Goal: Task Accomplishment & Management: Manage account settings

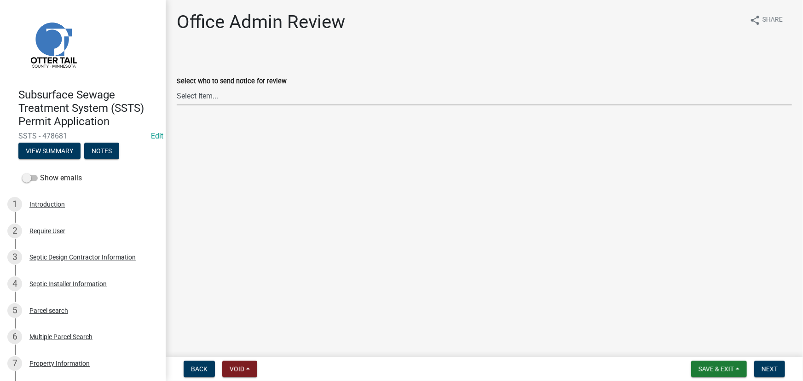
click at [243, 97] on select "Select Item... Alexis Newark (anewark@ottertailcounty.gov) Amy Busko (abusko@ot…" at bounding box center [484, 95] width 615 height 19
click at [177, 86] on select "Select Item... Alexis Newark (anewark@ottertailcounty.gov) Amy Busko (abusko@ot…" at bounding box center [484, 95] width 615 height 19
select select "587f38f5-c90e-4c12-9e10-d3e23909bbca"
click at [762, 370] on span "Next" at bounding box center [769, 368] width 16 height 7
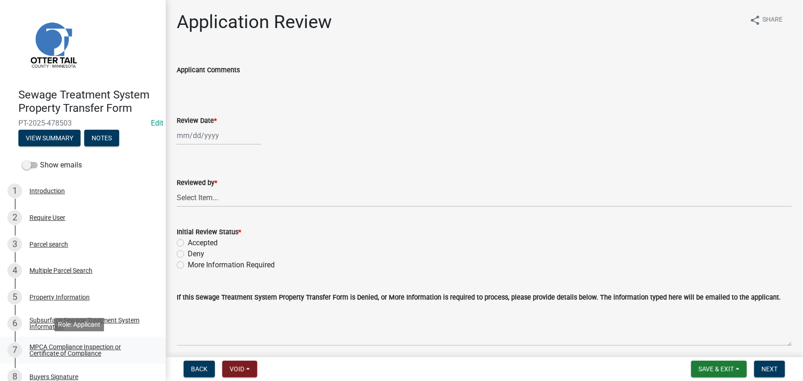
click at [89, 346] on div "MPCA Compliance Inspection or Certificate of Compliance" at bounding box center [89, 350] width 121 height 13
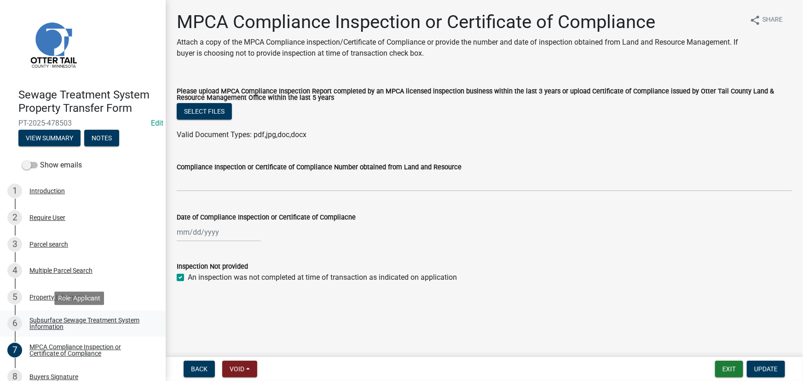
click at [59, 325] on div "Subsurface Sewage Treatment System Information" at bounding box center [89, 323] width 121 height 13
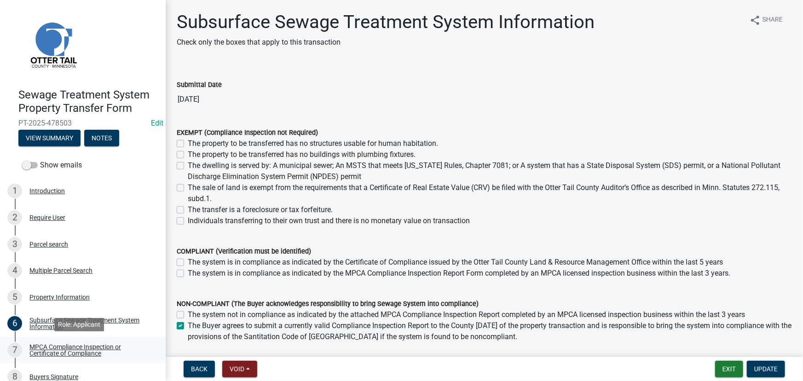
click at [52, 353] on div "MPCA Compliance Inspection or Certificate of Compliance" at bounding box center [89, 350] width 121 height 13
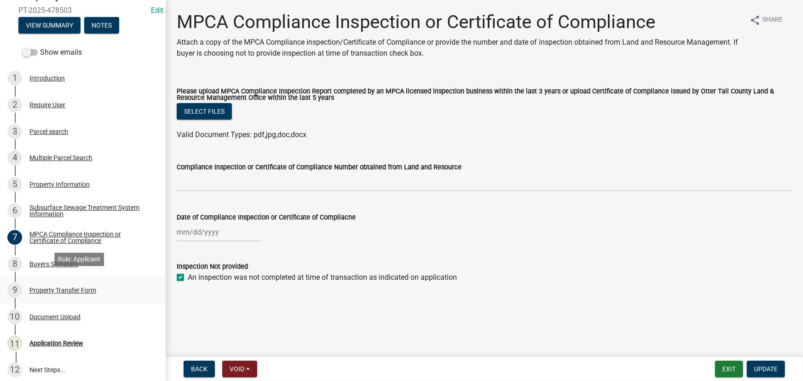
scroll to position [118, 0]
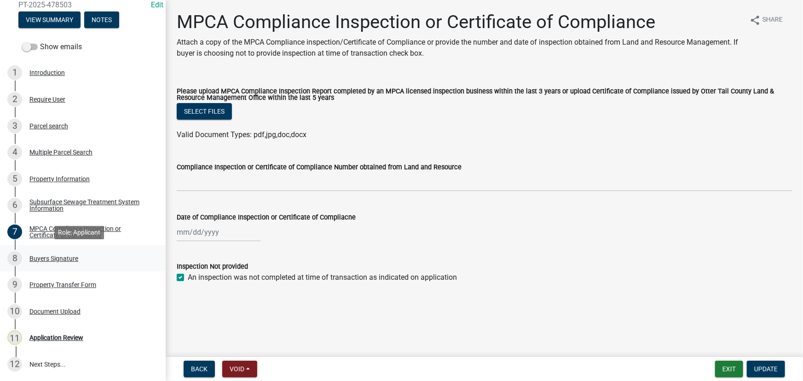
click at [54, 256] on div "Buyers Signature" at bounding box center [53, 258] width 49 height 6
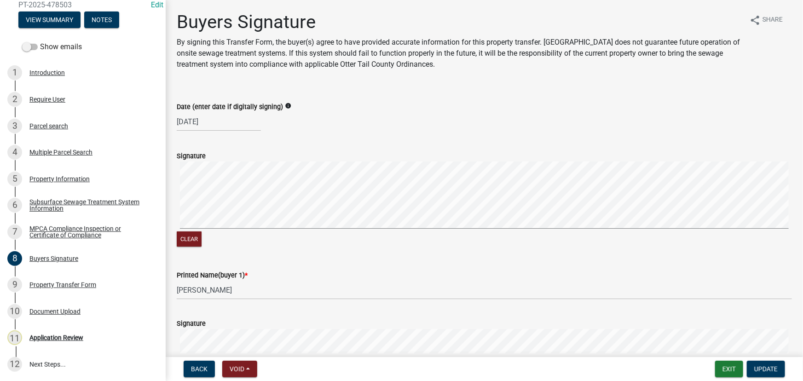
scroll to position [293, 0]
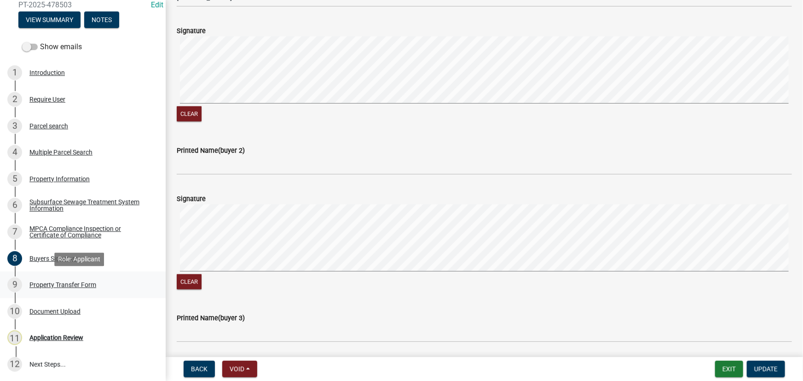
click at [73, 282] on div "Property Transfer Form" at bounding box center [62, 285] width 67 height 6
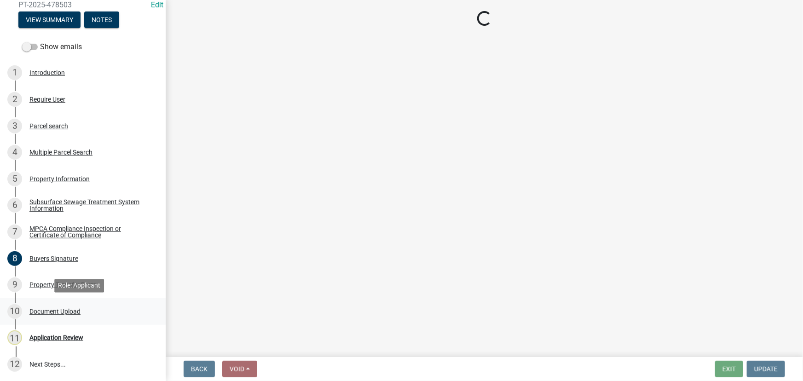
click at [55, 311] on div "Document Upload" at bounding box center [54, 311] width 51 height 6
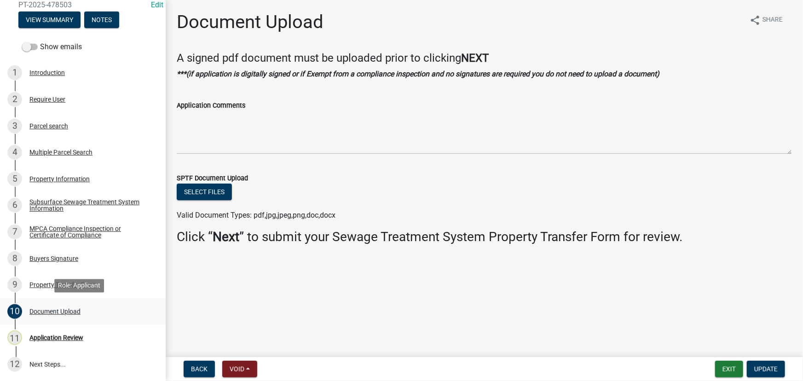
click at [55, 311] on div "Document Upload" at bounding box center [54, 311] width 51 height 6
click at [55, 345] on link "11 Application Review" at bounding box center [83, 338] width 166 height 27
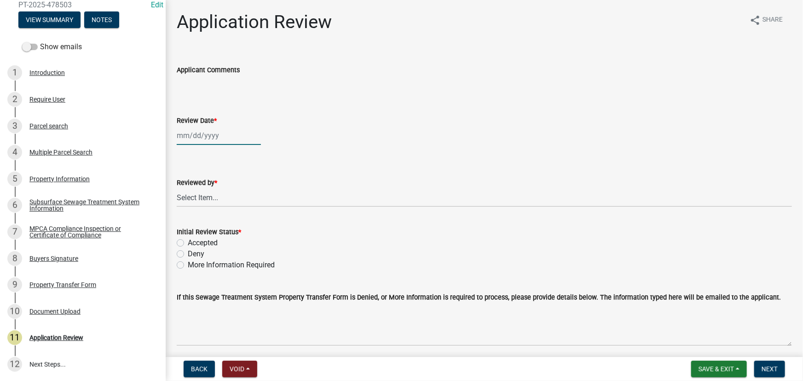
click at [200, 143] on div at bounding box center [219, 135] width 84 height 19
select select "9"
select select "2025"
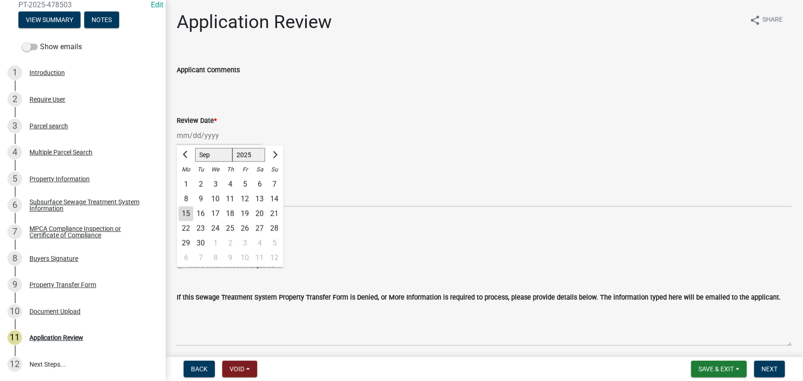
click at [190, 217] on div "15" at bounding box center [185, 214] width 15 height 15
type input "[DATE]"
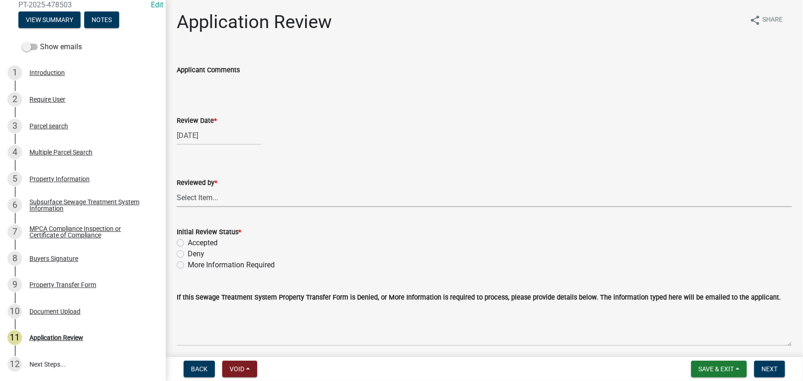
click at [205, 198] on select "Select Item... Alexis Newark Amy Busko Andrea Perales Brittany Tollefson Christ…" at bounding box center [484, 197] width 615 height 19
click at [177, 188] on select "Select Item... Alexis Newark Amy Busko Andrea Perales Brittany Tollefson Christ…" at bounding box center [484, 197] width 615 height 19
select select "190fd4c8-42ef-492b-a4a0-a0213555944c"
click at [207, 240] on label "Accepted" at bounding box center [203, 242] width 30 height 11
click at [194, 240] on input "Accepted" at bounding box center [191, 240] width 6 height 6
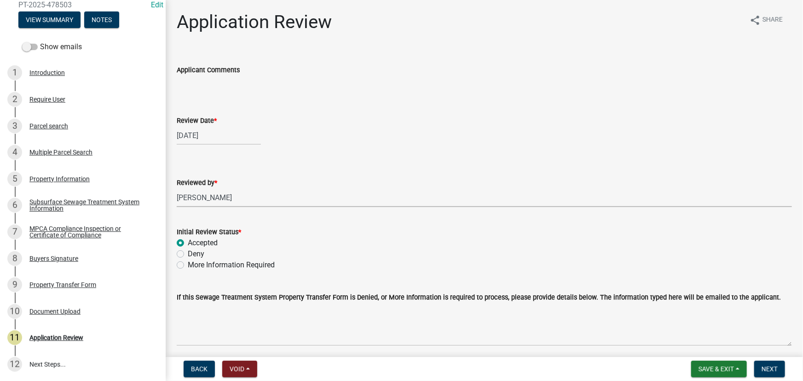
radio input "true"
click at [765, 364] on button "Next" at bounding box center [769, 369] width 31 height 17
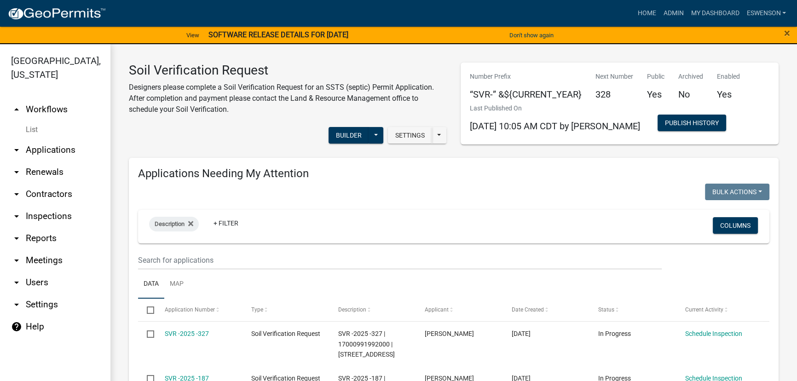
click at [40, 144] on link "arrow_drop_down Applications" at bounding box center [55, 150] width 110 height 22
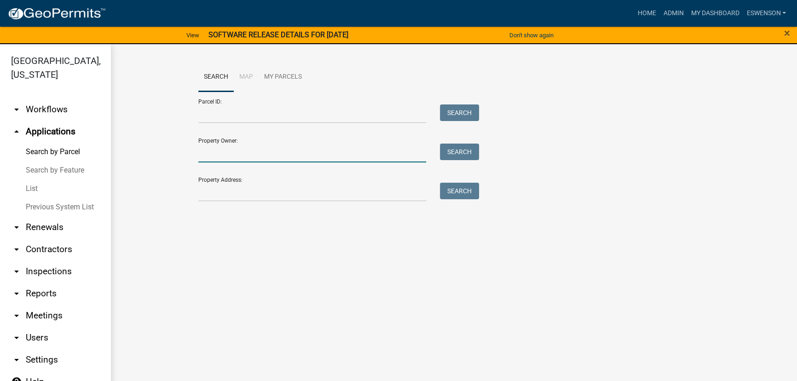
click at [240, 151] on input "Property Owner:" at bounding box center [312, 153] width 228 height 19
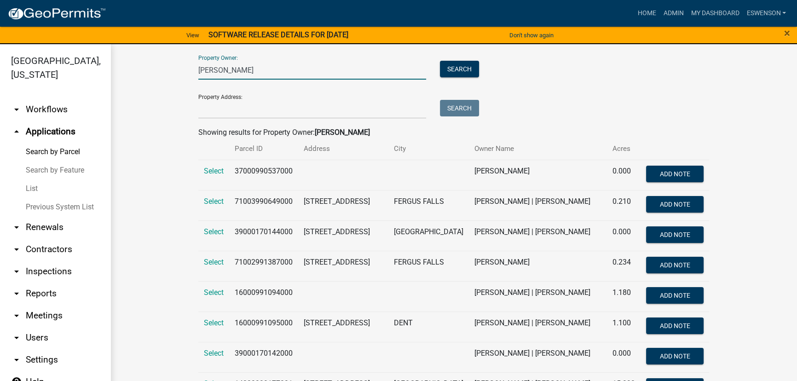
scroll to position [79, 0]
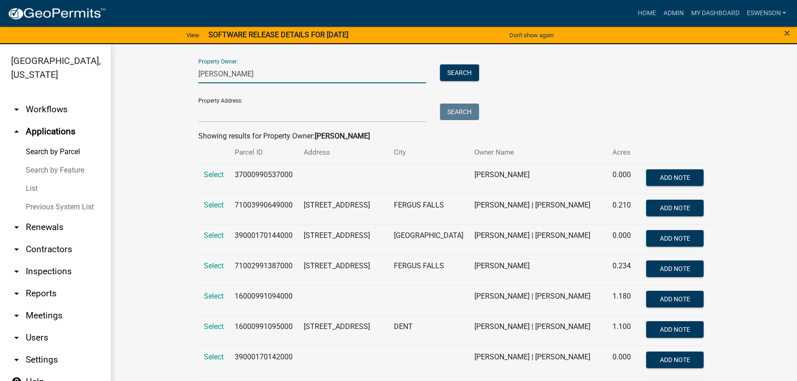
type input "mckeever"
click at [257, 174] on td "37000990537000" at bounding box center [263, 178] width 69 height 30
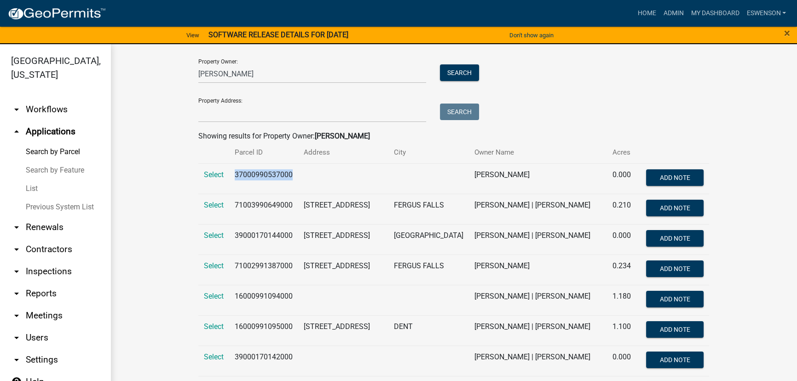
click at [257, 174] on td "37000990537000" at bounding box center [263, 178] width 69 height 30
copy td "37000990537000"
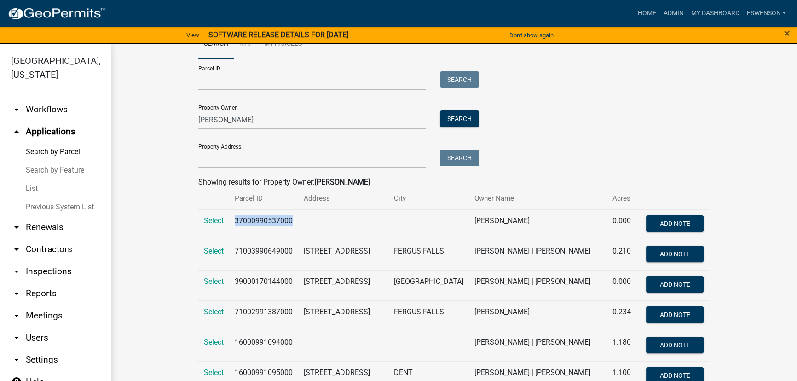
scroll to position [0, 0]
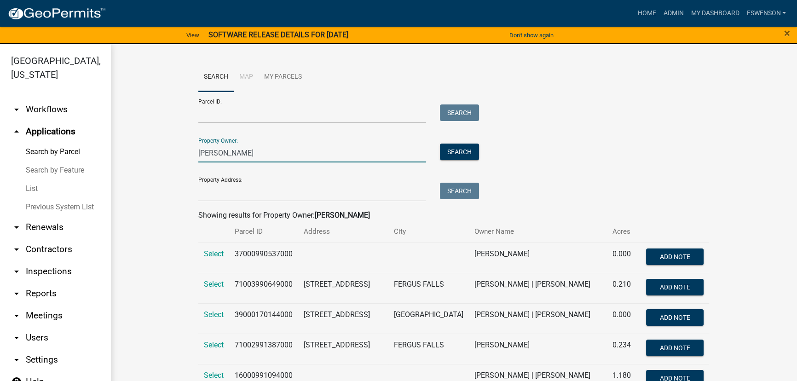
click at [225, 159] on input "mckeever" at bounding box center [312, 153] width 228 height 19
click at [224, 110] on input "Parcel ID:" at bounding box center [312, 113] width 228 height 19
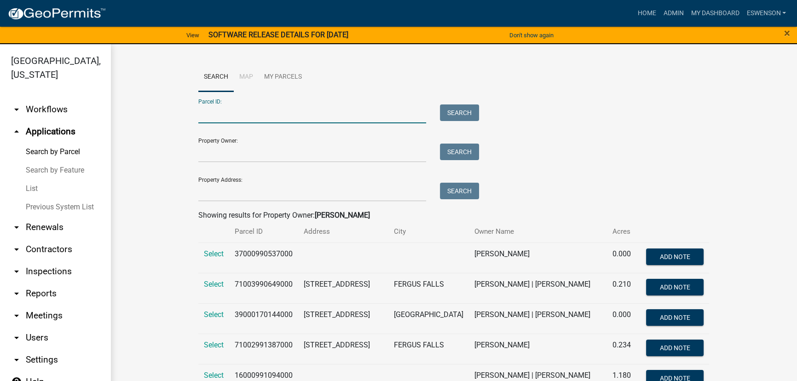
paste input "16000991105000"
type input "16000991105000"
click at [464, 111] on button "Search" at bounding box center [459, 112] width 39 height 17
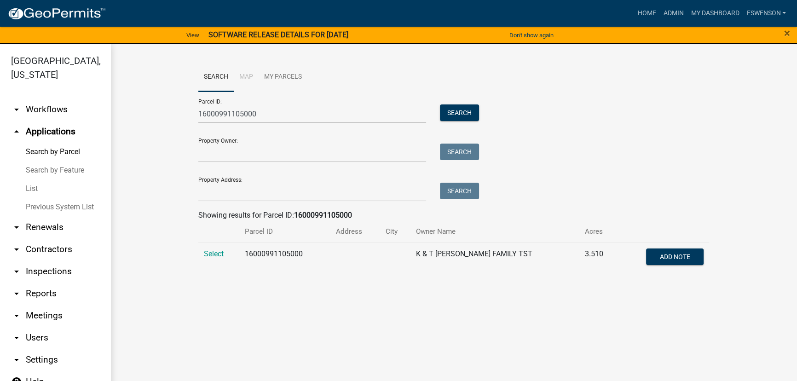
click at [218, 247] on td "Select" at bounding box center [218, 257] width 41 height 30
click at [214, 253] on span "Select" at bounding box center [214, 253] width 20 height 9
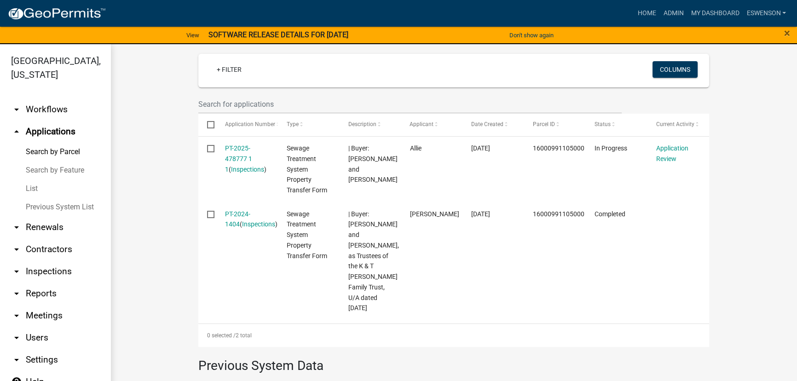
scroll to position [332, 0]
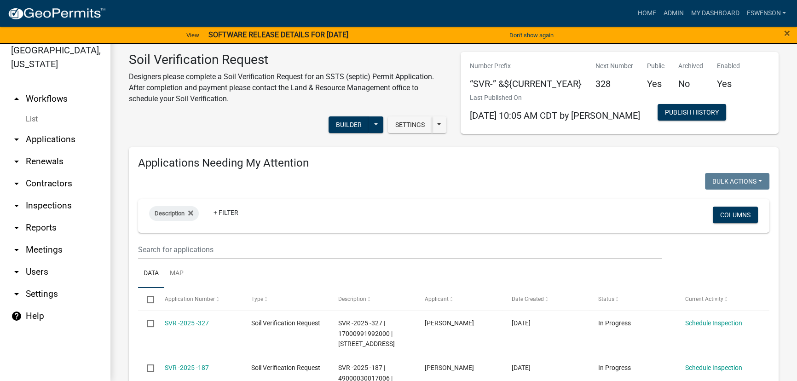
click at [50, 139] on link "arrow_drop_down Applications" at bounding box center [55, 139] width 110 height 22
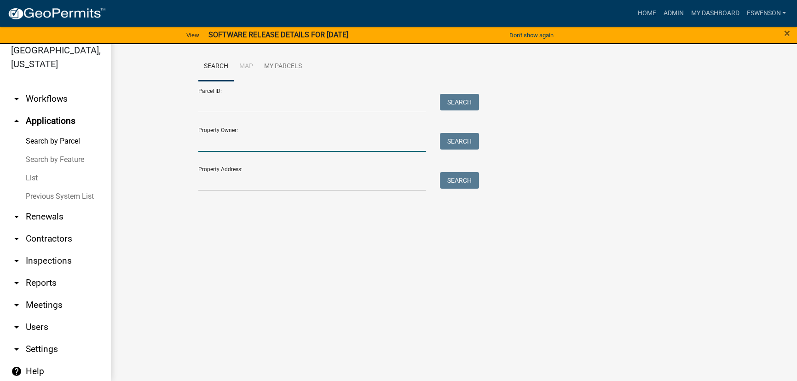
click at [238, 142] on input "Property Owner:" at bounding box center [312, 142] width 228 height 19
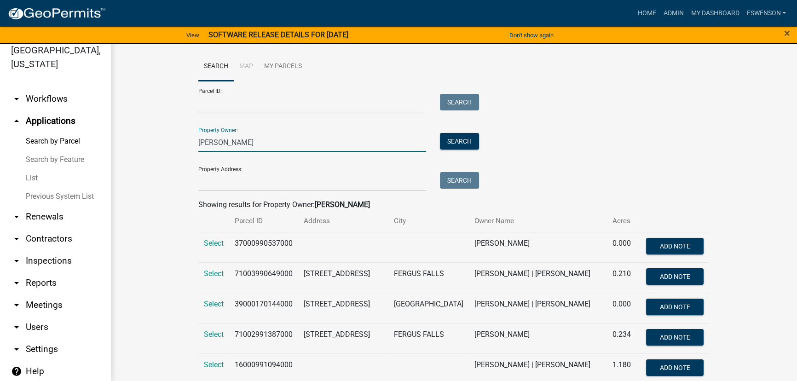
type input "mckeever"
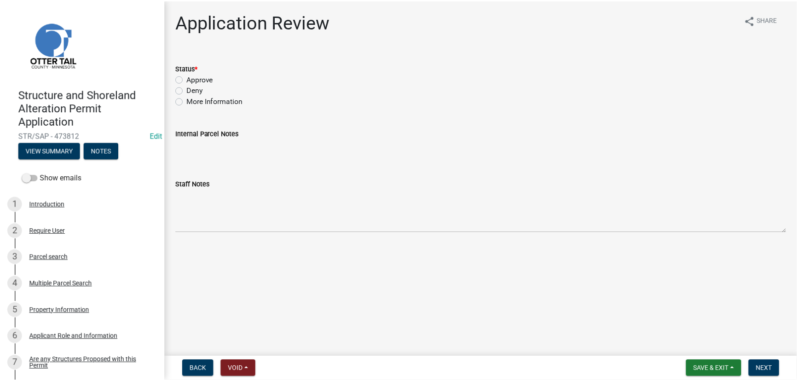
scroll to position [627, 0]
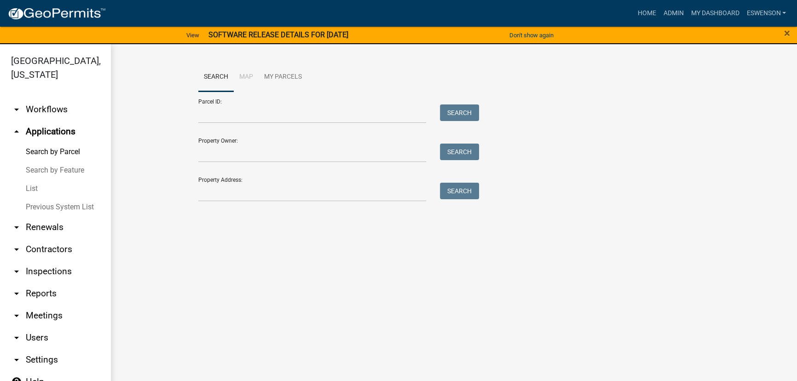
click at [50, 96] on ul "arrow_drop_down Workflows List arrow_drop_up Applications Search by Parcel Sear…" at bounding box center [55, 243] width 110 height 305
click at [47, 118] on link "arrow_drop_down Workflows" at bounding box center [55, 109] width 110 height 22
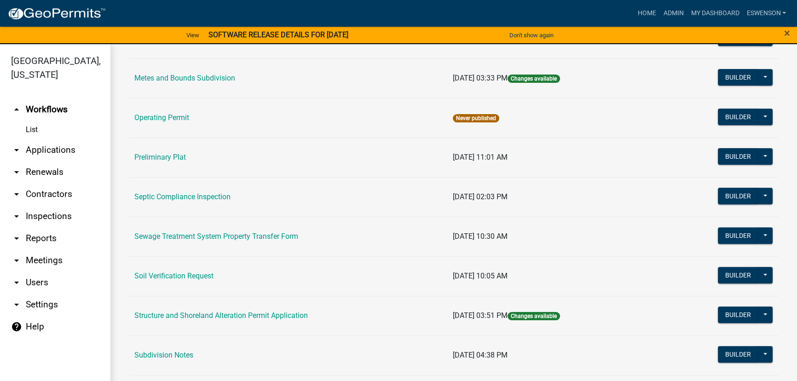
scroll to position [501, 0]
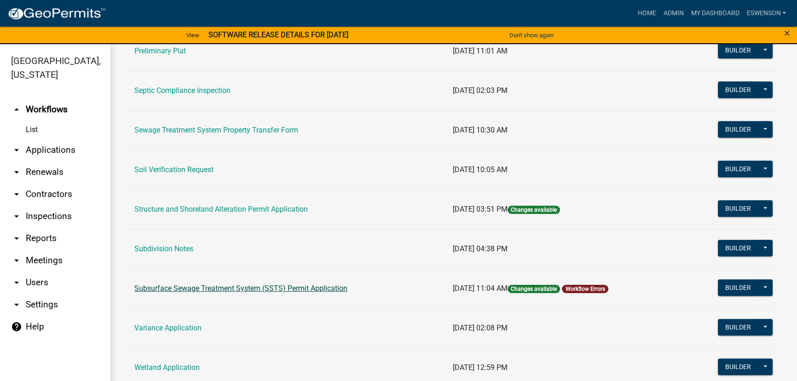
click at [222, 287] on link "Subsurface Sewage Treatment System (SSTS) Permit Application" at bounding box center [240, 288] width 213 height 9
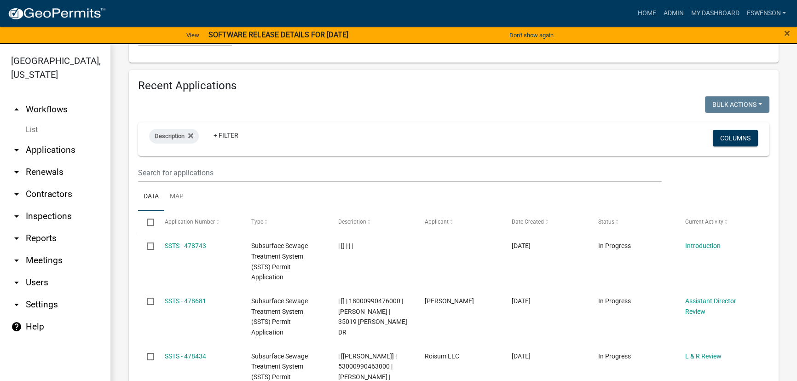
scroll to position [1003, 0]
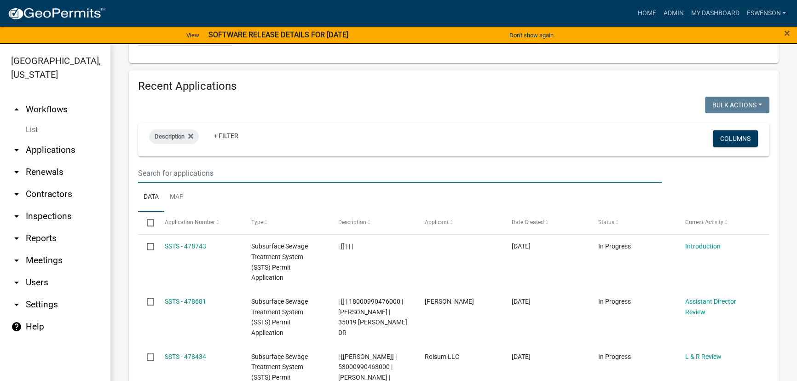
click at [197, 164] on input "text" at bounding box center [399, 173] width 523 height 19
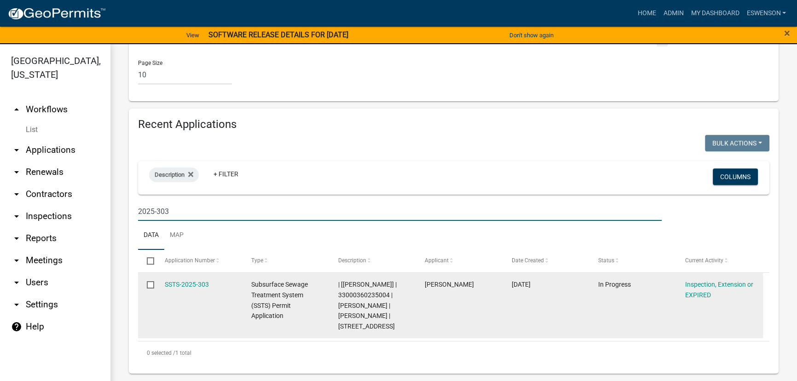
scroll to position [933, 0]
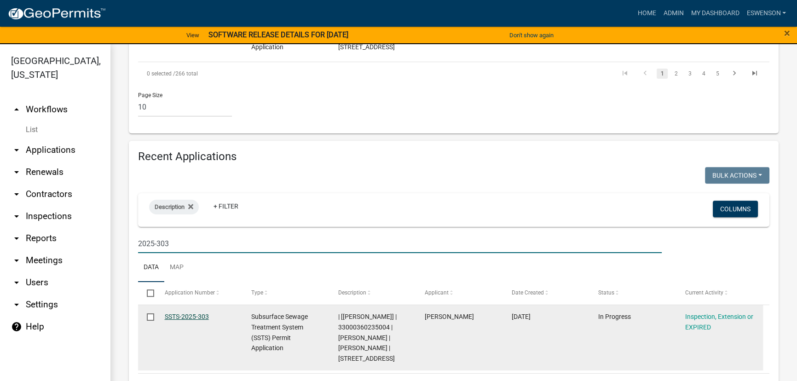
type input "2025-303"
click at [191, 313] on link "SSTS-2025-303" at bounding box center [187, 316] width 44 height 7
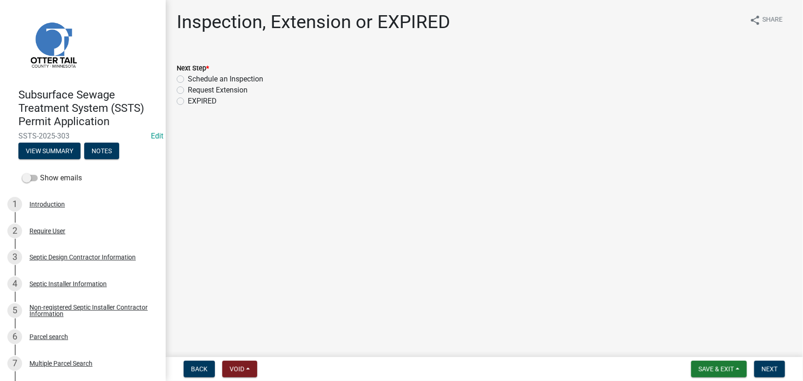
drag, startPoint x: 236, startPoint y: 76, endPoint x: 674, endPoint y: 236, distance: 466.3
click at [236, 76] on label "Schedule an Inspection" at bounding box center [225, 79] width 75 height 11
click at [194, 76] on input "Schedule an Inspection" at bounding box center [191, 77] width 6 height 6
radio input "true"
click at [761, 363] on button "Next" at bounding box center [769, 369] width 31 height 17
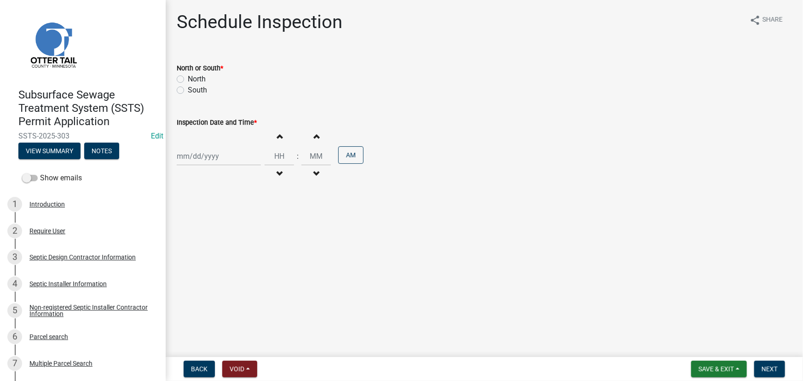
drag, startPoint x: 193, startPoint y: 75, endPoint x: 207, endPoint y: 108, distance: 36.7
click at [193, 75] on label "North" at bounding box center [197, 79] width 18 height 11
click at [193, 75] on input "North" at bounding box center [191, 77] width 6 height 6
radio input "true"
click at [223, 165] on div at bounding box center [219, 156] width 84 height 19
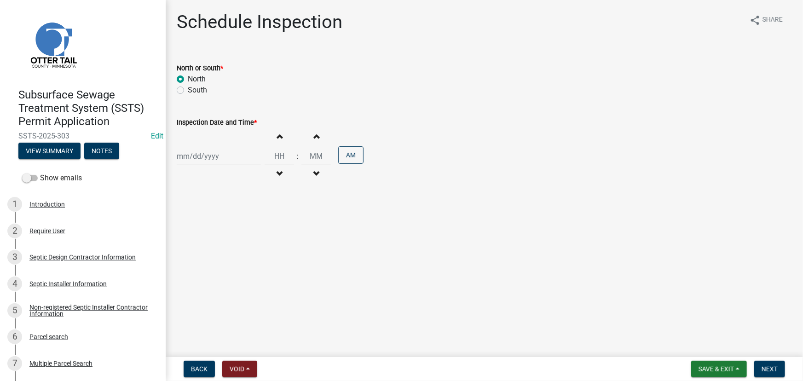
select select "9"
select select "2025"
click at [202, 232] on div "16" at bounding box center [200, 234] width 15 height 15
type input "09/16/2025"
click at [268, 160] on input "Hours" at bounding box center [278, 156] width 29 height 19
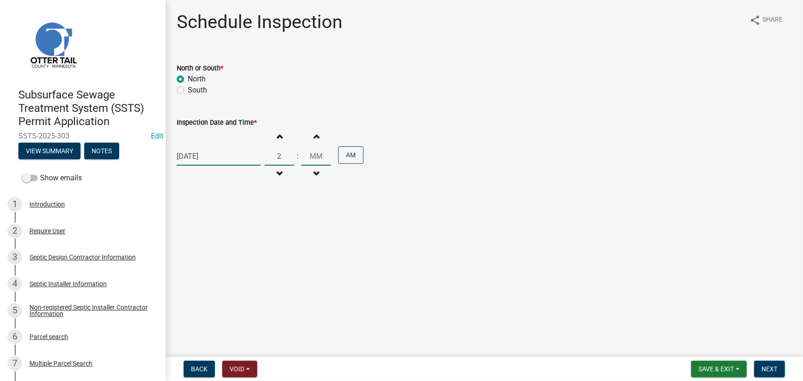
type input "02"
type input "00"
click at [315, 160] on input "00" at bounding box center [315, 156] width 29 height 19
click at [346, 156] on button "AM" at bounding box center [350, 154] width 25 height 17
click at [774, 375] on button "Next" at bounding box center [769, 369] width 31 height 17
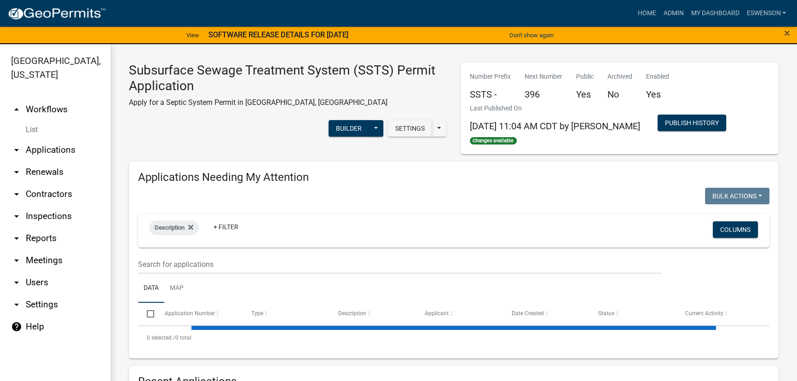
click at [69, 146] on link "arrow_drop_down Applications" at bounding box center [55, 150] width 110 height 22
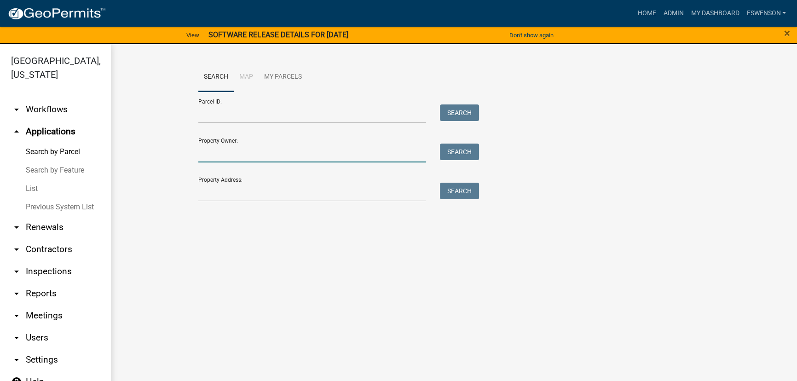
click at [225, 156] on input "Property Owner:" at bounding box center [312, 153] width 228 height 19
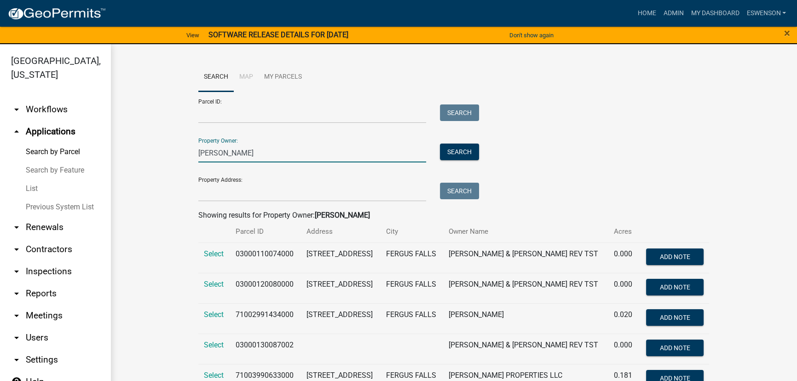
type input "dlouhy"
click at [276, 253] on td "03000110074000" at bounding box center [265, 257] width 71 height 30
copy td "03000110074000"
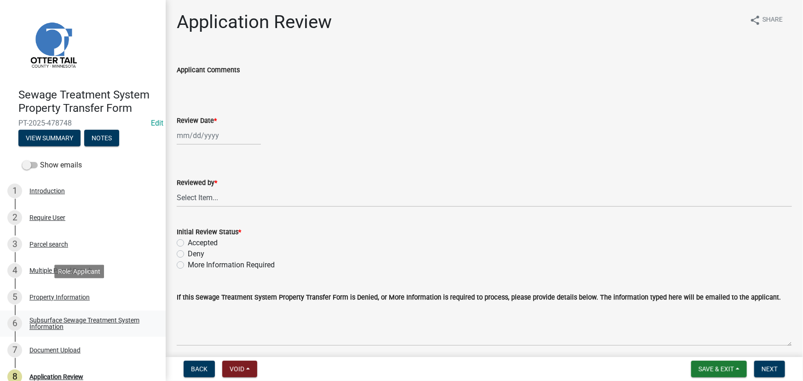
click at [75, 312] on link "6 Subsurface Sewage Treatment System Information" at bounding box center [83, 323] width 166 height 27
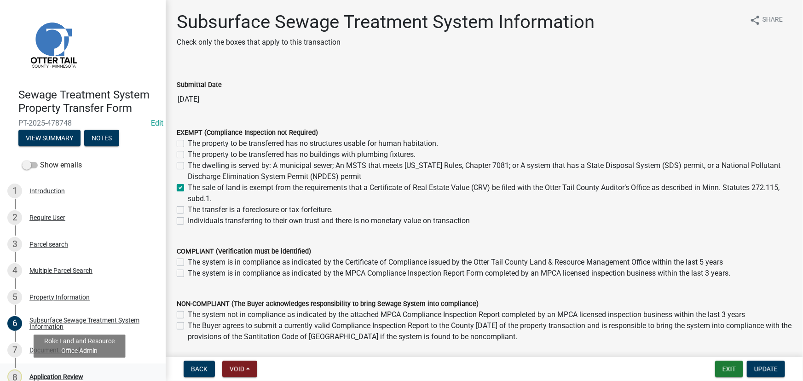
click at [75, 370] on div "8 Application Review" at bounding box center [79, 376] width 144 height 15
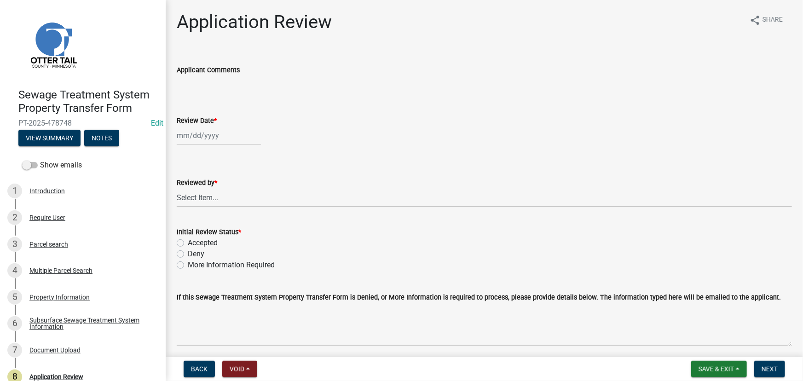
click at [208, 163] on div "Reviewed by * Select Item... [PERSON_NAME] [PERSON_NAME] [PERSON_NAME] [PERSON_…" at bounding box center [484, 180] width 615 height 54
click at [209, 136] on div at bounding box center [219, 135] width 84 height 19
select select "9"
select select "2025"
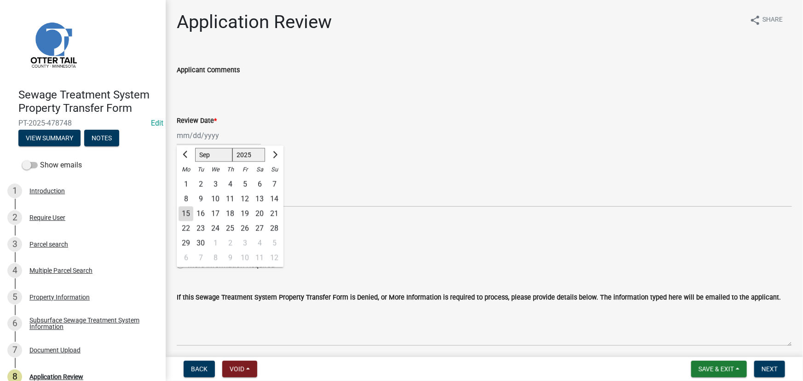
click at [190, 213] on div "15" at bounding box center [185, 214] width 15 height 15
type input "[DATE]"
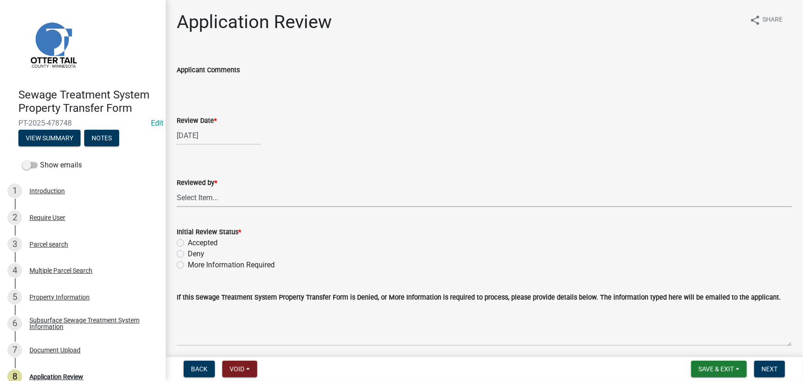
drag, startPoint x: 200, startPoint y: 194, endPoint x: 201, endPoint y: 189, distance: 5.1
click at [200, 194] on select "Select Item... [PERSON_NAME] [PERSON_NAME] [PERSON_NAME] [PERSON_NAME] [PERSON_…" at bounding box center [484, 197] width 615 height 19
click at [177, 188] on select "Select Item... [PERSON_NAME] [PERSON_NAME] [PERSON_NAME] [PERSON_NAME] [PERSON_…" at bounding box center [484, 197] width 615 height 19
select select "190fd4c8-42ef-492b-a4a0-a0213555944c"
click at [215, 242] on label "Accepted" at bounding box center [203, 242] width 30 height 11
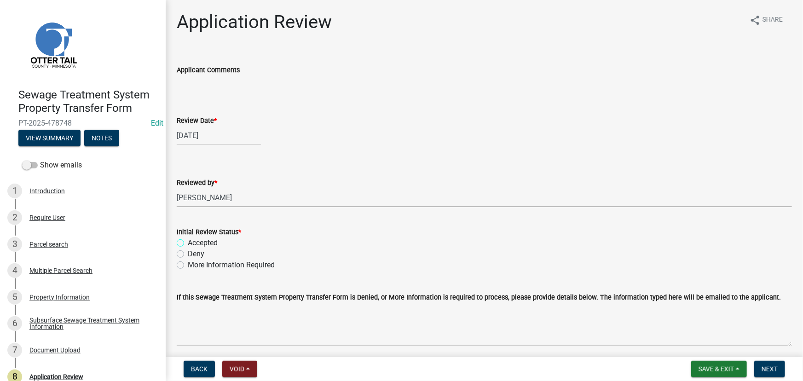
click at [194, 242] on input "Accepted" at bounding box center [191, 240] width 6 height 6
radio input "true"
click at [765, 364] on button "Next" at bounding box center [769, 369] width 31 height 17
click at [42, 319] on div "Subsurface Sewage Treatment System Information" at bounding box center [89, 323] width 121 height 13
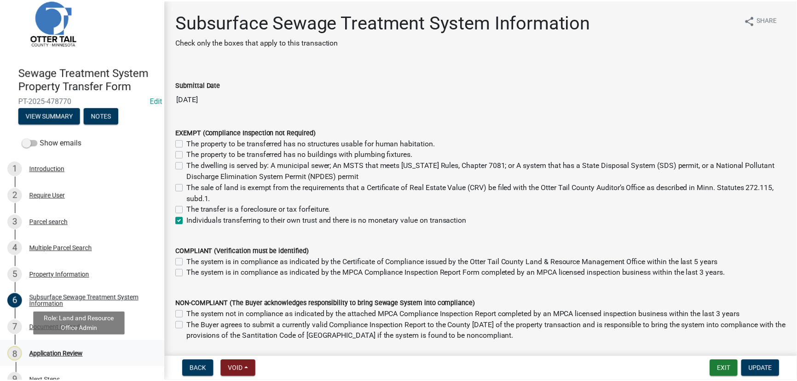
scroll to position [39, 0]
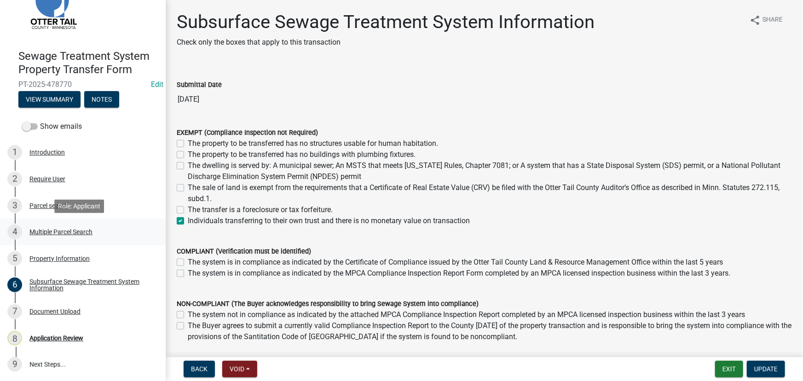
click at [58, 229] on div "Multiple Parcel Search" at bounding box center [60, 232] width 63 height 6
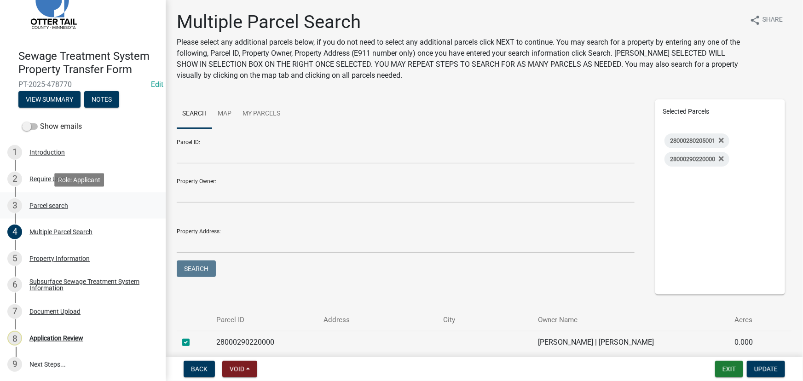
click at [46, 198] on div "3 Parcel search" at bounding box center [79, 205] width 144 height 15
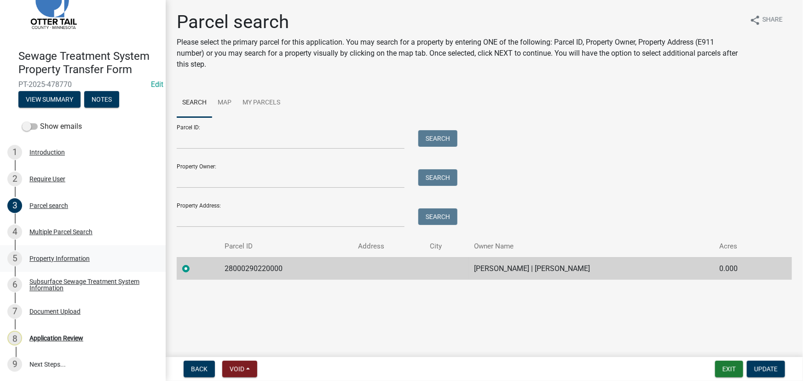
click at [53, 261] on div "Property Information" at bounding box center [59, 258] width 60 height 6
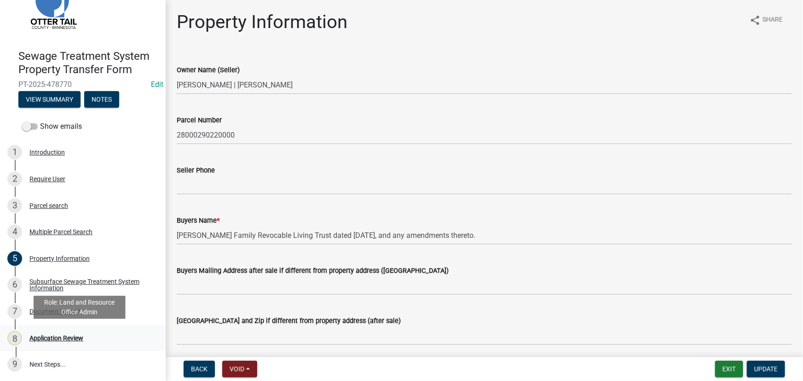
click at [56, 340] on div "Application Review" at bounding box center [56, 338] width 54 height 6
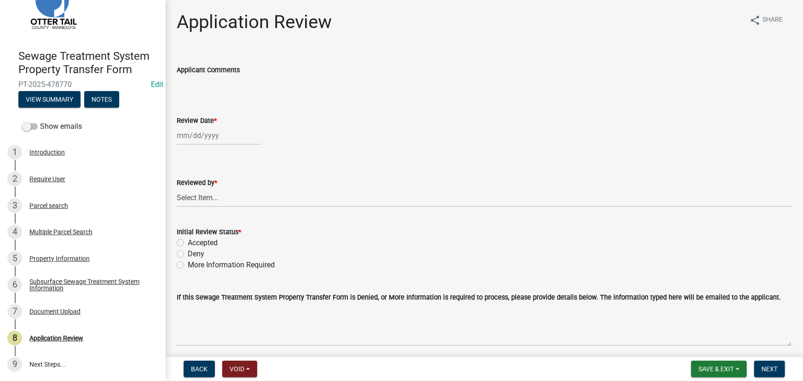
click at [199, 141] on div at bounding box center [219, 135] width 84 height 19
select select "9"
select select "2025"
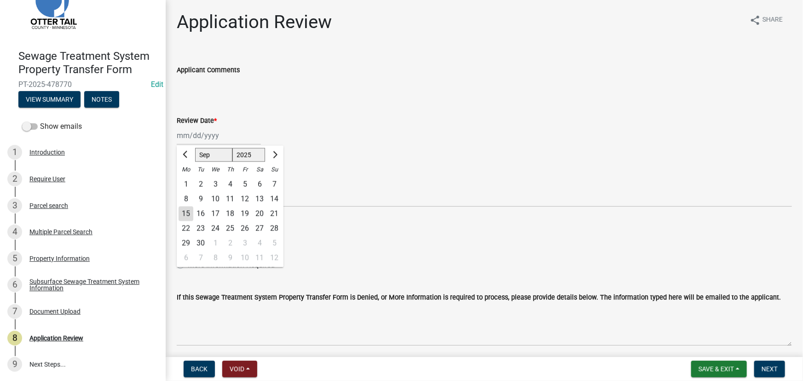
click at [189, 207] on div "15" at bounding box center [185, 214] width 15 height 15
type input "[DATE]"
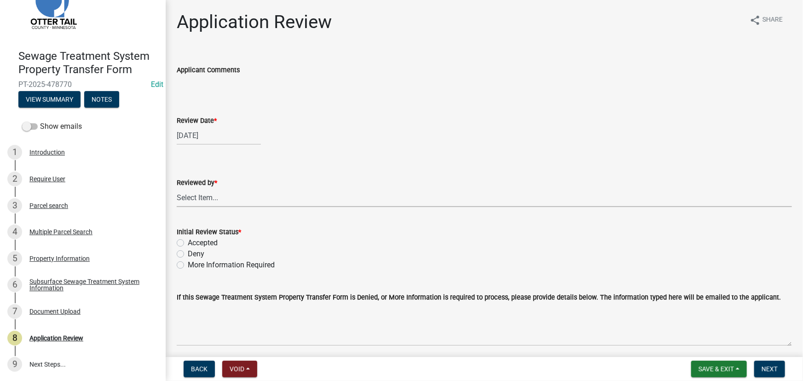
drag, startPoint x: 197, startPoint y: 197, endPoint x: 203, endPoint y: 190, distance: 9.2
click at [197, 197] on select "Select Item... [PERSON_NAME] [PERSON_NAME] [PERSON_NAME] [PERSON_NAME] [PERSON_…" at bounding box center [484, 197] width 615 height 19
click at [177, 188] on select "Select Item... [PERSON_NAME] [PERSON_NAME] [PERSON_NAME] [PERSON_NAME] [PERSON_…" at bounding box center [484, 197] width 615 height 19
select select "190fd4c8-42ef-492b-a4a0-a0213555944c"
click at [222, 239] on div "Accepted" at bounding box center [484, 242] width 615 height 11
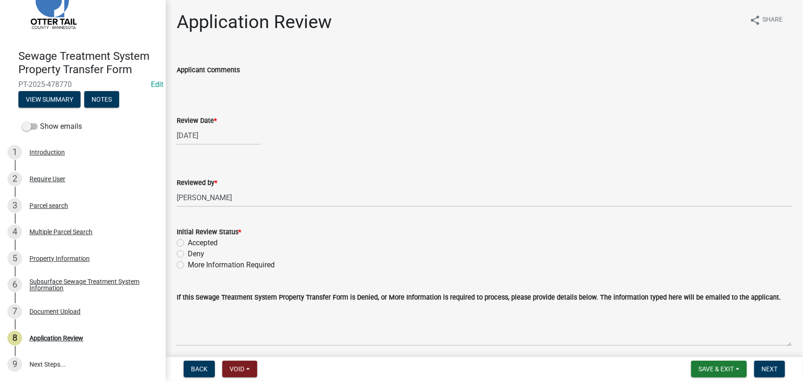
click at [203, 244] on label "Accepted" at bounding box center [203, 242] width 30 height 11
click at [194, 243] on input "Accepted" at bounding box center [191, 240] width 6 height 6
radio input "true"
click at [774, 360] on nav "Back Void Withdraw Lock Expire Void Save & Exit Save Save & Exit Next" at bounding box center [484, 369] width 637 height 24
click at [773, 363] on button "Next" at bounding box center [769, 369] width 31 height 17
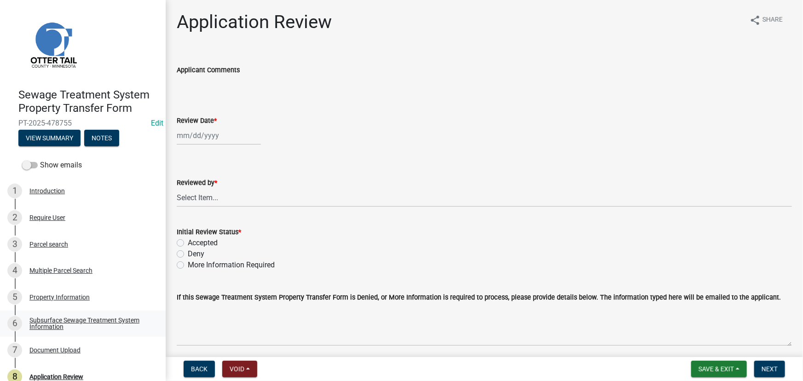
click at [103, 321] on div "Subsurface Sewage Treatment System Information" at bounding box center [89, 323] width 121 height 13
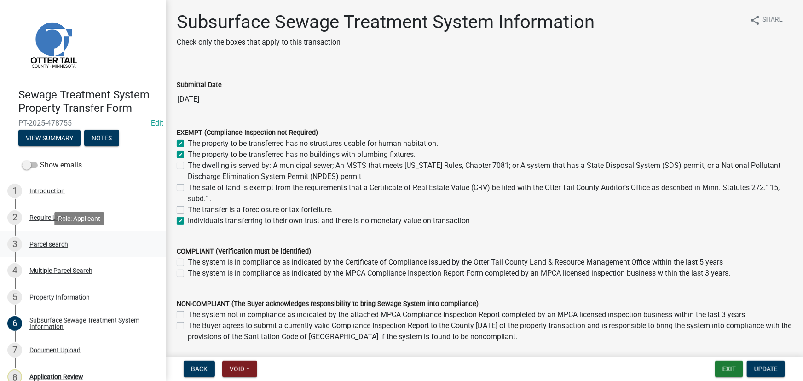
click at [58, 242] on div "Parcel search" at bounding box center [48, 244] width 39 height 6
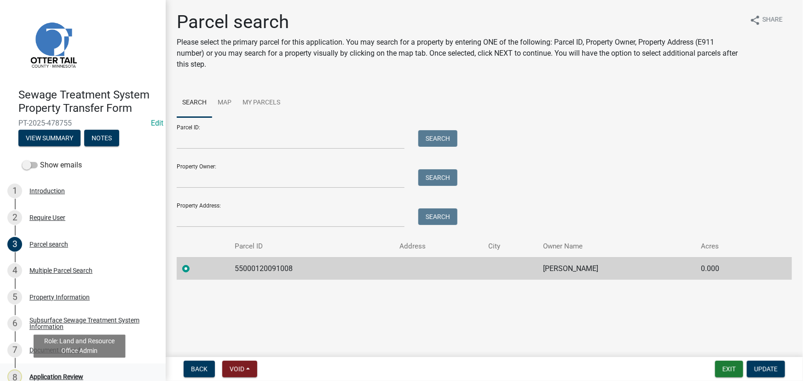
click at [62, 379] on div "Application Review" at bounding box center [56, 377] width 54 height 6
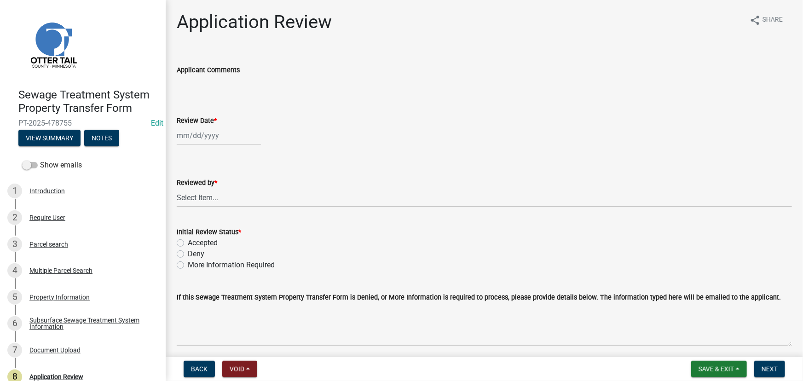
click at [236, 136] on div at bounding box center [219, 135] width 84 height 19
select select "9"
select select "2025"
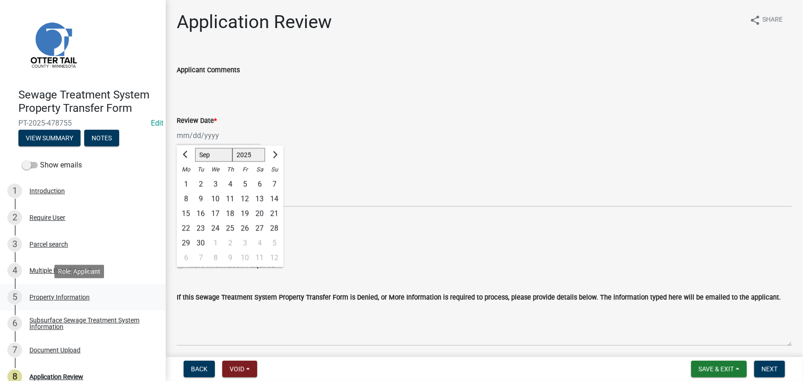
click at [58, 299] on div "Property Information" at bounding box center [59, 297] width 60 height 6
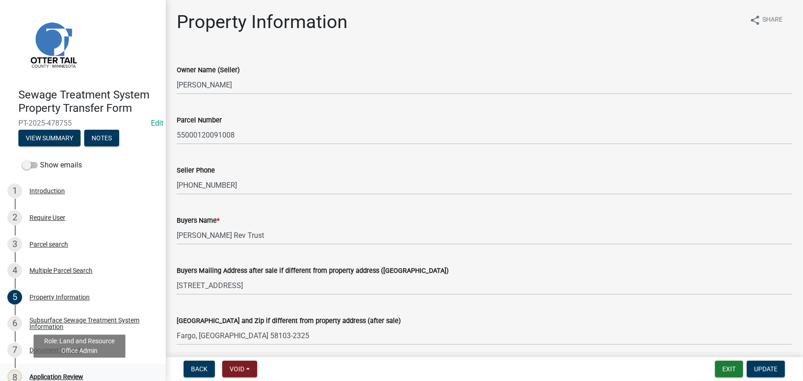
click at [69, 374] on div "Application Review" at bounding box center [56, 377] width 54 height 6
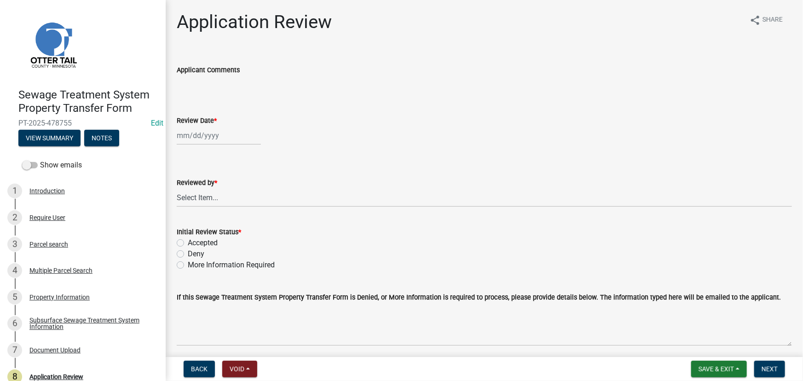
click at [198, 140] on div at bounding box center [219, 135] width 84 height 19
select select "9"
select select "2025"
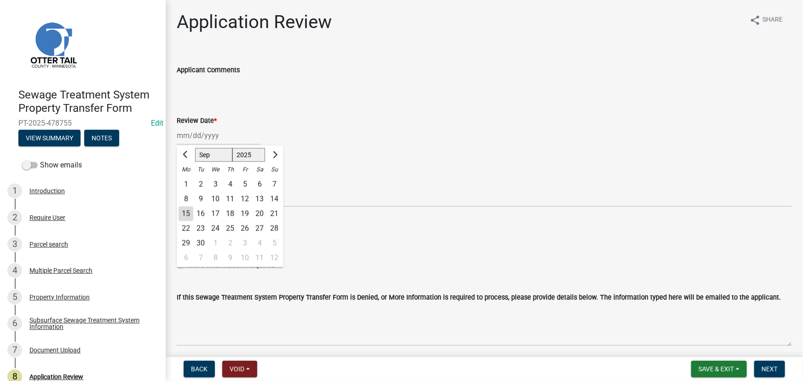
click at [187, 213] on div "15" at bounding box center [185, 214] width 15 height 15
type input "[DATE]"
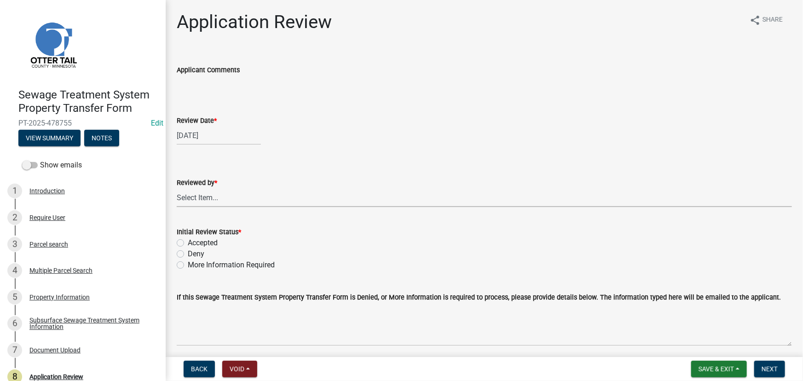
click at [192, 196] on select "Select Item... [PERSON_NAME] [PERSON_NAME] [PERSON_NAME] [PERSON_NAME] [PERSON_…" at bounding box center [484, 197] width 615 height 19
click at [177, 188] on select "Select Item... [PERSON_NAME] [PERSON_NAME] [PERSON_NAME] [PERSON_NAME] [PERSON_…" at bounding box center [484, 197] width 615 height 19
select select "190fd4c8-42ef-492b-a4a0-a0213555944c"
click at [212, 244] on label "Accepted" at bounding box center [203, 242] width 30 height 11
click at [194, 243] on input "Accepted" at bounding box center [191, 240] width 6 height 6
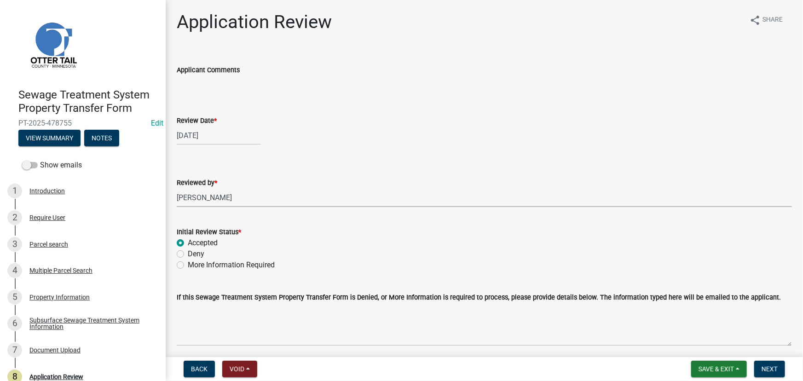
radio input "true"
click at [773, 370] on span "Next" at bounding box center [769, 368] width 16 height 7
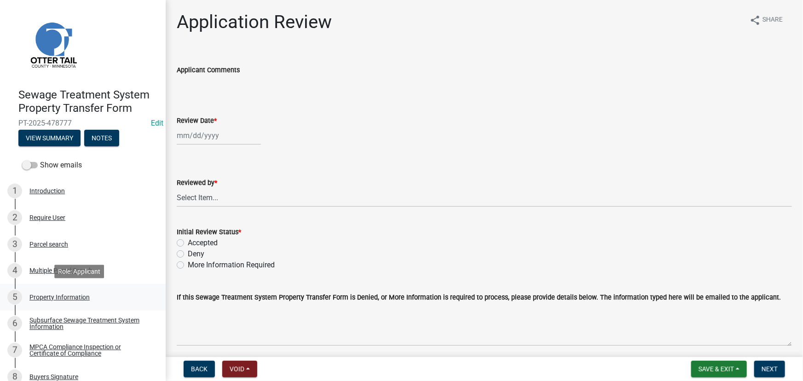
click at [92, 306] on link "5 Property Information" at bounding box center [83, 297] width 166 height 27
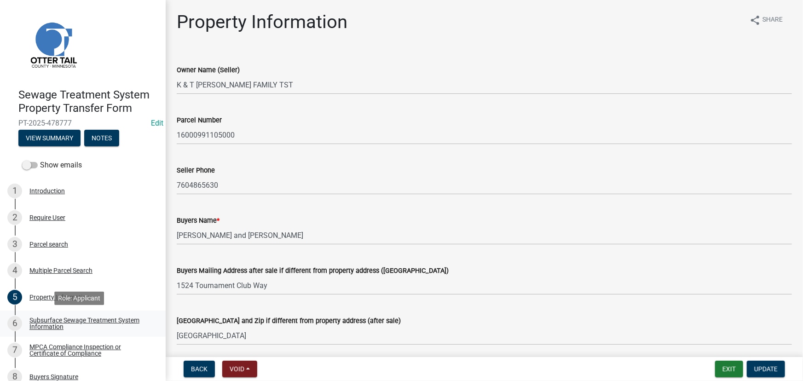
click at [78, 322] on div "Subsurface Sewage Treatment System Information" at bounding box center [89, 323] width 121 height 13
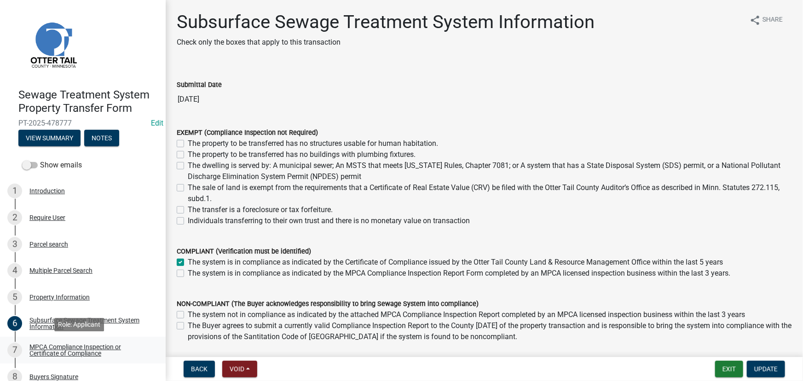
click at [96, 349] on div "MPCA Compliance Inspection or Certificate of Compliance" at bounding box center [89, 350] width 121 height 13
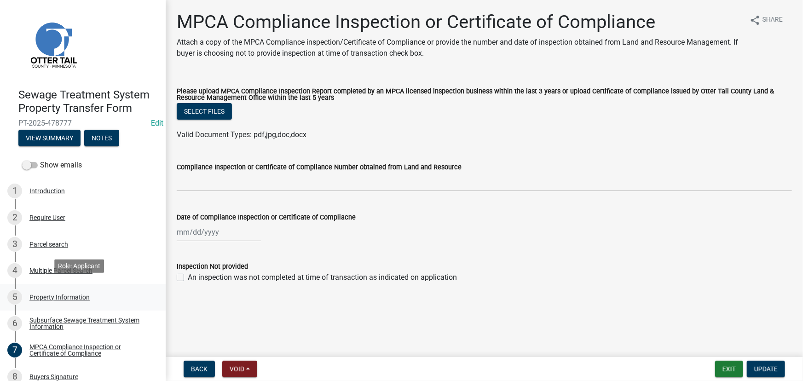
scroll to position [41, 0]
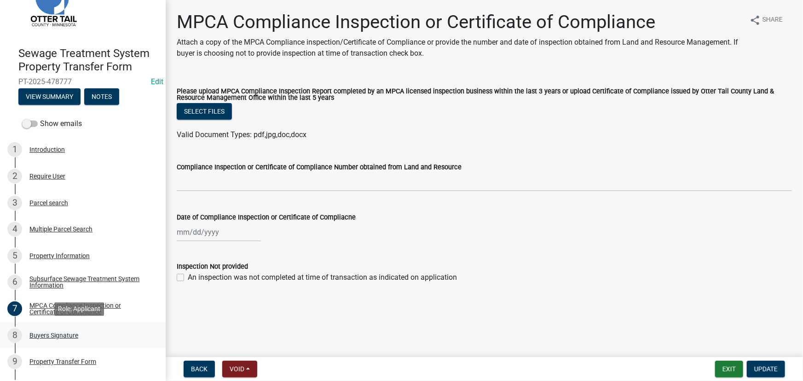
click at [50, 329] on div "8 Buyers Signature" at bounding box center [79, 335] width 144 height 15
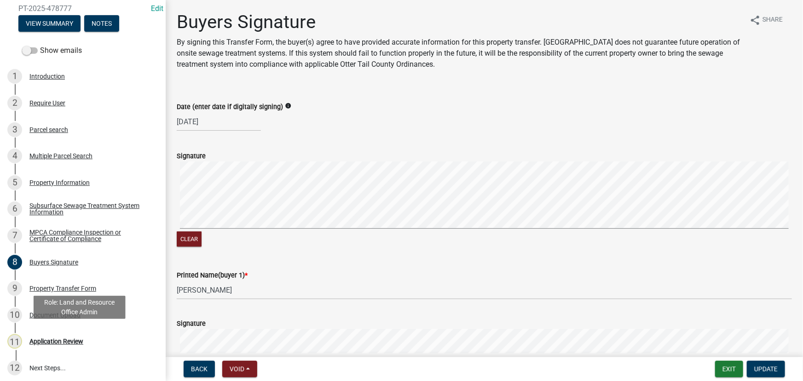
scroll to position [118, 0]
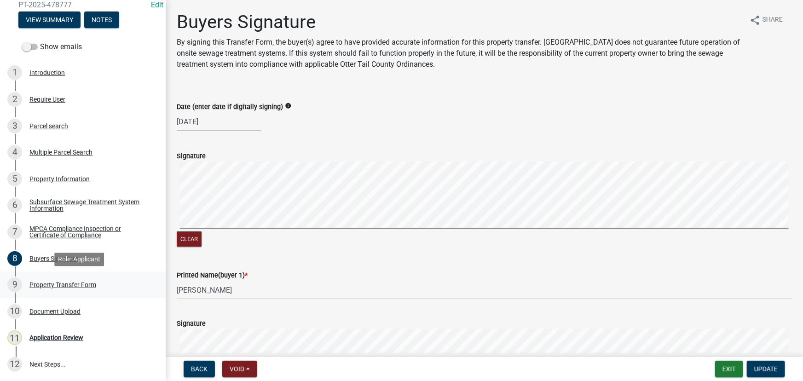
click at [55, 288] on div "Property Transfer Form" at bounding box center [62, 285] width 67 height 6
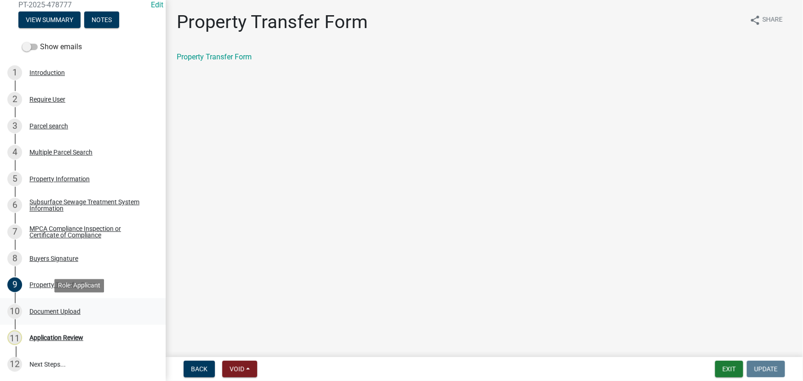
click at [53, 310] on div "Document Upload" at bounding box center [54, 311] width 51 height 6
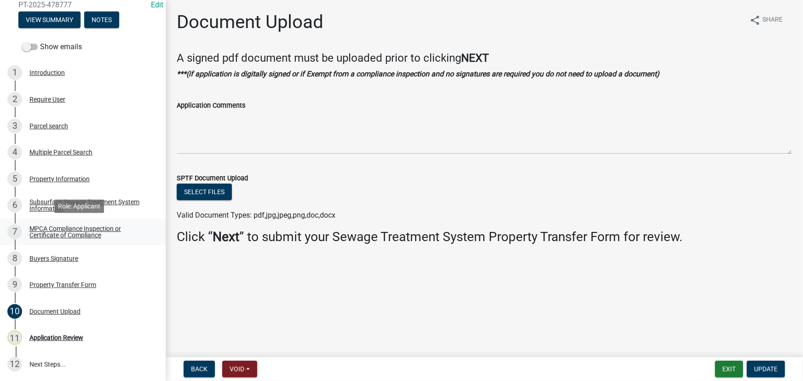
click at [57, 229] on div "MPCA Compliance Inspection or Certificate of Compliance" at bounding box center [89, 231] width 121 height 13
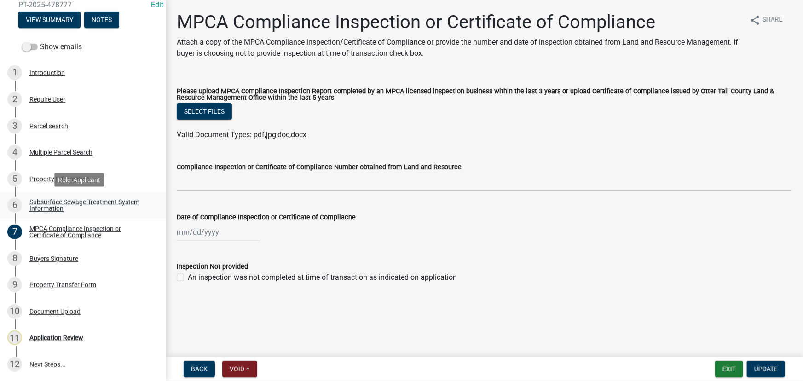
click at [66, 192] on link "6 Subsurface Sewage Treatment System Information" at bounding box center [83, 205] width 166 height 27
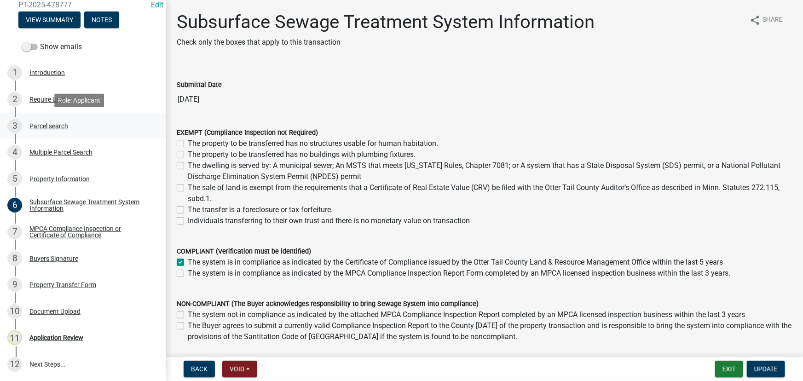
click at [53, 118] on link "3 Parcel search" at bounding box center [83, 126] width 166 height 27
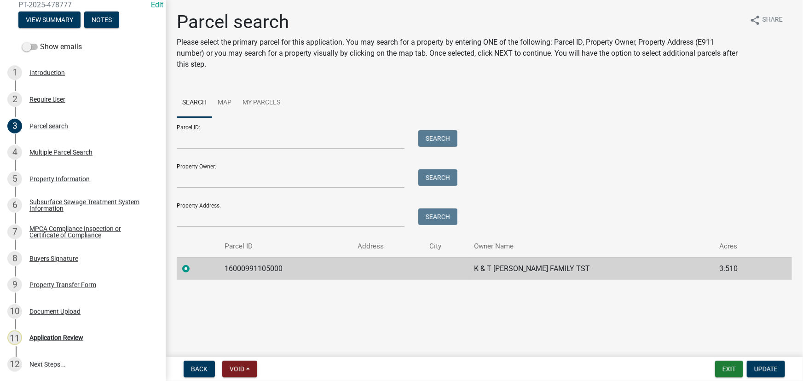
click at [261, 270] on td "16000991105000" at bounding box center [285, 268] width 133 height 23
copy td "16000991105000"
click at [57, 337] on div "Application Review" at bounding box center [56, 337] width 54 height 6
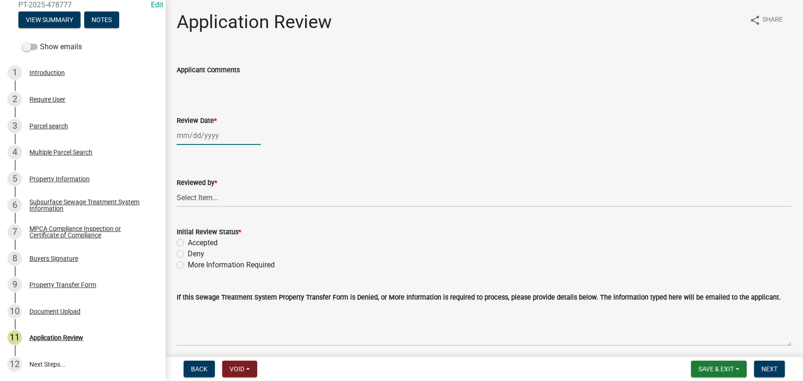
click at [208, 138] on div at bounding box center [219, 135] width 84 height 19
select select "9"
select select "2025"
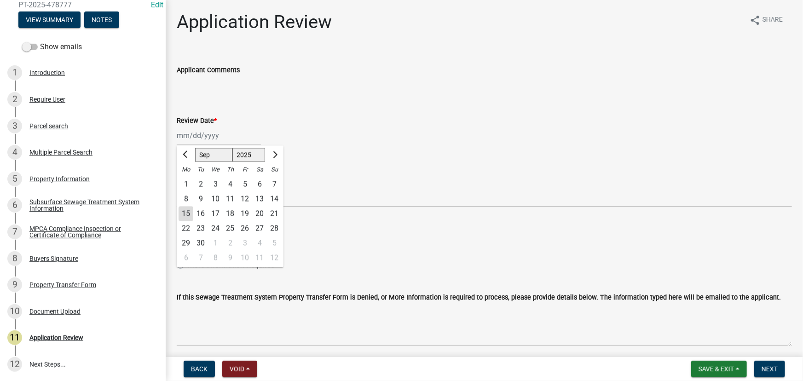
click at [187, 213] on div "15" at bounding box center [185, 214] width 15 height 15
type input "[DATE]"
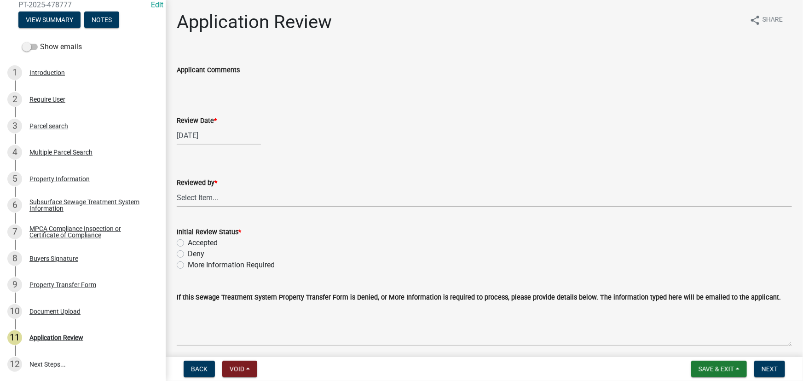
click at [217, 196] on select "Select Item... [PERSON_NAME] [PERSON_NAME] [PERSON_NAME] [PERSON_NAME] [PERSON_…" at bounding box center [484, 197] width 615 height 19
click at [177, 188] on select "Select Item... [PERSON_NAME] [PERSON_NAME] [PERSON_NAME] [PERSON_NAME] [PERSON_…" at bounding box center [484, 197] width 615 height 19
select select "190fd4c8-42ef-492b-a4a0-a0213555944c"
click at [209, 264] on label "More Information Required" at bounding box center [231, 264] width 87 height 11
click at [194, 264] on input "More Information Required" at bounding box center [191, 262] width 6 height 6
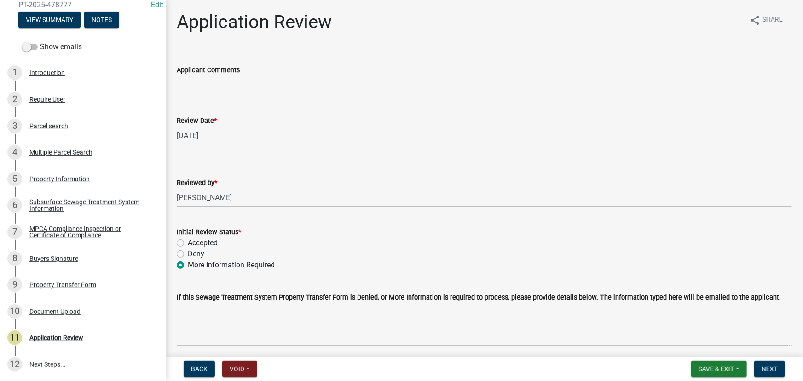
radio input "true"
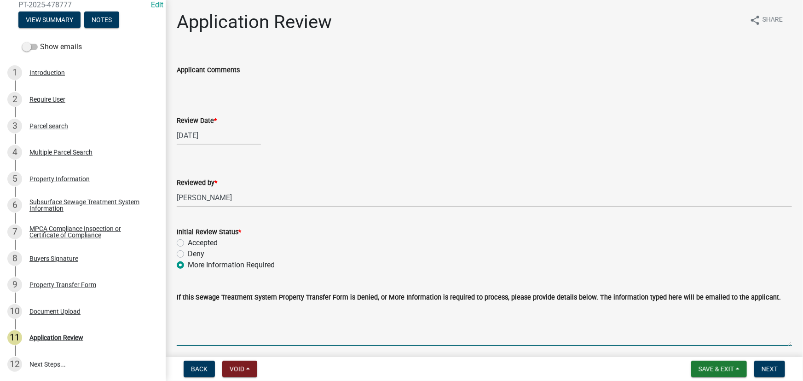
click at [208, 316] on textarea "If this Sewage Treatment System Property Transfer Form is Denied, or More Infor…" at bounding box center [484, 324] width 615 height 43
type textarea "Please attach the compliance inspection"
click at [764, 371] on span "Next" at bounding box center [769, 368] width 16 height 7
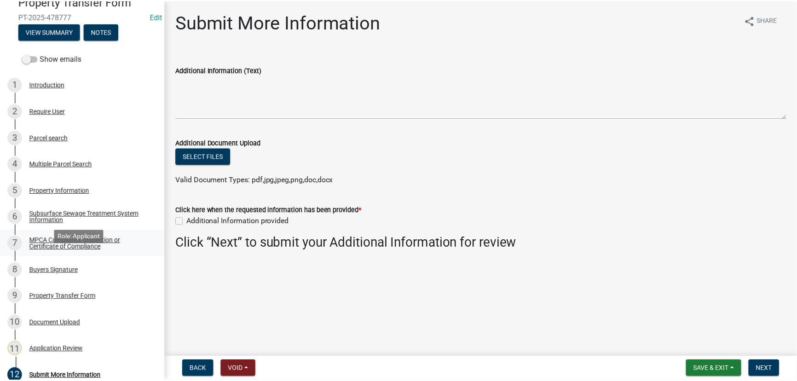
scroll to position [171, 0]
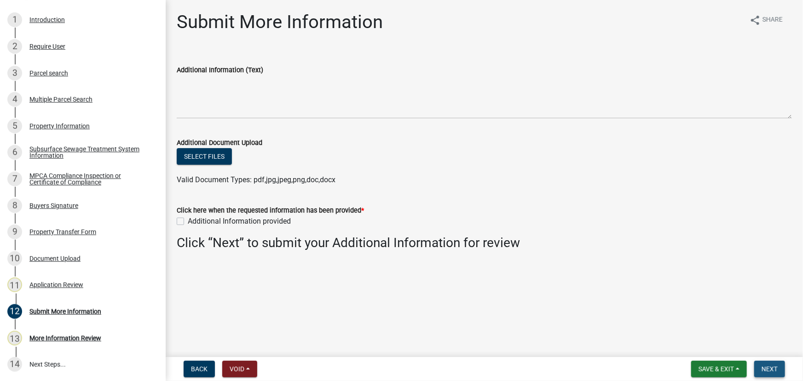
click at [759, 366] on button "Next" at bounding box center [769, 369] width 31 height 17
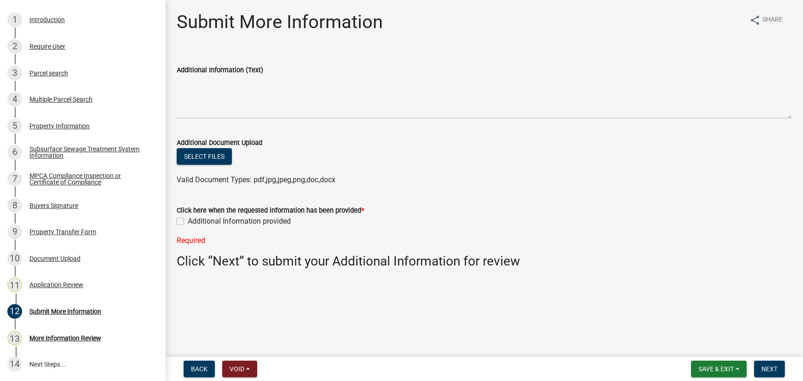
click at [227, 218] on label "Additional Information provided" at bounding box center [239, 221] width 103 height 11
click at [194, 218] on input "Additional Information provided" at bounding box center [191, 219] width 6 height 6
checkbox input "true"
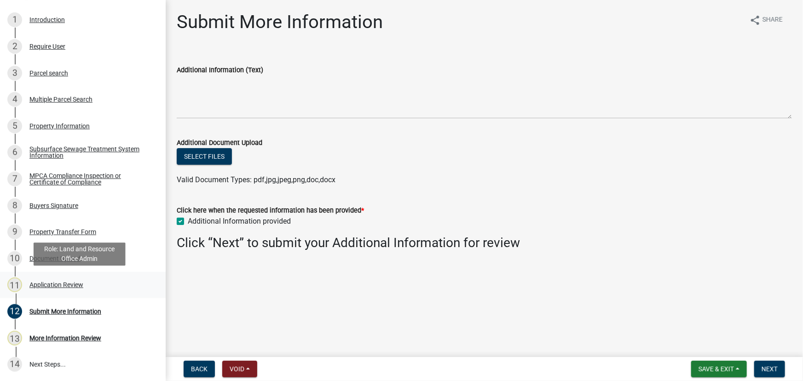
click at [56, 282] on div "Application Review" at bounding box center [56, 285] width 54 height 6
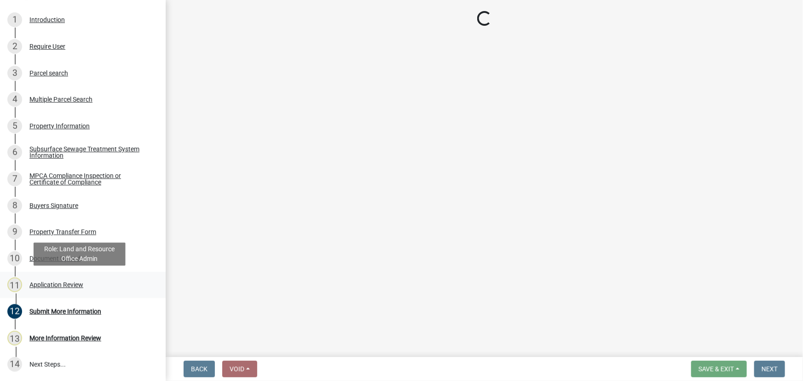
select select "190fd4c8-42ef-492b-a4a0-a0213555944c"
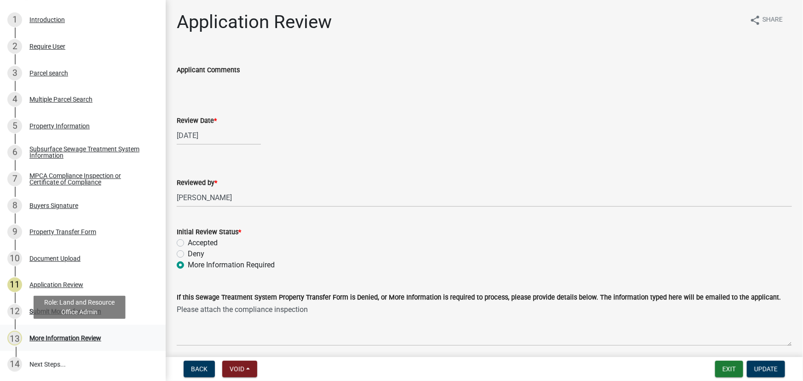
click at [19, 333] on div "13" at bounding box center [14, 338] width 15 height 15
click at [782, 376] on button "Update" at bounding box center [766, 369] width 38 height 17
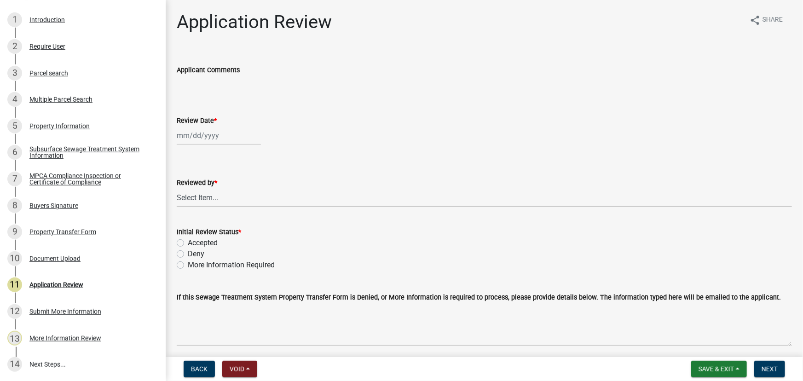
click at [222, 139] on div at bounding box center [219, 135] width 84 height 19
select select "9"
select select "2025"
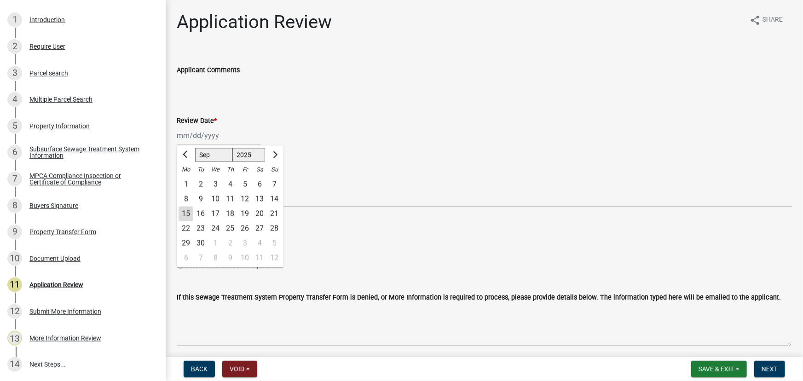
click at [189, 218] on div "15" at bounding box center [185, 214] width 15 height 15
type input "[DATE]"
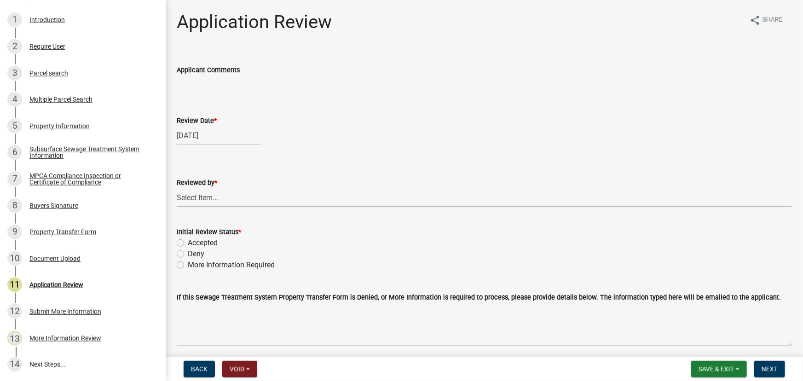
click at [198, 194] on select "Select Item... [PERSON_NAME] [PERSON_NAME] [PERSON_NAME] [PERSON_NAME] [PERSON_…" at bounding box center [484, 197] width 615 height 19
click at [177, 188] on select "Select Item... [PERSON_NAME] [PERSON_NAME] [PERSON_NAME] [PERSON_NAME] [PERSON_…" at bounding box center [484, 197] width 615 height 19
select select "190fd4c8-42ef-492b-a4a0-a0213555944c"
click at [196, 239] on label "Accepted" at bounding box center [203, 242] width 30 height 11
click at [194, 239] on input "Accepted" at bounding box center [191, 240] width 6 height 6
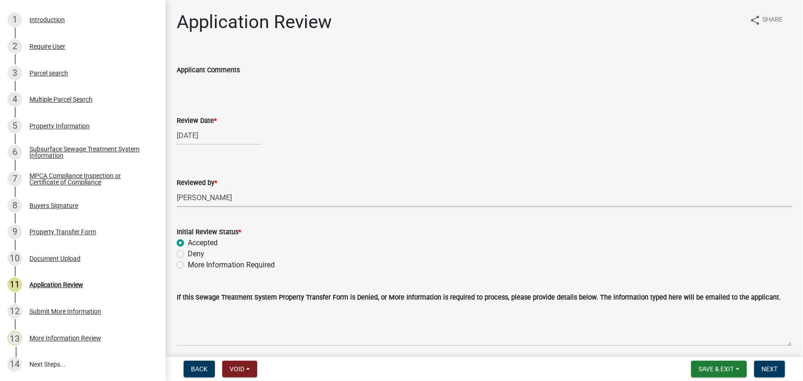
radio input "true"
click at [770, 372] on span "Next" at bounding box center [769, 368] width 16 height 7
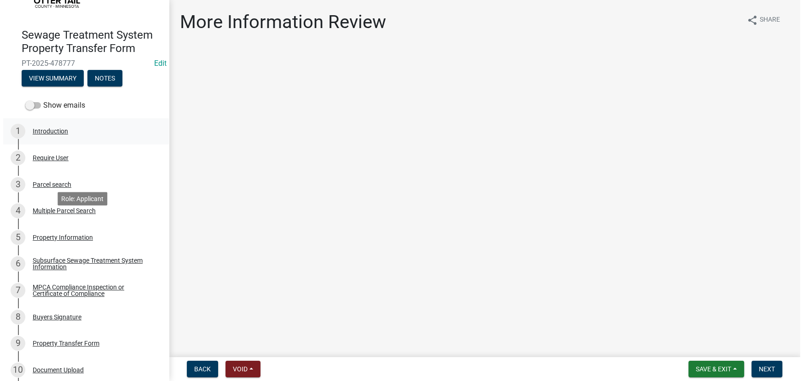
scroll to position [46, 0]
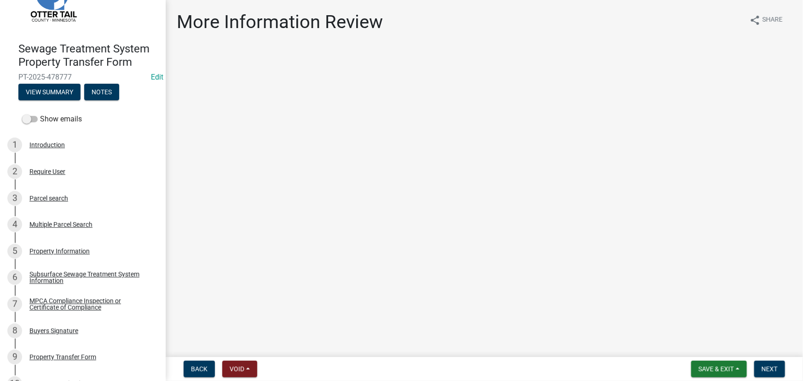
click at [64, 114] on label "Show emails" at bounding box center [52, 119] width 60 height 11
click at [40, 114] on input "Show emails" at bounding box center [40, 114] width 0 height 0
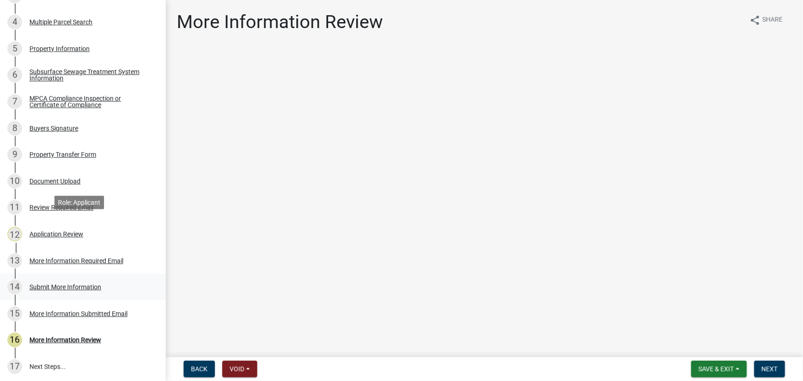
scroll to position [251, 0]
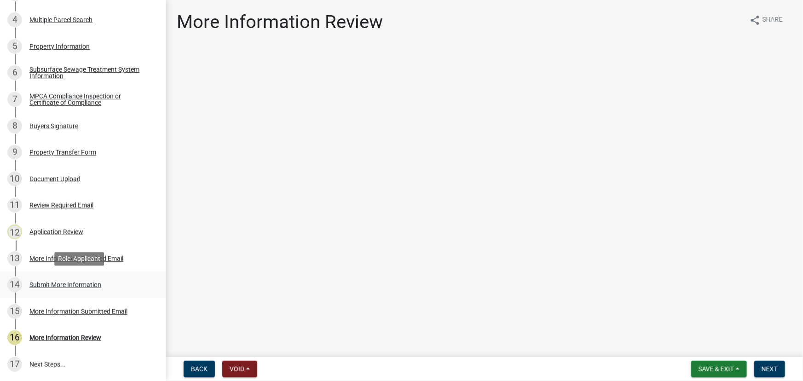
click at [73, 285] on div "Submit More Information" at bounding box center [65, 285] width 72 height 6
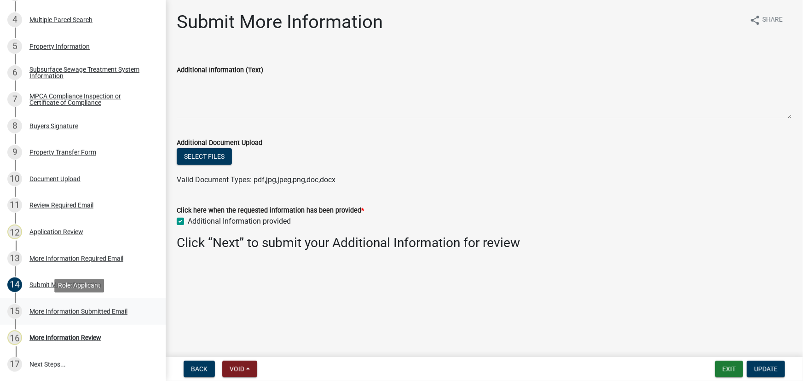
click at [90, 314] on div "More Information Submitted Email" at bounding box center [78, 311] width 98 height 6
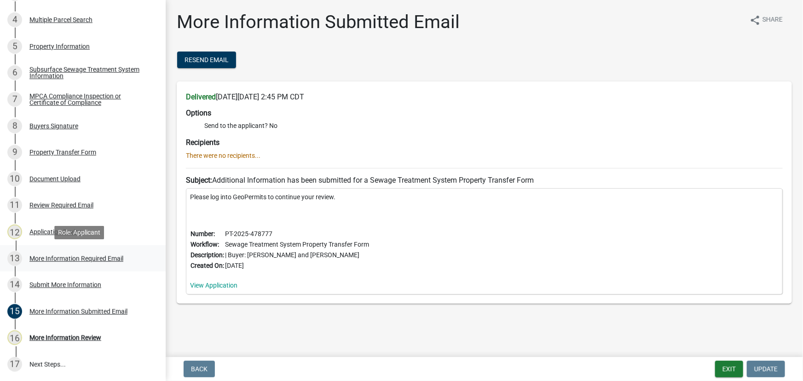
click at [57, 260] on div "More Information Required Email" at bounding box center [76, 258] width 94 height 6
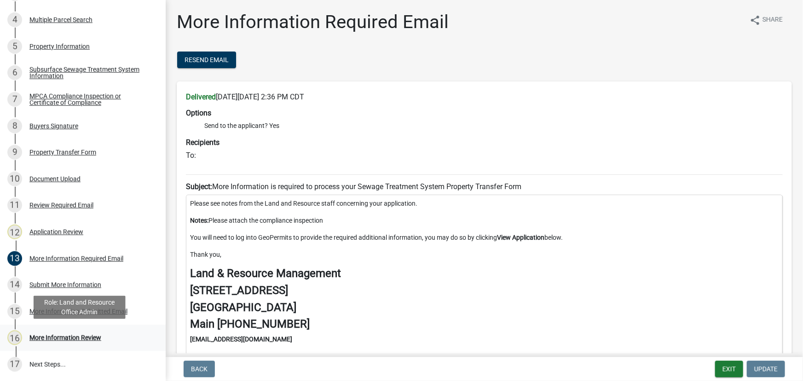
click at [69, 337] on div "More Information Review" at bounding box center [65, 337] width 72 height 6
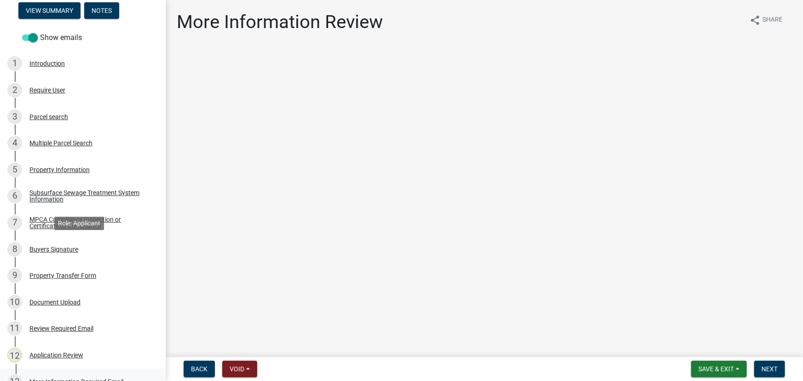
scroll to position [0, 0]
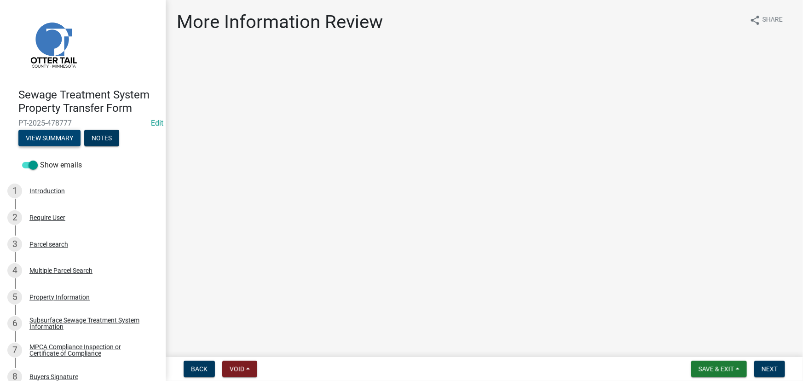
click at [61, 140] on button "View Summary" at bounding box center [49, 138] width 62 height 17
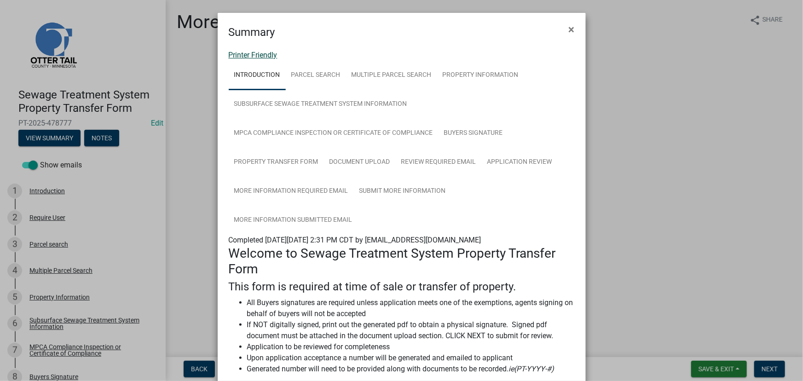
click at [260, 57] on link "Printer Friendly" at bounding box center [253, 55] width 49 height 9
click at [199, 189] on ngb-modal-window "Summary × Printer Friendly Introduction Parcel search Multiple Parcel Search Pr…" at bounding box center [401, 190] width 803 height 381
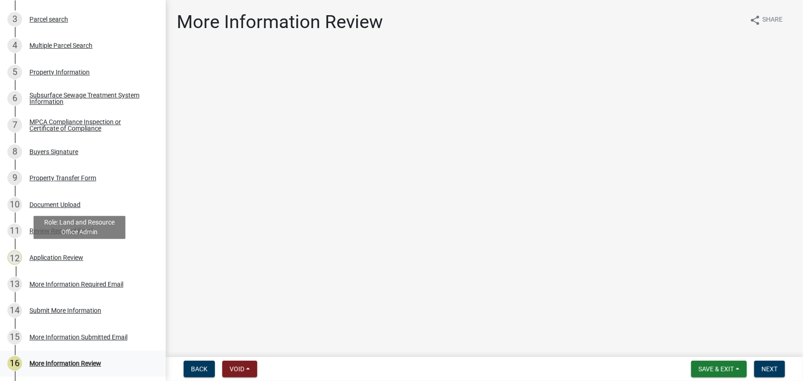
scroll to position [251, 0]
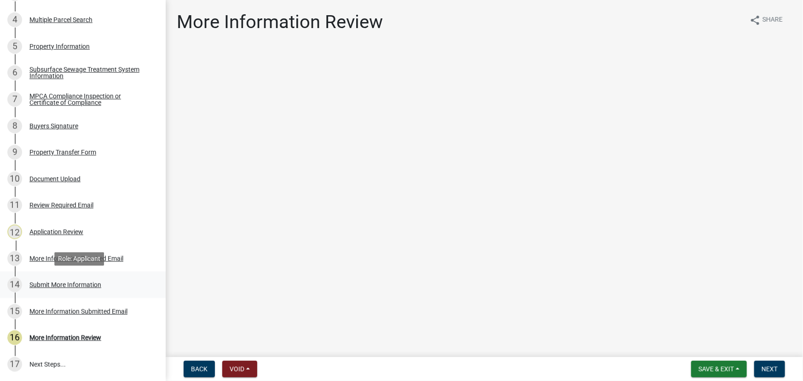
click at [73, 290] on div "14 Submit More Information" at bounding box center [79, 284] width 144 height 15
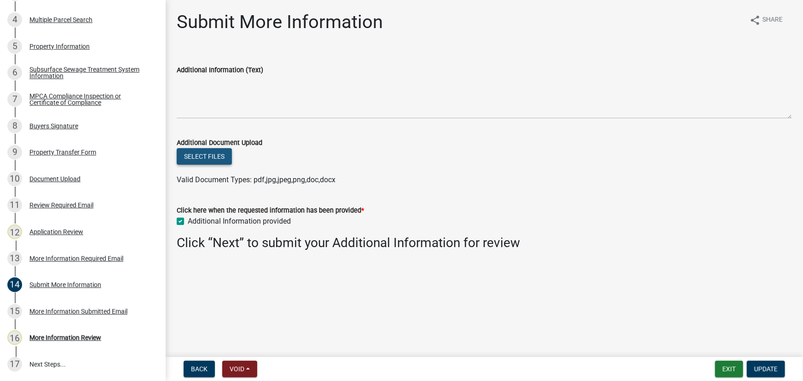
click at [201, 155] on button "Select files" at bounding box center [204, 156] width 55 height 17
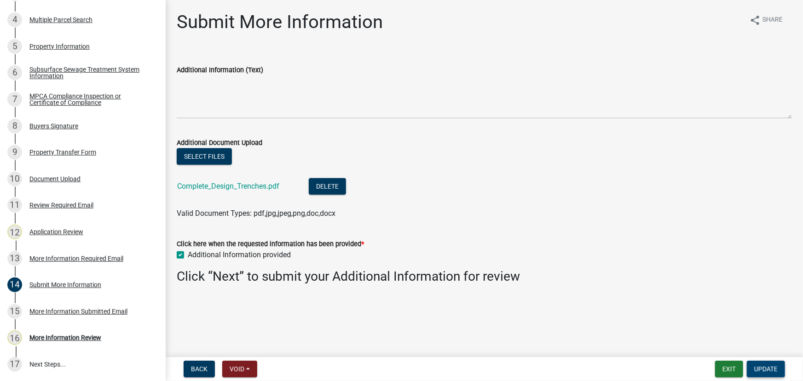
click at [781, 373] on button "Update" at bounding box center [766, 369] width 38 height 17
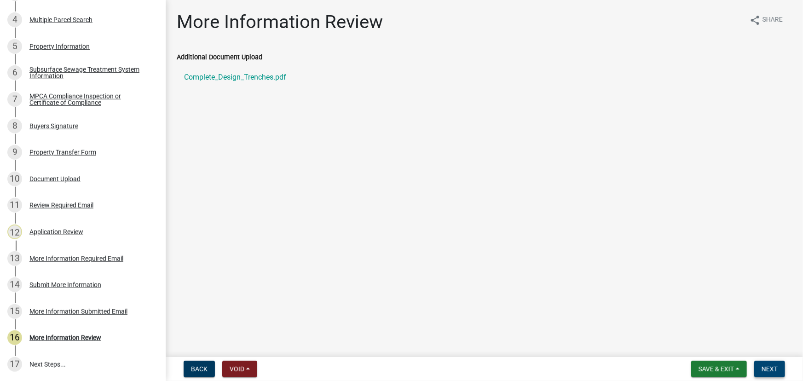
click at [774, 371] on span "Next" at bounding box center [769, 368] width 16 height 7
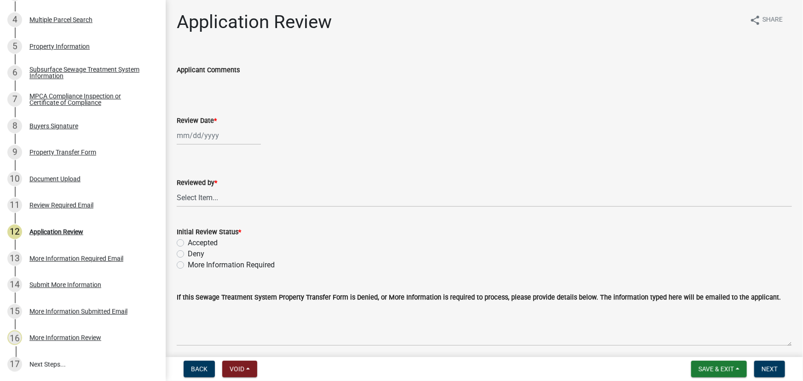
click at [202, 138] on div at bounding box center [219, 135] width 84 height 19
select select "9"
select select "2025"
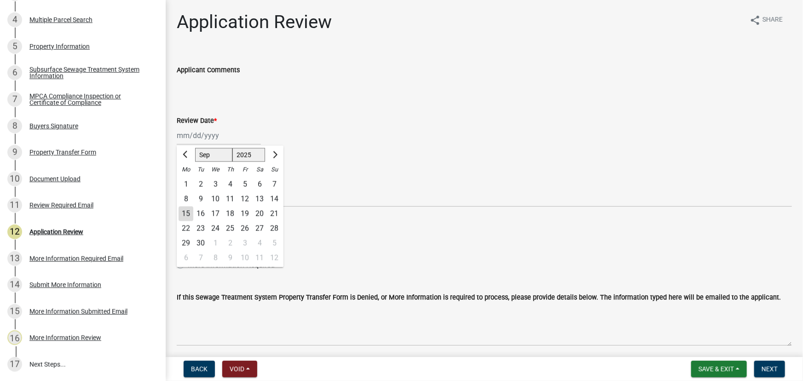
click at [184, 216] on div "15" at bounding box center [185, 214] width 15 height 15
type input "[DATE]"
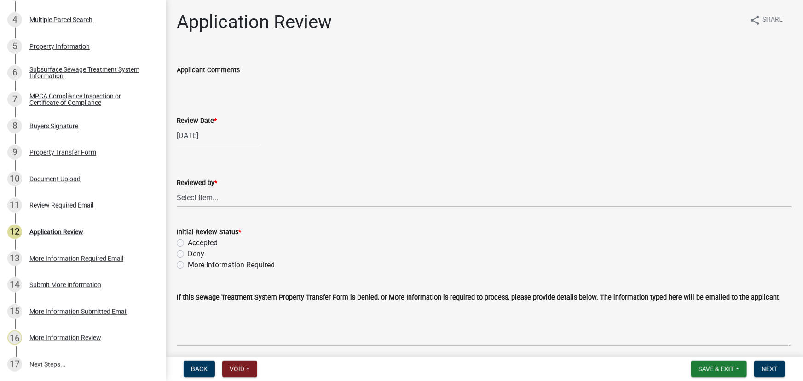
click at [211, 200] on select "Select Item... [PERSON_NAME] [PERSON_NAME] [PERSON_NAME] [PERSON_NAME] [PERSON_…" at bounding box center [484, 197] width 615 height 19
click at [177, 188] on select "Select Item... [PERSON_NAME] [PERSON_NAME] [PERSON_NAME] [PERSON_NAME] [PERSON_…" at bounding box center [484, 197] width 615 height 19
select select "190fd4c8-42ef-492b-a4a0-a0213555944c"
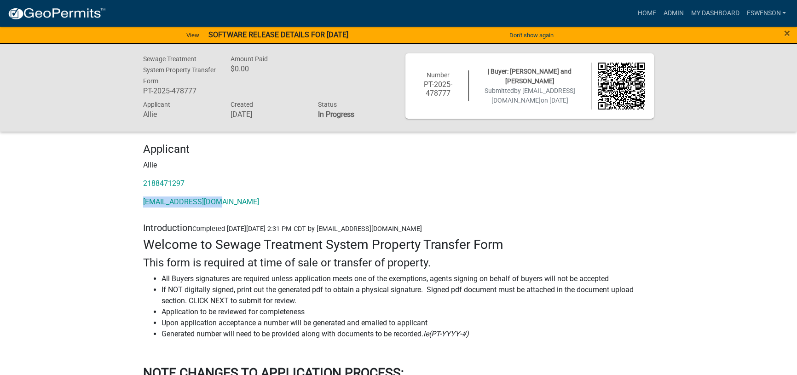
drag, startPoint x: 224, startPoint y: 198, endPoint x: 143, endPoint y: 198, distance: 81.4
click at [143, 198] on div "Applicant Allie 2188471297 allie@mntitleco.com" at bounding box center [398, 179] width 524 height 72
copy link "allie@mntitleco.com"
drag, startPoint x: 544, startPoint y: 82, endPoint x: 488, endPoint y: 69, distance: 57.7
click at [488, 69] on div "| Buyer: Bruce Whitter and Diane Whittier Submitted by allie@mntitleco.com on 9…" at bounding box center [530, 86] width 122 height 39
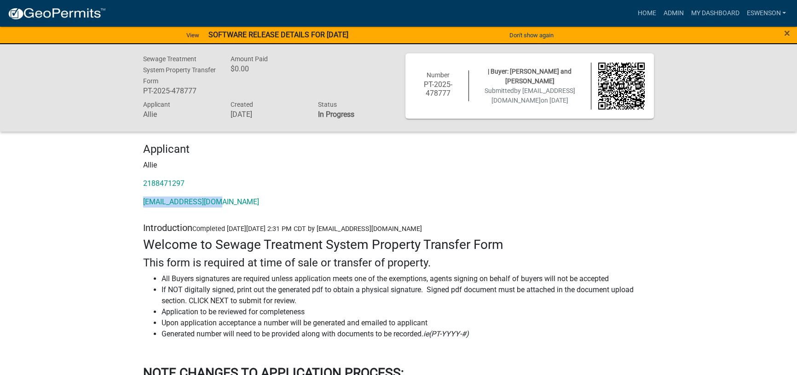
copy span "Buyer: Bruce Whitter and Diane Whittier"
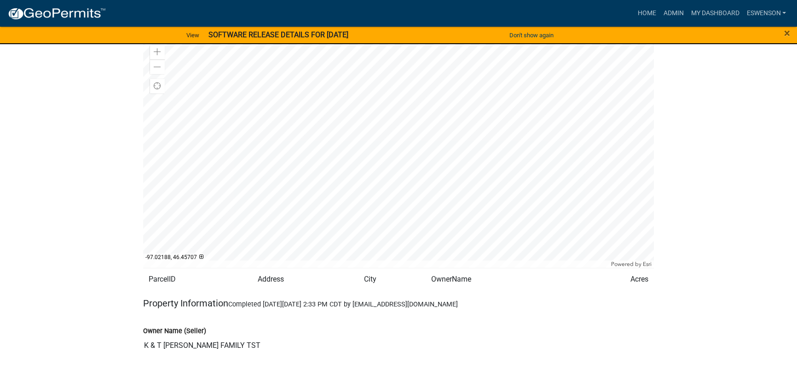
scroll to position [543, 0]
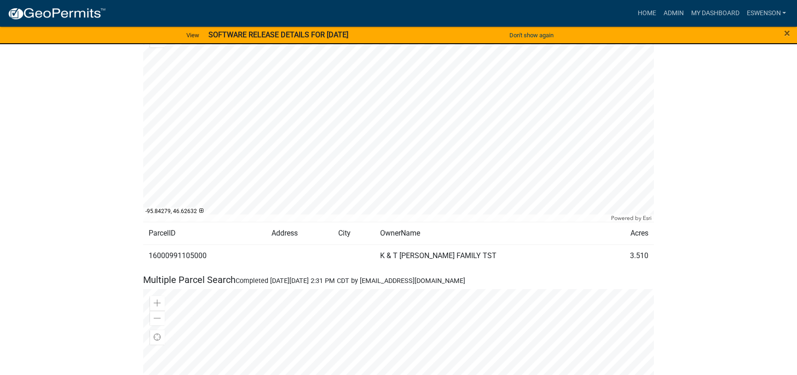
click at [165, 256] on td "16000991105000" at bounding box center [204, 256] width 123 height 23
copy td "16000991105000"
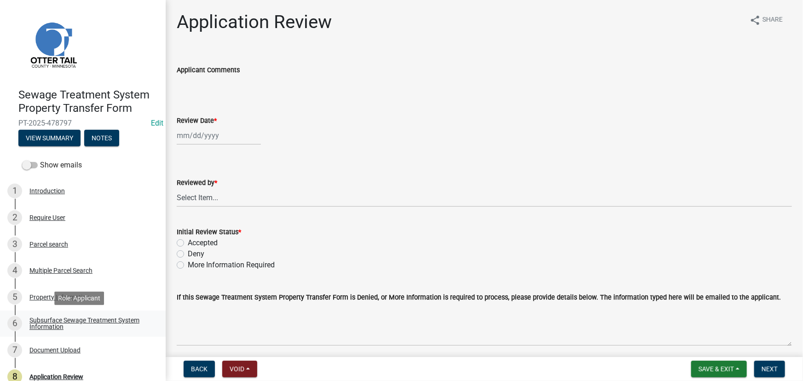
click at [71, 324] on div "Subsurface Sewage Treatment System Information" at bounding box center [89, 323] width 121 height 13
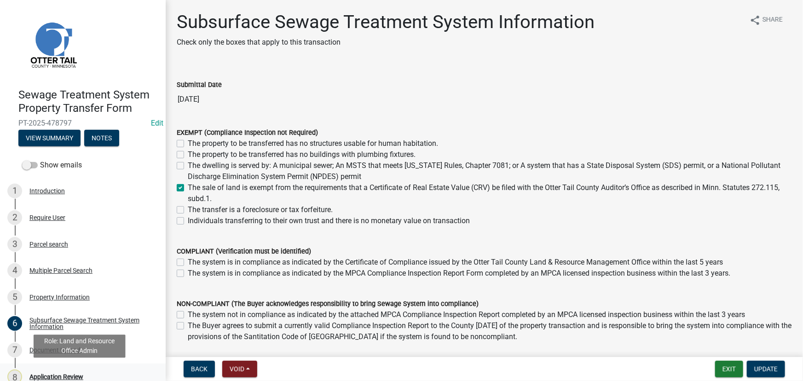
click at [72, 372] on div "8 Application Review" at bounding box center [79, 376] width 144 height 15
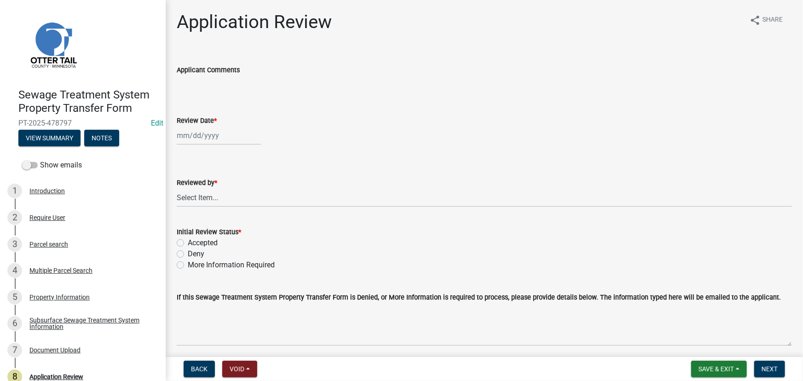
click at [200, 130] on div at bounding box center [219, 135] width 84 height 19
select select "9"
select select "2025"
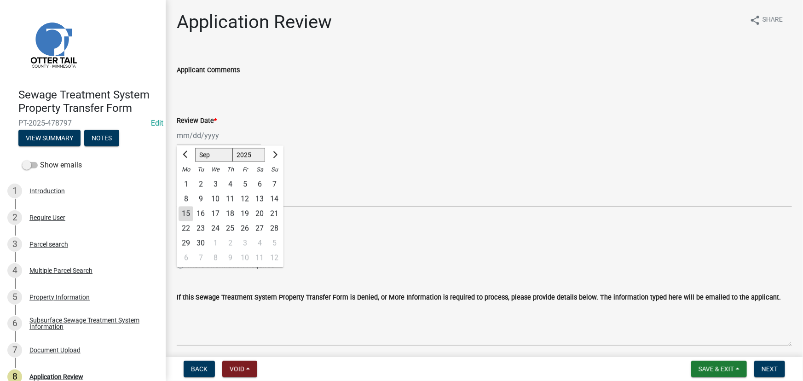
click at [187, 213] on div "15" at bounding box center [185, 214] width 15 height 15
type input "[DATE]"
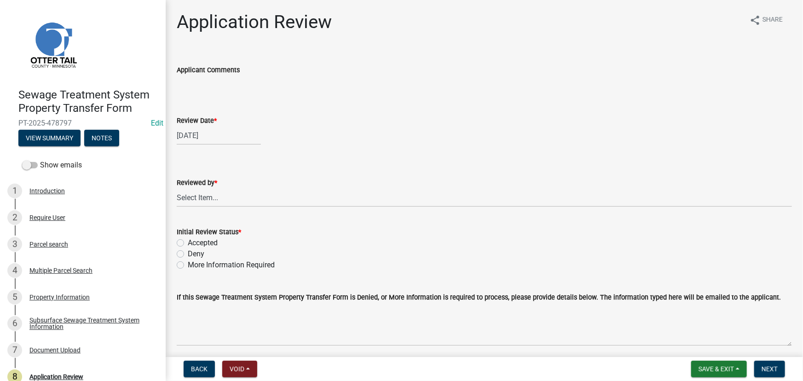
click at [211, 212] on wm-data-entity-input "Reviewed by * Select Item... Alexis Newark Amy Busko Andrea Perales Brittany To…" at bounding box center [484, 184] width 615 height 62
click at [201, 187] on div "Reviewed by *" at bounding box center [484, 182] width 615 height 11
drag, startPoint x: 202, startPoint y: 200, endPoint x: 201, endPoint y: 192, distance: 7.9
click at [202, 201] on select "Select Item... [PERSON_NAME] [PERSON_NAME] [PERSON_NAME] [PERSON_NAME] [PERSON_…" at bounding box center [484, 197] width 615 height 19
click at [177, 188] on select "Select Item... [PERSON_NAME] [PERSON_NAME] [PERSON_NAME] [PERSON_NAME] [PERSON_…" at bounding box center [484, 197] width 615 height 19
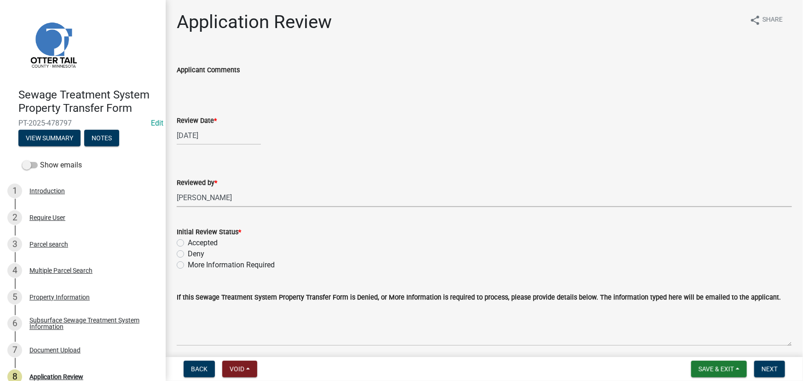
select select "190fd4c8-42ef-492b-a4a0-a0213555944c"
click at [204, 243] on label "Accepted" at bounding box center [203, 242] width 30 height 11
click at [194, 243] on input "Accepted" at bounding box center [191, 240] width 6 height 6
radio input "true"
click at [779, 373] on button "Next" at bounding box center [769, 369] width 31 height 17
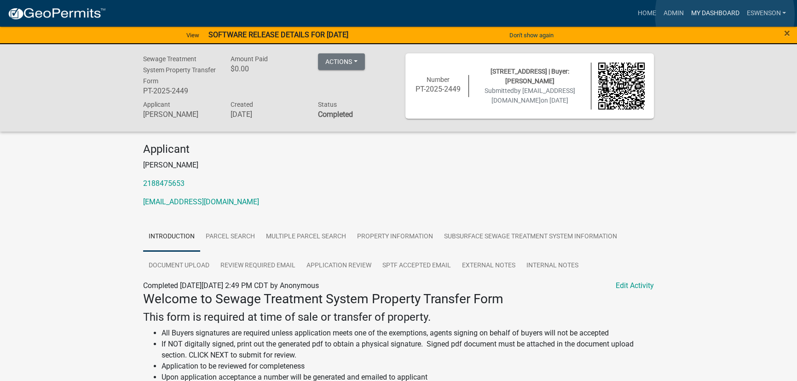
click at [724, 15] on link "My Dashboard" at bounding box center [715, 13] width 56 height 17
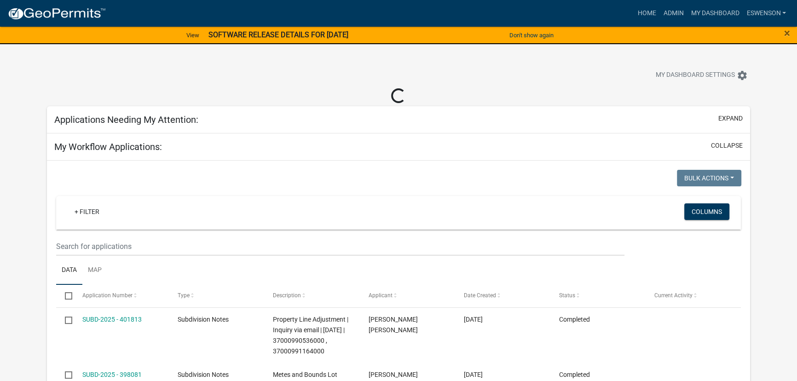
select select "3: 100"
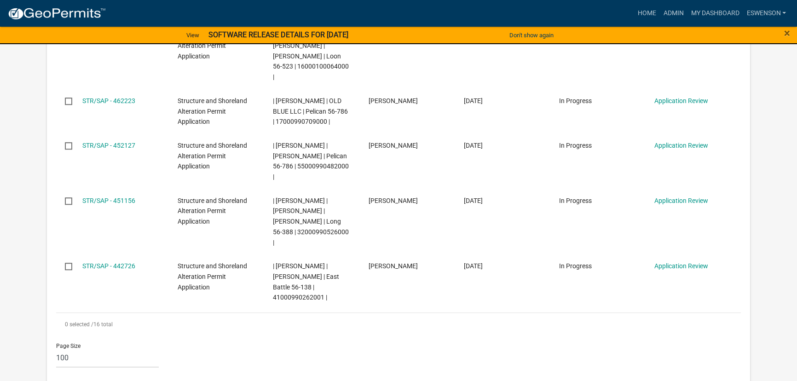
scroll to position [920, 0]
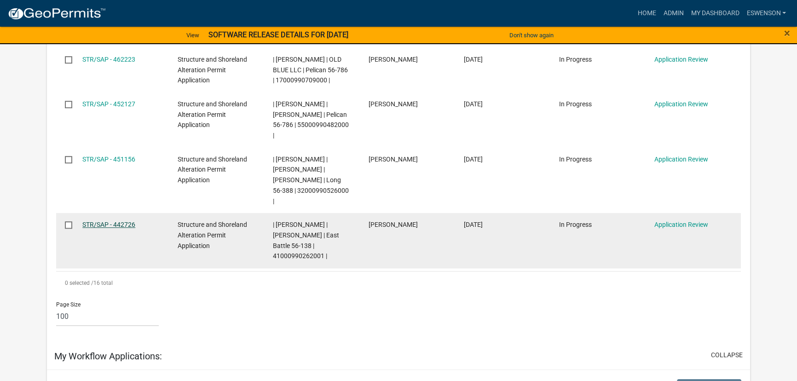
click at [117, 221] on link "STR/SAP - 442726" at bounding box center [108, 224] width 53 height 7
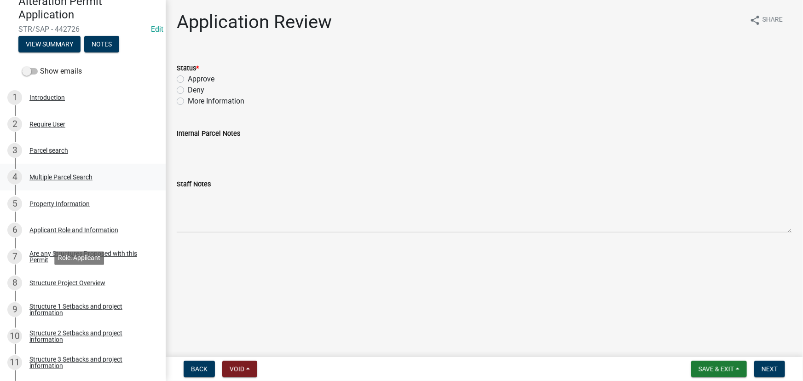
scroll to position [125, 0]
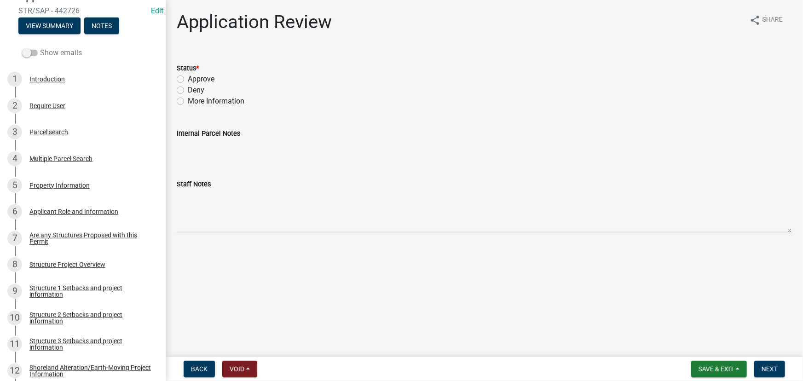
click at [40, 49] on label "Show emails" at bounding box center [52, 52] width 60 height 11
click at [40, 47] on input "Show emails" at bounding box center [40, 47] width 0 height 0
click at [49, 31] on button "View Summary" at bounding box center [49, 25] width 62 height 17
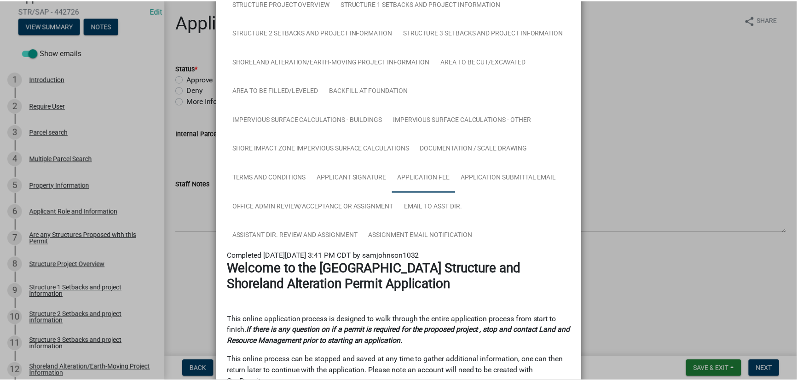
scroll to position [83, 0]
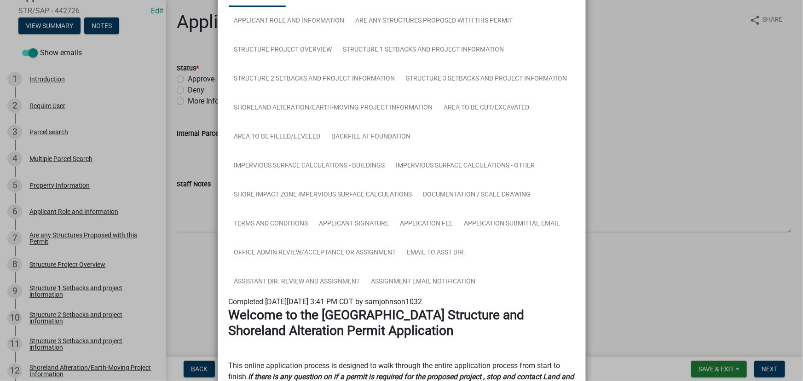
click at [629, 161] on ngb-modal-window "Summary × Printer Friendly Introduction Parcel search Multiple Parcel Search Pr…" at bounding box center [401, 190] width 803 height 381
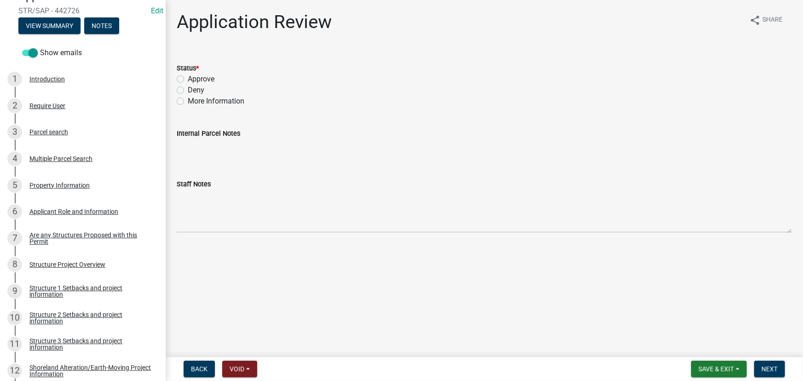
click at [209, 104] on label "More Information" at bounding box center [216, 101] width 57 height 11
click at [194, 102] on input "More Information" at bounding box center [191, 99] width 6 height 6
radio input "true"
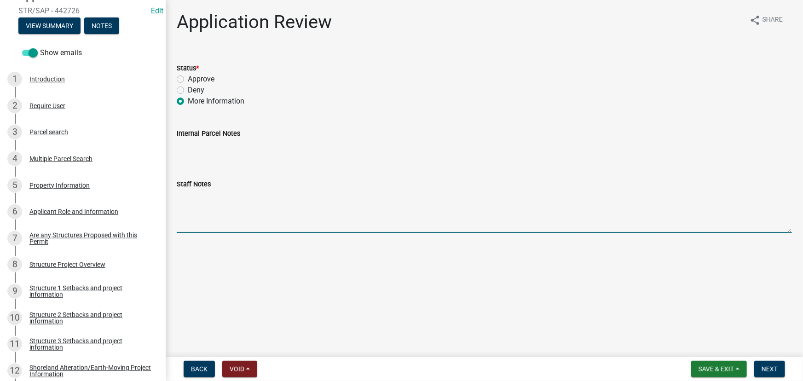
click at [232, 206] on textarea "Staff Notes" at bounding box center [484, 211] width 615 height 43
click at [759, 367] on button "Next" at bounding box center [769, 369] width 31 height 17
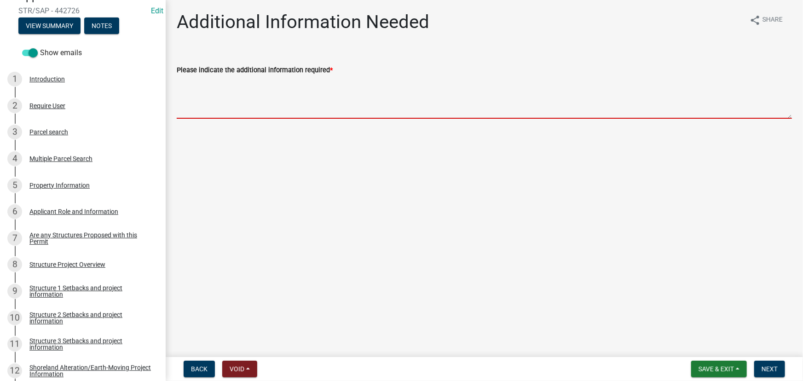
click at [213, 97] on textarea "Please indicate the additional information required *" at bounding box center [484, 96] width 615 height 43
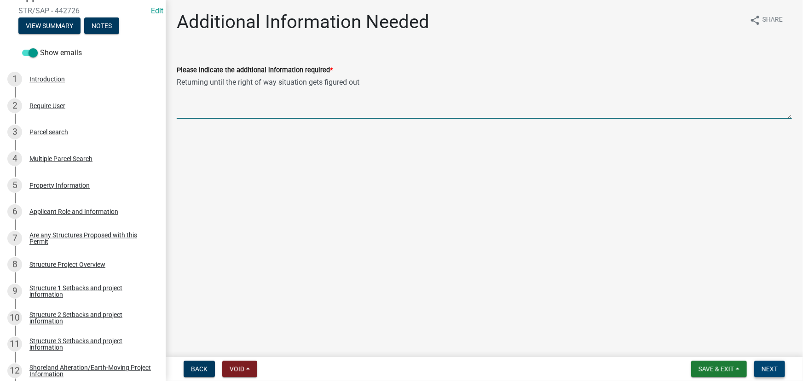
type textarea "Returning until the right of way situation gets figured out"
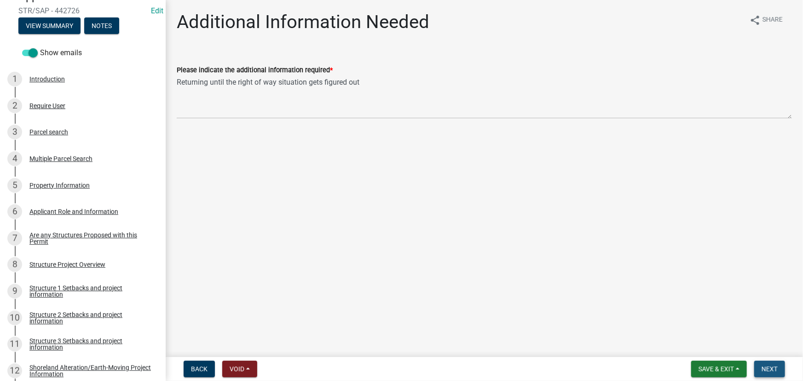
click at [778, 371] on button "Next" at bounding box center [769, 369] width 31 height 17
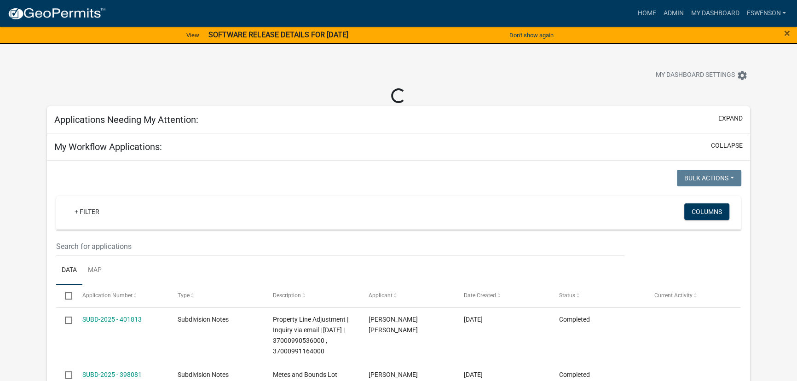
select select "3: 100"
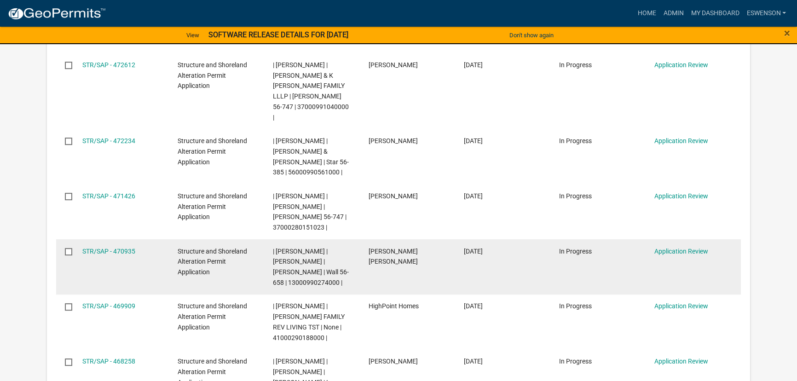
scroll to position [753, 0]
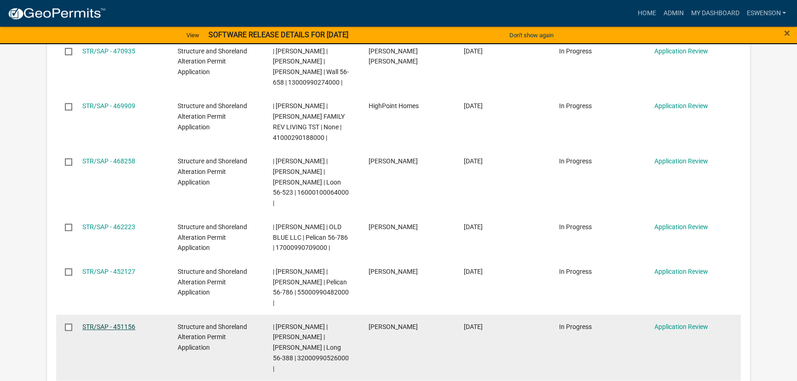
click at [93, 323] on link "STR/SAP - 451156" at bounding box center [108, 326] width 53 height 7
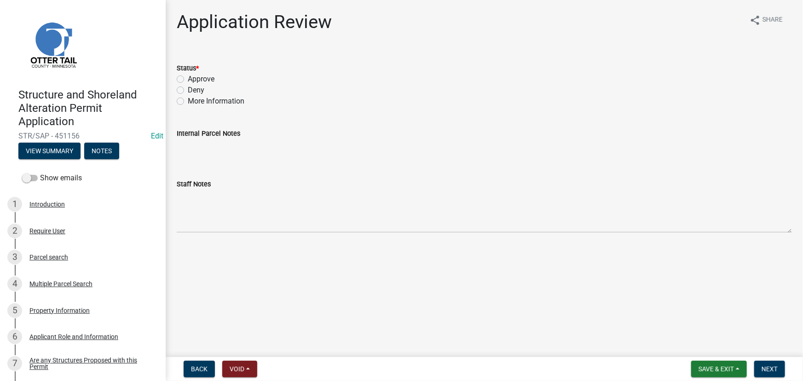
drag, startPoint x: 198, startPoint y: 80, endPoint x: 408, endPoint y: 180, distance: 232.7
click at [198, 80] on label "Approve" at bounding box center [201, 79] width 27 height 11
click at [194, 80] on input "Approve" at bounding box center [191, 77] width 6 height 6
radio input "true"
click at [761, 361] on button "Next" at bounding box center [769, 369] width 31 height 17
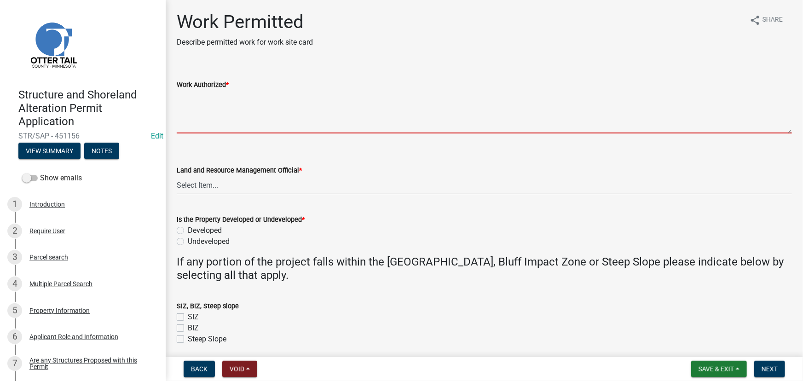
click at [208, 119] on textarea "Work Authorized *" at bounding box center [484, 111] width 615 height 43
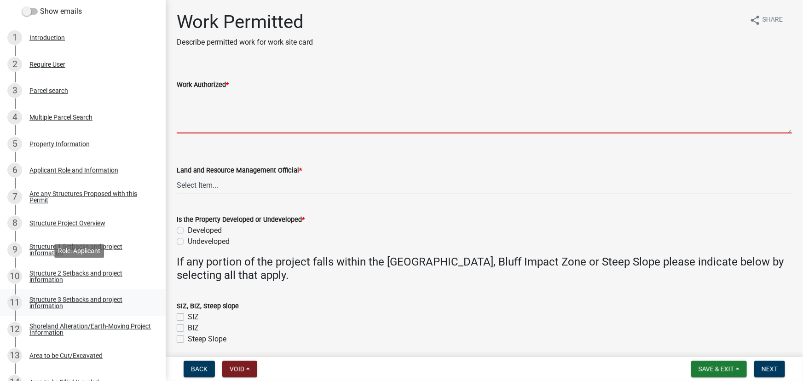
scroll to position [167, 0]
click at [84, 221] on div "Structure Project Overview" at bounding box center [67, 222] width 76 height 6
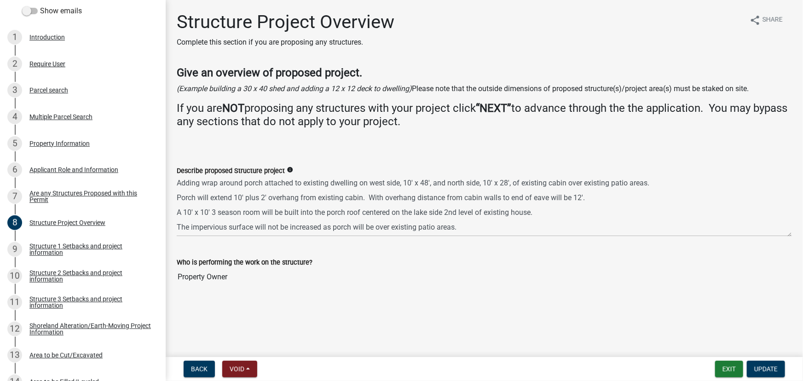
scroll to position [0, 0]
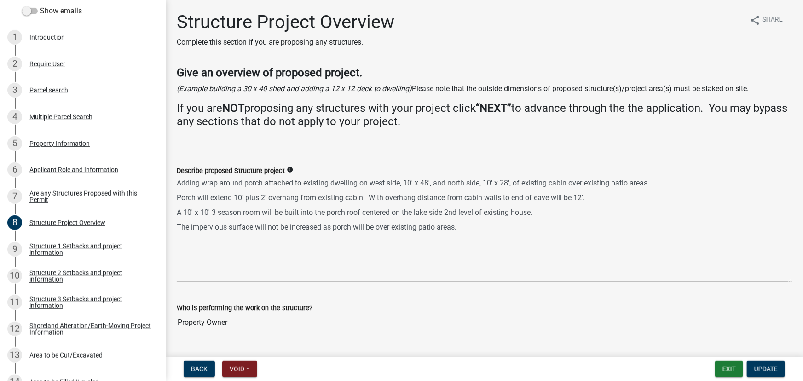
drag, startPoint x: 791, startPoint y: 217, endPoint x: 803, endPoint y: 280, distance: 64.1
click at [802, 280] on html "Internet Explorer does NOT work with GeoPermits. Get a new browser for more sec…" at bounding box center [401, 190] width 803 height 381
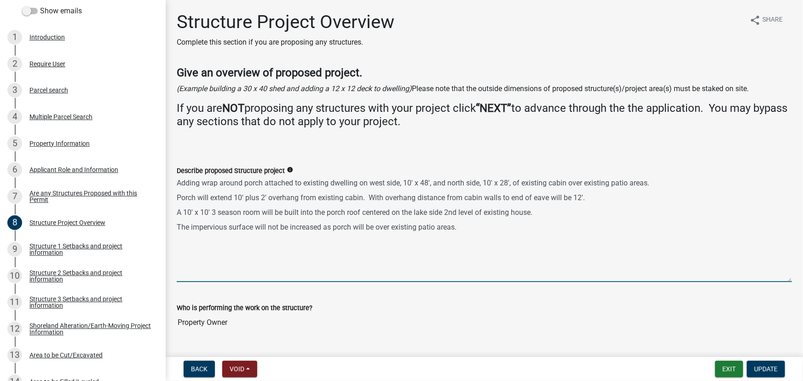
drag, startPoint x: 178, startPoint y: 186, endPoint x: 423, endPoint y: 189, distance: 245.2
click at [422, 189] on textarea "Adding wrap around porch attached to existing dwelling on west side, 10' x 48',…" at bounding box center [484, 229] width 615 height 106
click at [422, 184] on textarea "Adding wrap around porch attached to existing dwelling on west side, 10' x 48',…" at bounding box center [484, 229] width 615 height 106
drag, startPoint x: 178, startPoint y: 180, endPoint x: 644, endPoint y: 160, distance: 466.9
click at [644, 160] on div "Describe proposed Structure project info Adding wrap around porch attached to e…" at bounding box center [484, 217] width 615 height 130
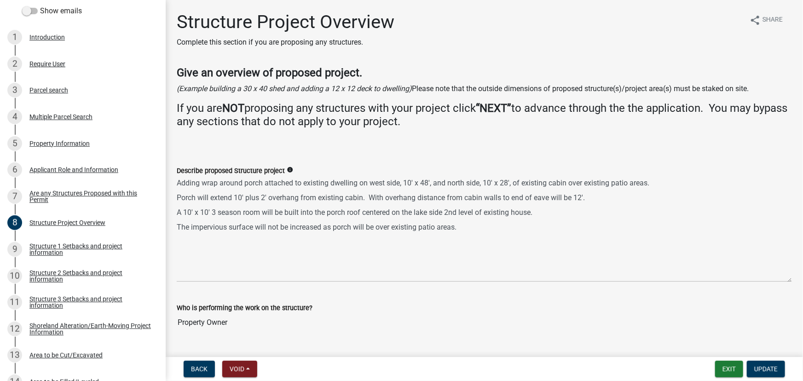
drag, startPoint x: 644, startPoint y: 161, endPoint x: 392, endPoint y: 204, distance: 255.7
click at [392, 204] on div "Describe proposed Structure project info Adding wrap around porch attached to e…" at bounding box center [484, 217] width 615 height 130
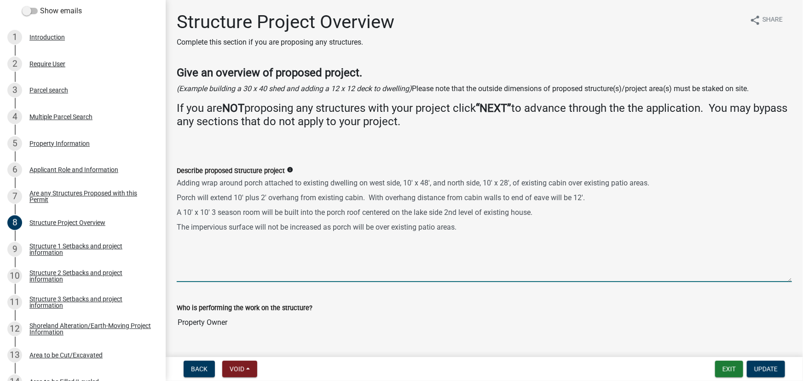
drag, startPoint x: 586, startPoint y: 197, endPoint x: 225, endPoint y: 188, distance: 360.3
click at [225, 188] on textarea "Adding wrap around porch attached to existing dwelling on west side, 10' x 48',…" at bounding box center [484, 229] width 615 height 106
drag, startPoint x: 534, startPoint y: 213, endPoint x: 174, endPoint y: 176, distance: 361.6
click at [174, 176] on div "Describe proposed Structure project info Adding wrap around porch attached to e…" at bounding box center [484, 217] width 629 height 130
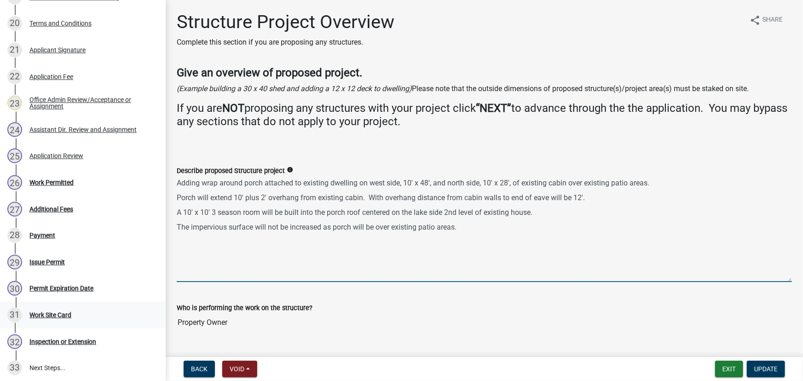
scroll to position [669, 0]
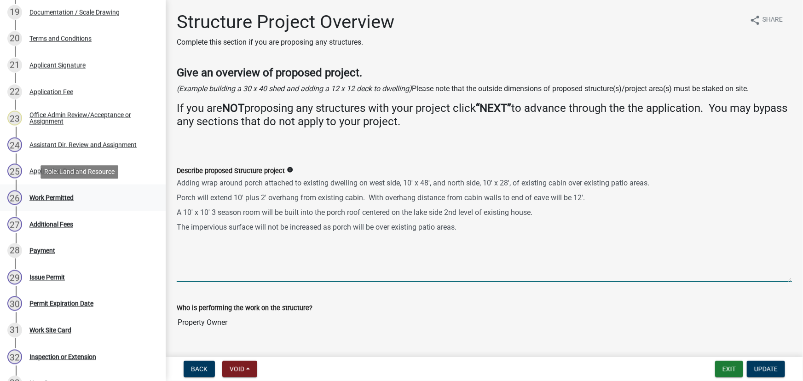
click at [53, 195] on div "Work Permitted" at bounding box center [51, 198] width 44 height 6
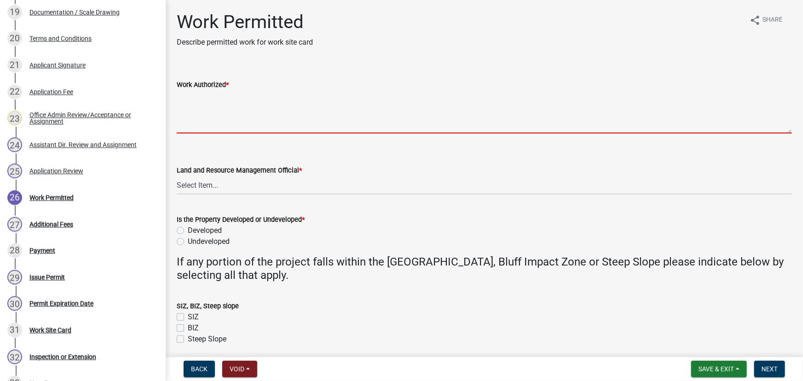
paste textarea "Adding wrap around porch attached to existing dwelling on west side, 10' x 48',…"
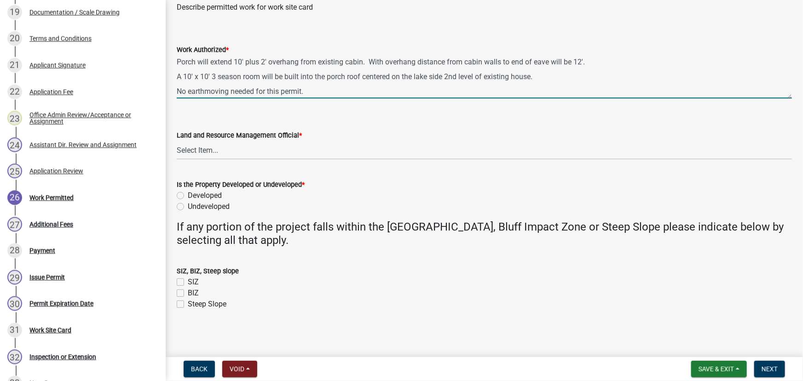
scroll to position [27, 0]
click at [318, 79] on textarea "Adding wrap around porch attached to existing dwelling on west side, 10' x 48',…" at bounding box center [484, 76] width 615 height 43
click at [241, 87] on textarea "Adding wrap around porch attached to existing dwelling on west side, 10' x 48',…" at bounding box center [484, 76] width 615 height 43
click at [198, 97] on textarea "Adding wrap around porch attached to existing dwelling on west side, 10' x 48',…" at bounding box center [484, 76] width 615 height 43
click at [209, 92] on textarea "Adding wrap around porch attached to existing dwelling on west side, 10' x 48',…" at bounding box center [484, 76] width 615 height 43
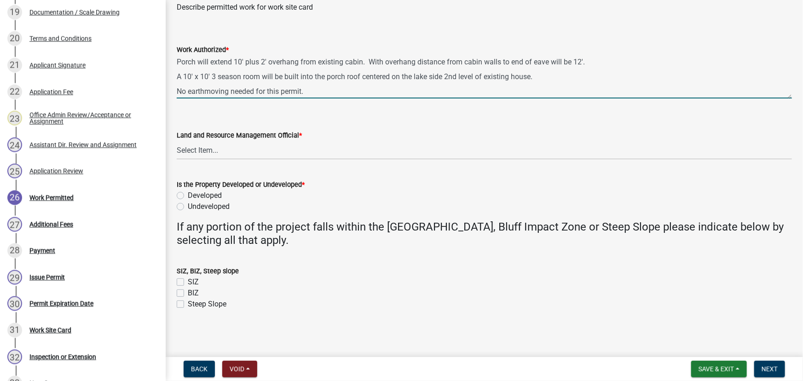
paste textarea "All setbacks and impervious surface requirements to be met. Top dress, seed and…"
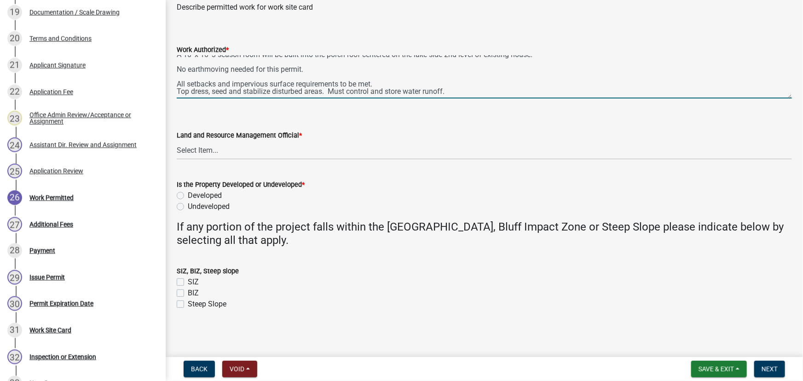
scroll to position [37, 0]
type textarea "Adding wrap around porch attached to existing dwelling on west side, 10' x 48',…"
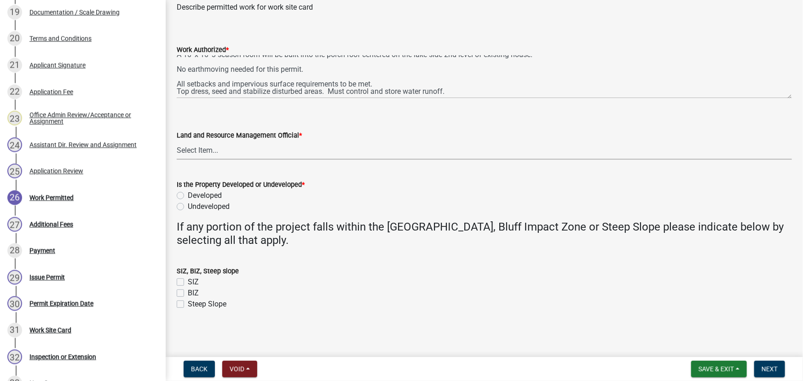
click at [205, 156] on select "Select Item... [PERSON_NAME] [PERSON_NAME] [PERSON_NAME] [PERSON_NAME] [PERSON_…" at bounding box center [484, 150] width 615 height 19
click at [177, 141] on select "Select Item... [PERSON_NAME] [PERSON_NAME] [PERSON_NAME] [PERSON_NAME] [PERSON_…" at bounding box center [484, 150] width 615 height 19
select select "190fd4c8-42ef-492b-a4a0-a0213555944c"
click at [207, 192] on label "Developed" at bounding box center [205, 195] width 34 height 11
click at [194, 192] on input "Developed" at bounding box center [191, 193] width 6 height 6
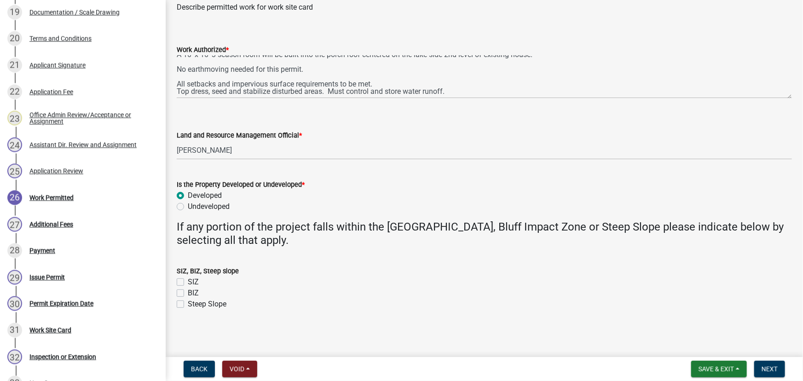
radio input "true"
click at [768, 368] on span "Next" at bounding box center [769, 368] width 16 height 7
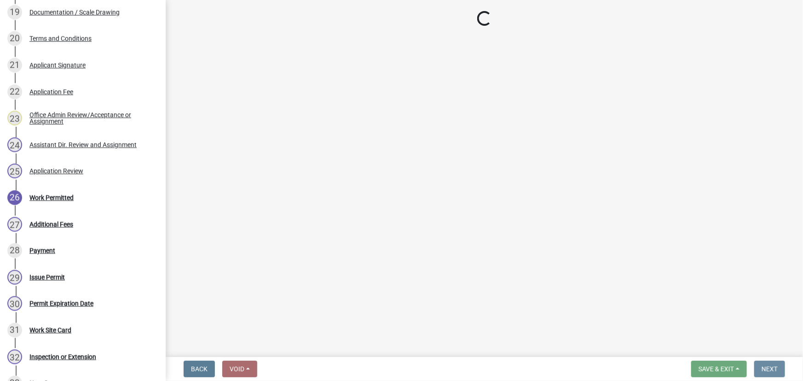
scroll to position [0, 0]
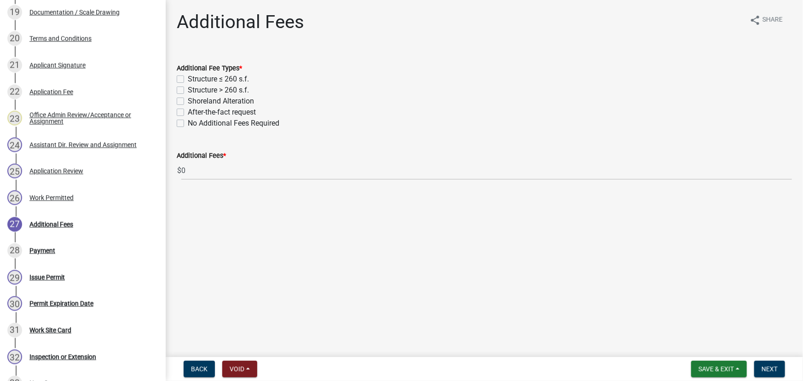
click at [225, 88] on label "Structure > 260 s.f." at bounding box center [218, 90] width 61 height 11
click at [194, 88] on input "Structure > 260 s.f." at bounding box center [191, 88] width 6 height 6
checkbox input "true"
checkbox input "false"
checkbox input "true"
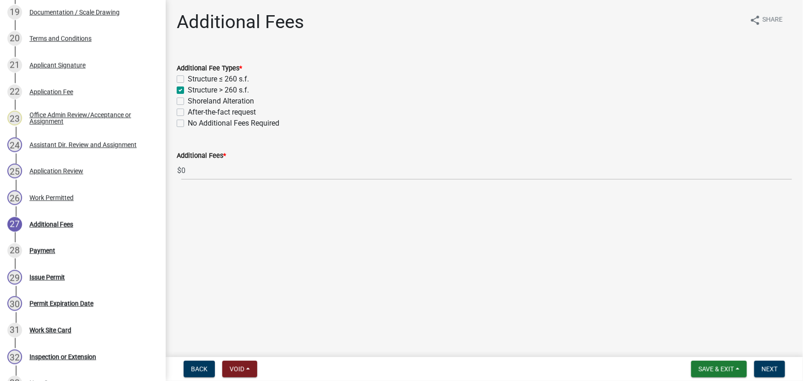
checkbox input "false"
click at [770, 368] on span "Next" at bounding box center [769, 368] width 16 height 7
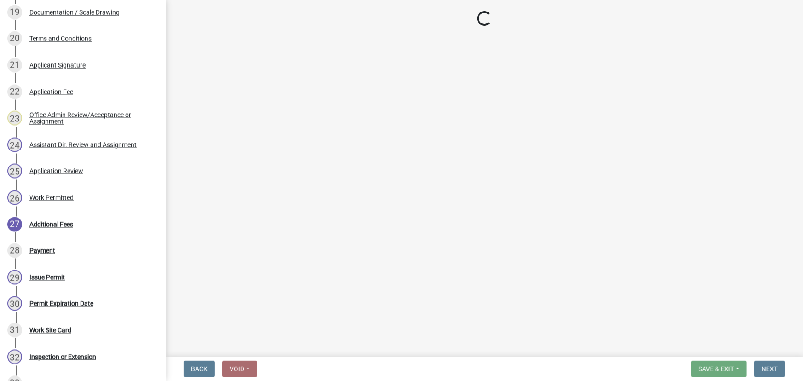
select select "3: 3"
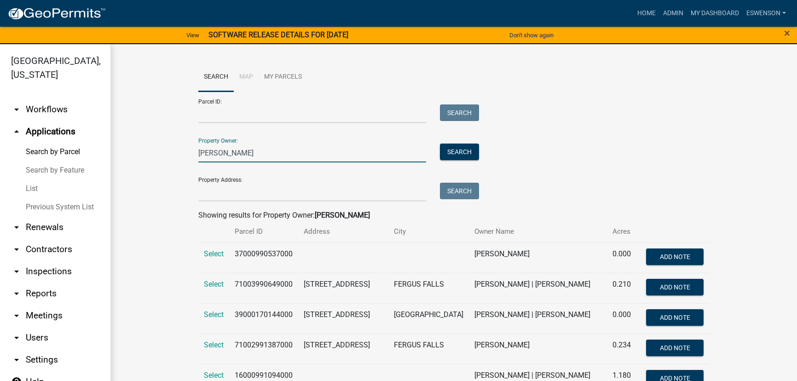
scroll to position [11, 0]
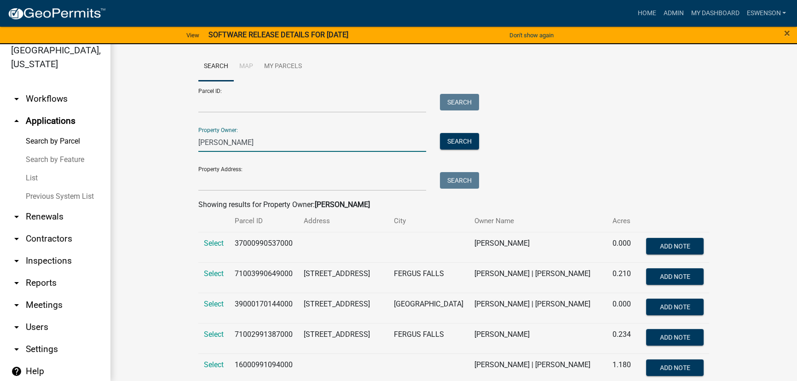
drag, startPoint x: 247, startPoint y: 146, endPoint x: 130, endPoint y: 155, distance: 116.7
click at [128, 149] on div "Search Map My Parcels Parcel ID: Search Property Owner: [PERSON_NAME] Search Pr…" at bounding box center [453, 301] width 686 height 534
click at [233, 104] on input "Parcel ID:" at bounding box center [312, 103] width 228 height 19
click at [226, 147] on input "[PERSON_NAME]" at bounding box center [312, 142] width 228 height 19
click at [225, 148] on input "[PERSON_NAME]" at bounding box center [312, 142] width 228 height 19
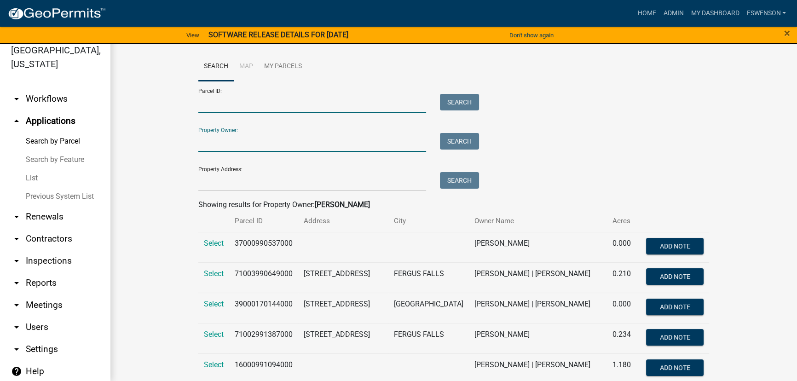
click at [226, 103] on input "Parcel ID:" at bounding box center [312, 103] width 228 height 19
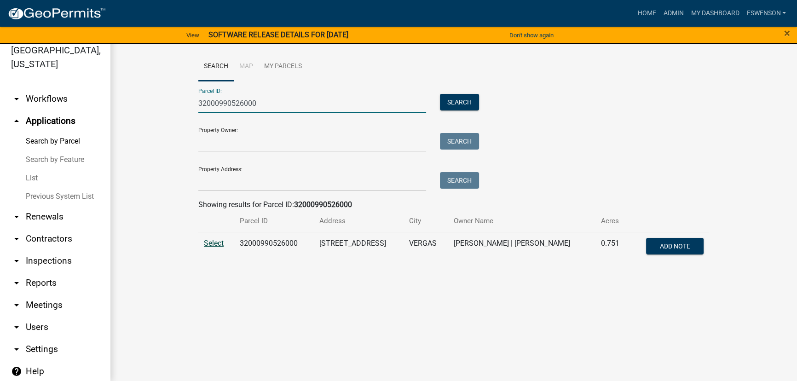
type input "32000990526000"
click at [216, 246] on span "Select" at bounding box center [214, 243] width 20 height 9
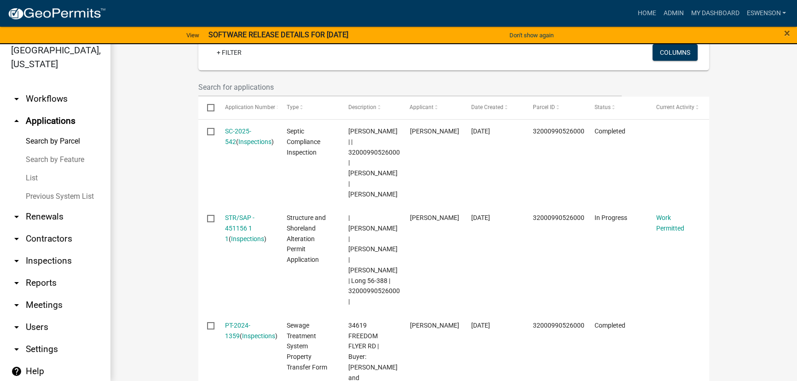
scroll to position [251, 0]
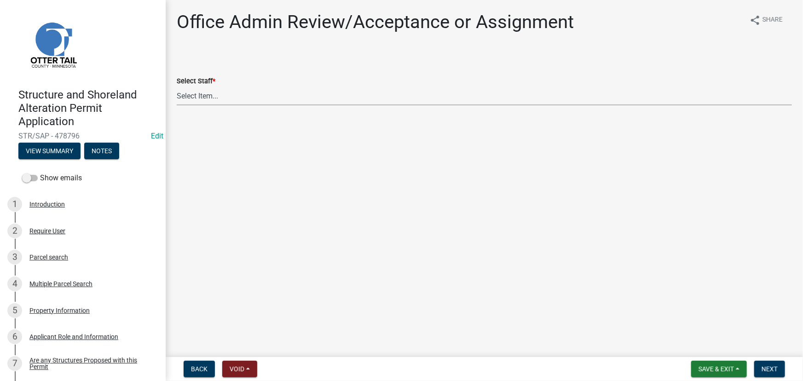
click at [200, 98] on select "Select Item... [PERSON_NAME] ([EMAIL_ADDRESS][DOMAIN_NAME]) [PERSON_NAME] ([EMA…" at bounding box center [484, 95] width 615 height 19
click at [177, 86] on select "Select Item... [PERSON_NAME] ([EMAIL_ADDRESS][DOMAIN_NAME]) [PERSON_NAME] ([EMA…" at bounding box center [484, 95] width 615 height 19
select select "587f38f5-c90e-4c12-9e10-d3e23909bbca"
click at [766, 361] on button "Next" at bounding box center [769, 369] width 31 height 17
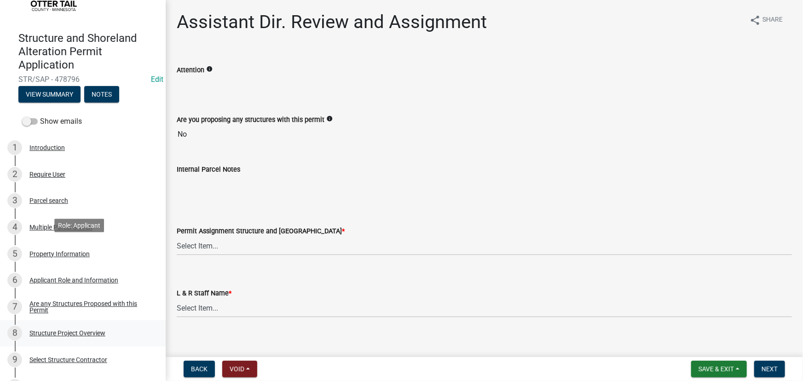
scroll to position [125, 0]
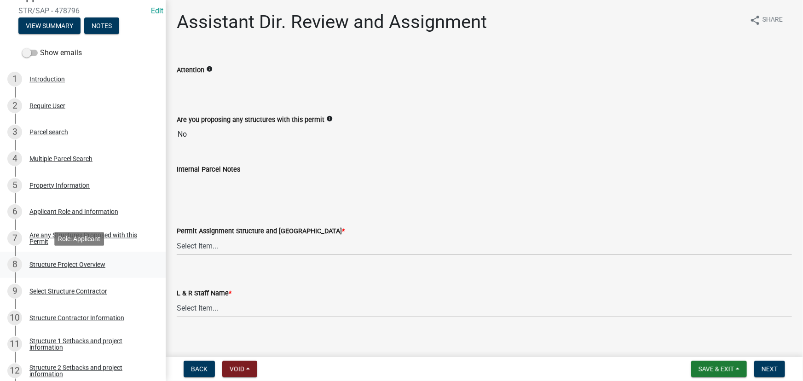
click at [65, 262] on div "Structure Project Overview" at bounding box center [67, 264] width 76 height 6
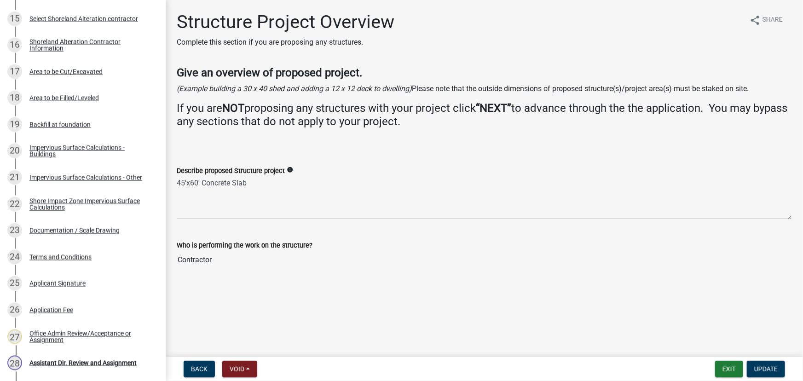
scroll to position [690, 0]
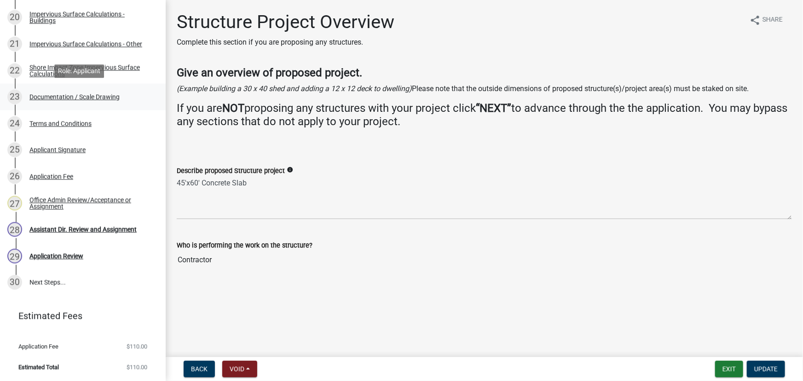
click at [60, 106] on link "23 Documentation / Scale Drawing" at bounding box center [83, 97] width 166 height 27
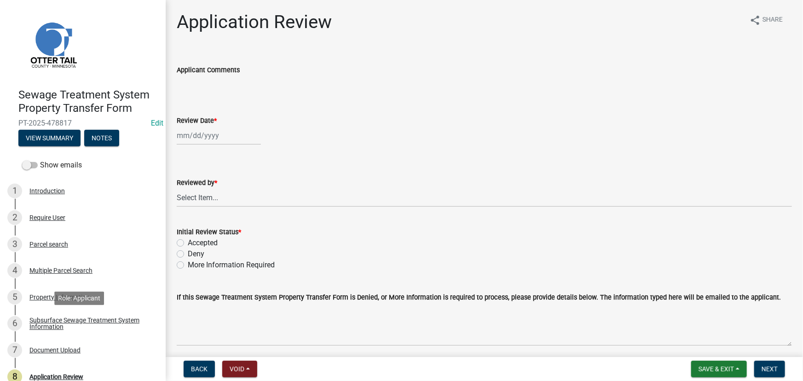
click at [71, 319] on div "Subsurface Sewage Treatment System Information" at bounding box center [89, 323] width 121 height 13
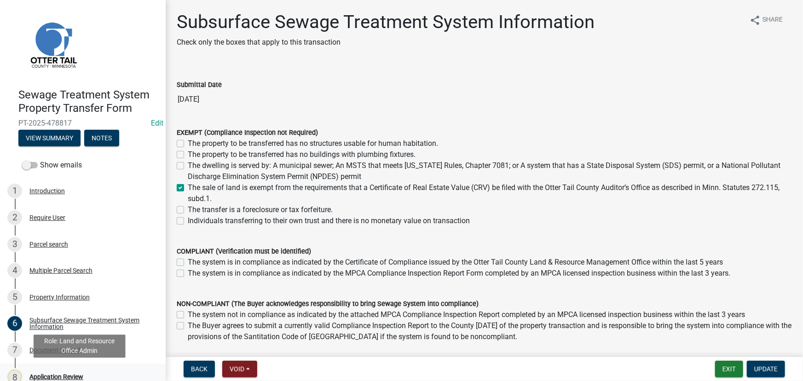
click at [47, 368] on link "8 Application Review" at bounding box center [83, 376] width 166 height 27
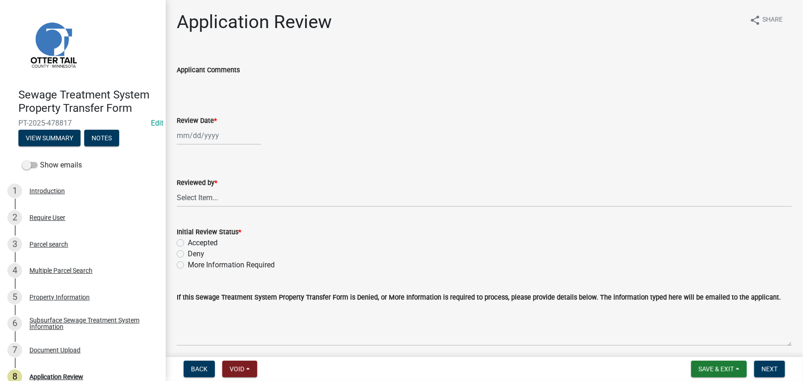
click at [195, 138] on div at bounding box center [219, 135] width 84 height 19
select select "9"
select select "2025"
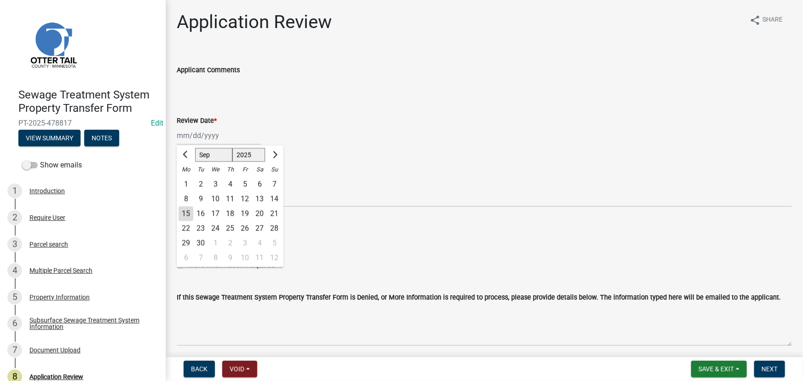
click at [184, 212] on div "15" at bounding box center [185, 214] width 15 height 15
type input "[DATE]"
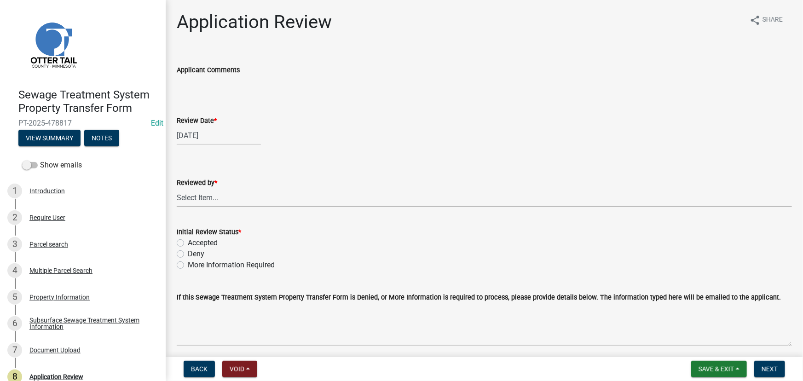
click at [199, 205] on select "Select Item... [PERSON_NAME] [PERSON_NAME] [PERSON_NAME] [PERSON_NAME] [PERSON_…" at bounding box center [484, 197] width 615 height 19
click at [177, 188] on select "Select Item... [PERSON_NAME] [PERSON_NAME] [PERSON_NAME] [PERSON_NAME] [PERSON_…" at bounding box center [484, 197] width 615 height 19
select select "190fd4c8-42ef-492b-a4a0-a0213555944c"
click at [203, 240] on label "Accepted" at bounding box center [203, 242] width 30 height 11
click at [194, 240] on input "Accepted" at bounding box center [191, 240] width 6 height 6
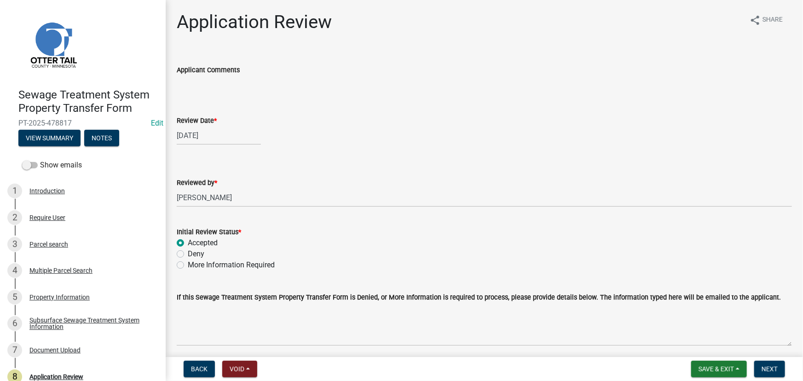
radio input "true"
click at [768, 370] on span "Next" at bounding box center [769, 368] width 16 height 7
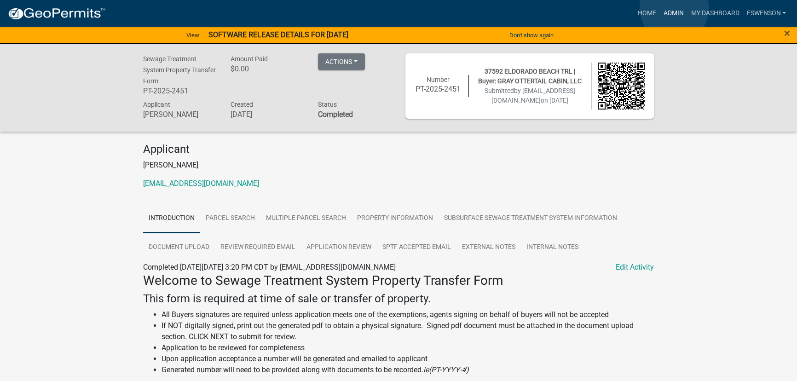
click at [674, 8] on link "Admin" at bounding box center [673, 13] width 28 height 17
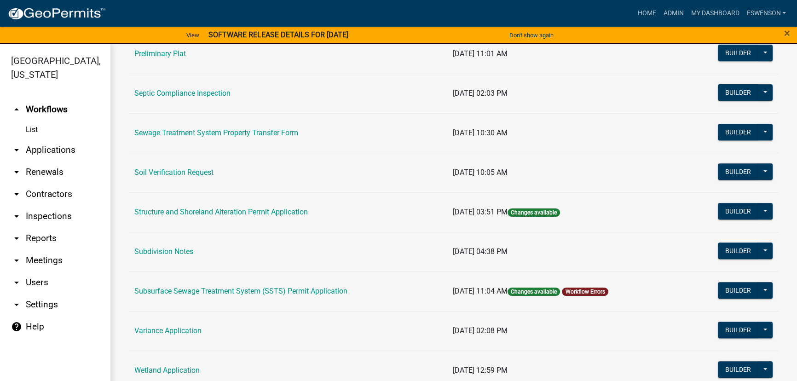
scroll to position [376, 0]
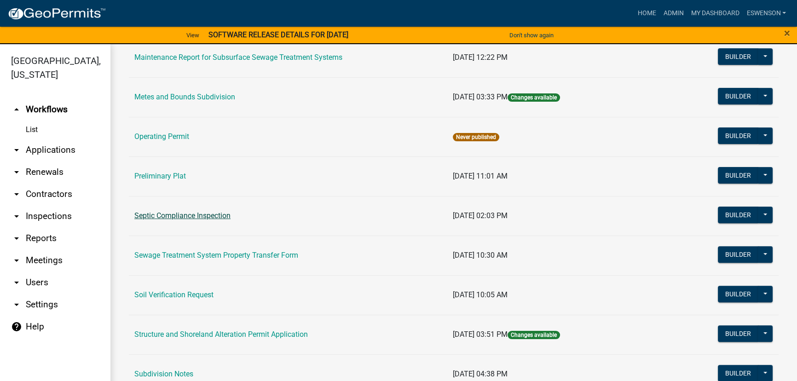
click at [211, 218] on link "Septic Compliance Inspection" at bounding box center [182, 215] width 96 height 9
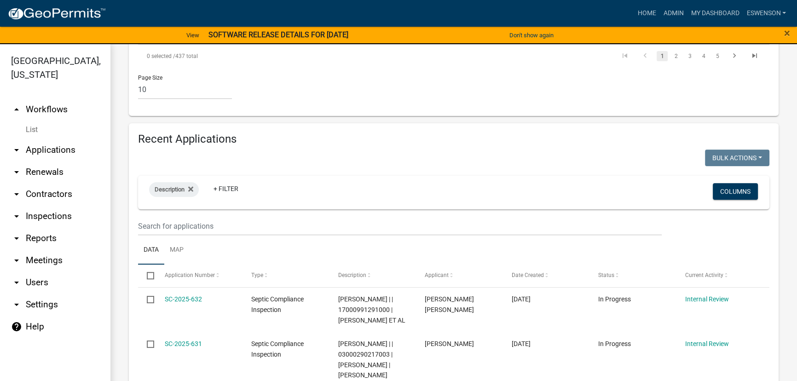
scroll to position [794, 0]
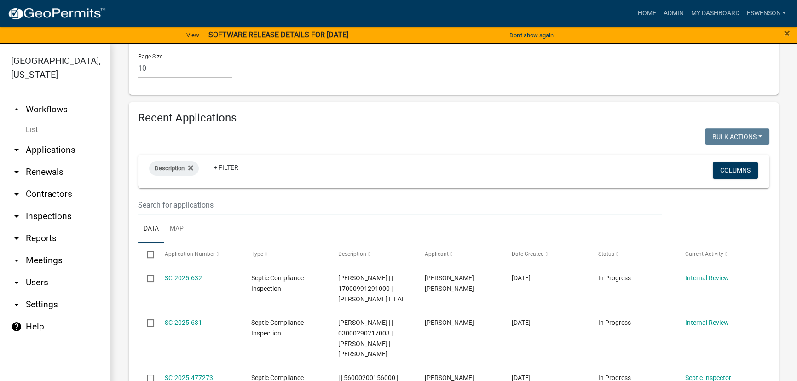
click at [193, 211] on input "text" at bounding box center [399, 204] width 523 height 19
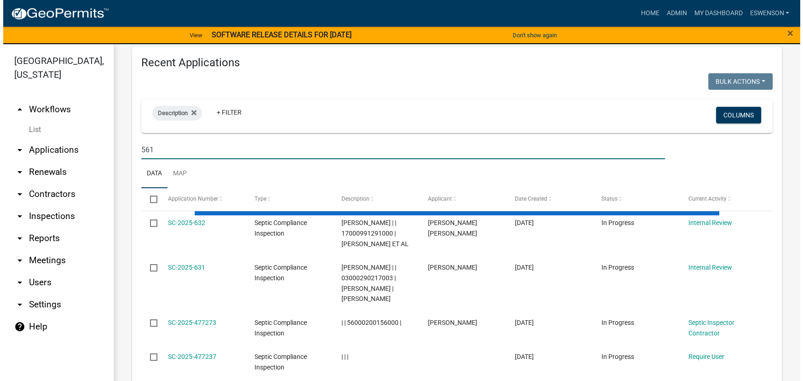
scroll to position [878, 0]
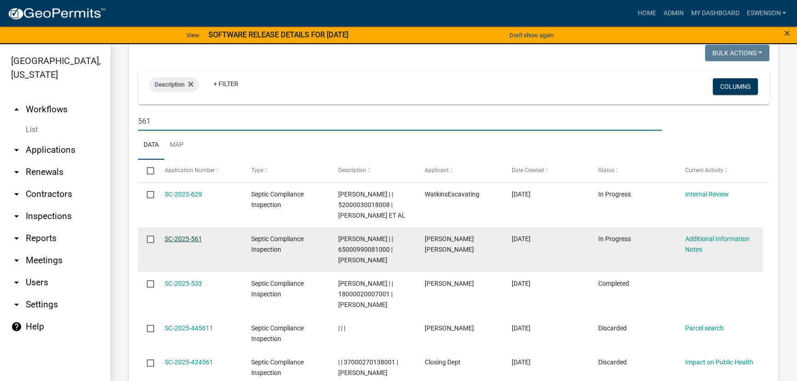
type input "561"
click at [193, 242] on link "SC-2025-561" at bounding box center [183, 238] width 37 height 7
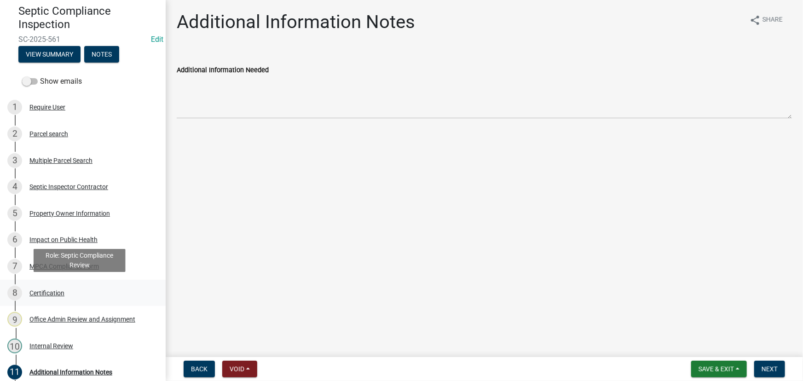
scroll to position [145, 0]
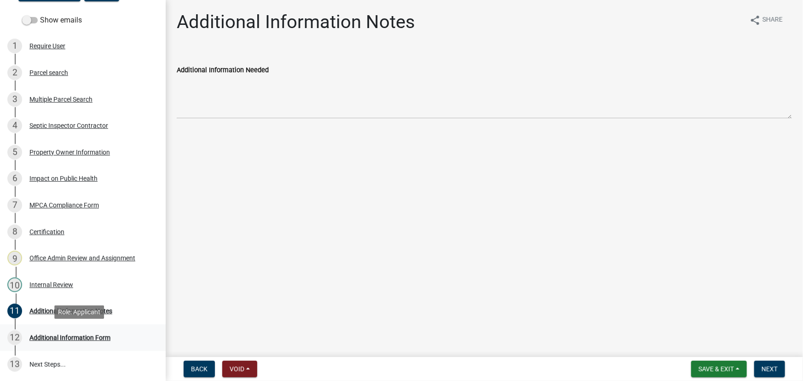
click at [92, 336] on div "Additional Information Form" at bounding box center [69, 337] width 81 height 6
click at [767, 367] on span "Next" at bounding box center [769, 368] width 16 height 7
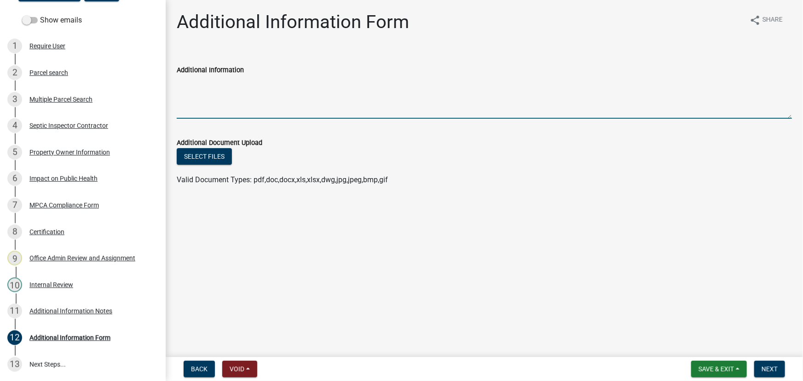
click at [217, 87] on textarea "Additional Information" at bounding box center [484, 96] width 615 height 43
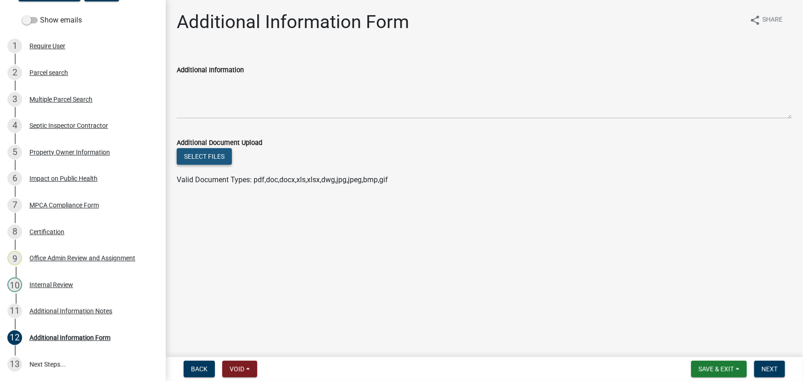
click at [209, 151] on button "Select files" at bounding box center [204, 156] width 55 height 17
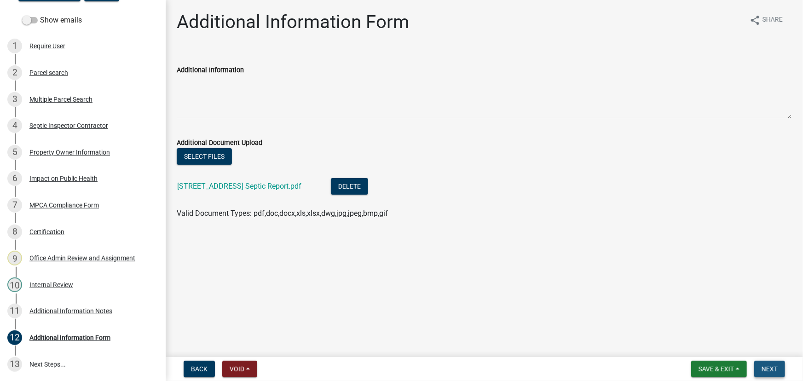
click at [769, 364] on button "Next" at bounding box center [769, 369] width 31 height 17
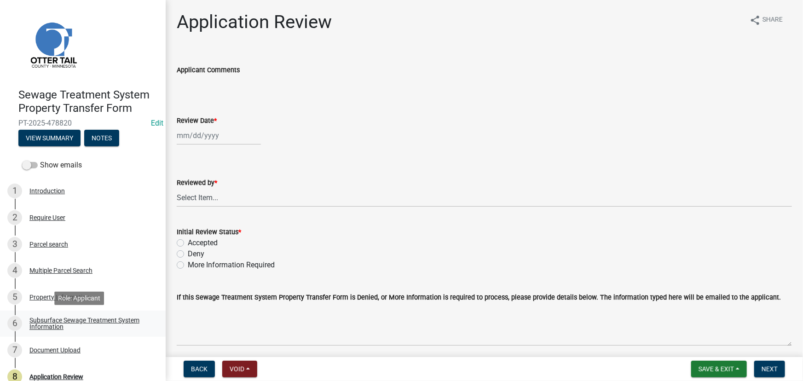
click at [67, 317] on div "Subsurface Sewage Treatment System Information" at bounding box center [89, 323] width 121 height 13
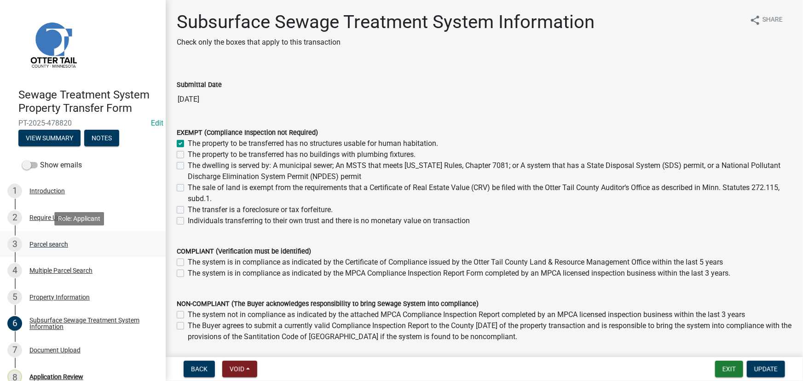
click at [46, 239] on div "3 Parcel search" at bounding box center [79, 244] width 144 height 15
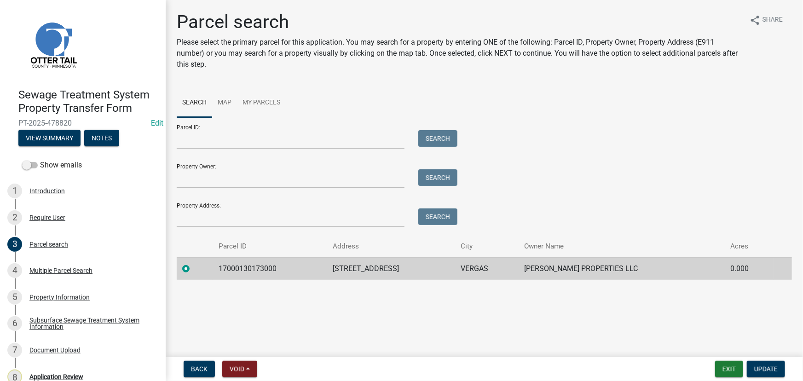
click at [259, 274] on td "17000130173000" at bounding box center [270, 268] width 114 height 23
copy td "17000130173000"
click at [75, 366] on link "8 Application Review" at bounding box center [83, 376] width 166 height 27
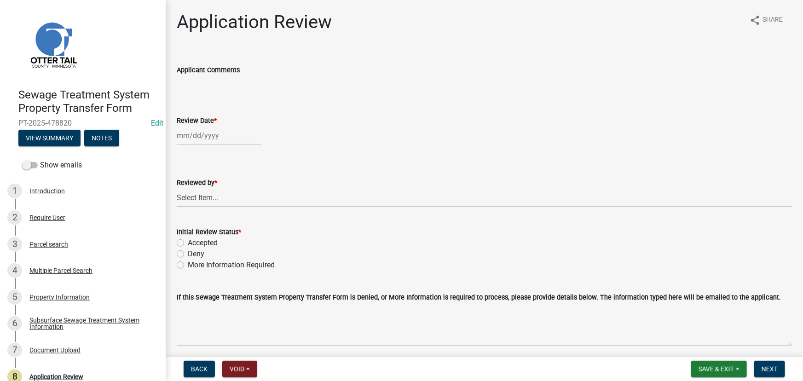
click at [222, 139] on div at bounding box center [219, 135] width 84 height 19
select select "9"
select select "2025"
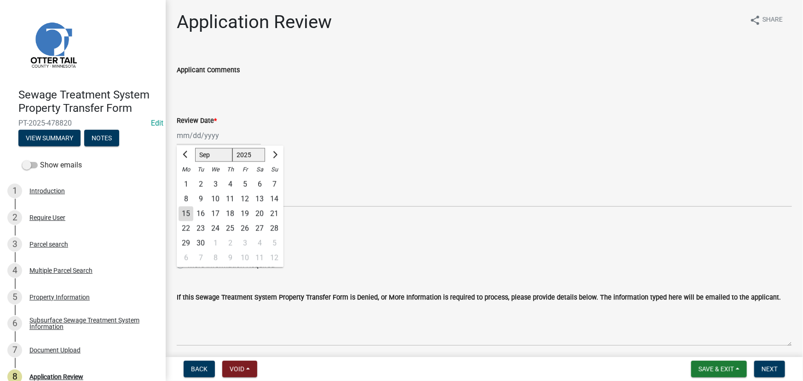
click at [183, 214] on div "15" at bounding box center [185, 214] width 15 height 15
type input "[DATE]"
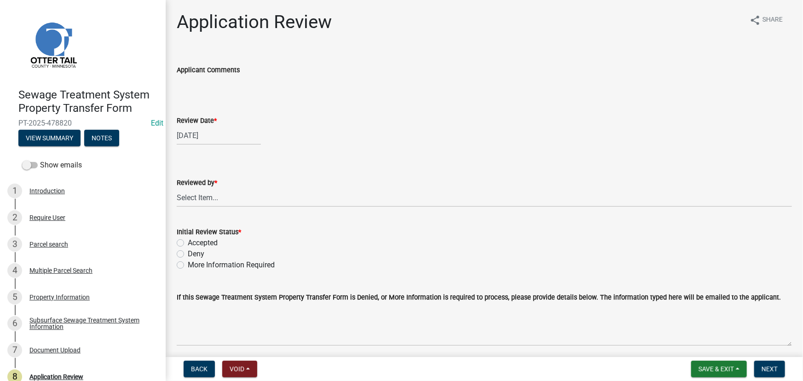
click at [221, 184] on div "Reviewed by *" at bounding box center [484, 182] width 615 height 11
drag, startPoint x: 218, startPoint y: 195, endPoint x: 217, endPoint y: 190, distance: 6.1
click at [218, 197] on select "Select Item... [PERSON_NAME] [PERSON_NAME] [PERSON_NAME] [PERSON_NAME] [PERSON_…" at bounding box center [484, 197] width 615 height 19
click at [177, 188] on select "Select Item... [PERSON_NAME] [PERSON_NAME] [PERSON_NAME] [PERSON_NAME] [PERSON_…" at bounding box center [484, 197] width 615 height 19
select select "190fd4c8-42ef-492b-a4a0-a0213555944c"
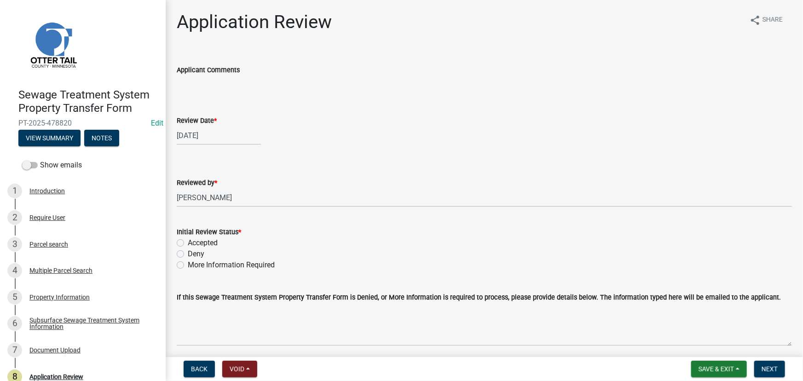
click at [207, 239] on label "Accepted" at bounding box center [203, 242] width 30 height 11
click at [194, 239] on input "Accepted" at bounding box center [191, 240] width 6 height 6
radio input "true"
click at [777, 371] on button "Next" at bounding box center [769, 369] width 31 height 17
click at [62, 312] on link "6 Subsurface Sewage Treatment System Information" at bounding box center [83, 323] width 166 height 27
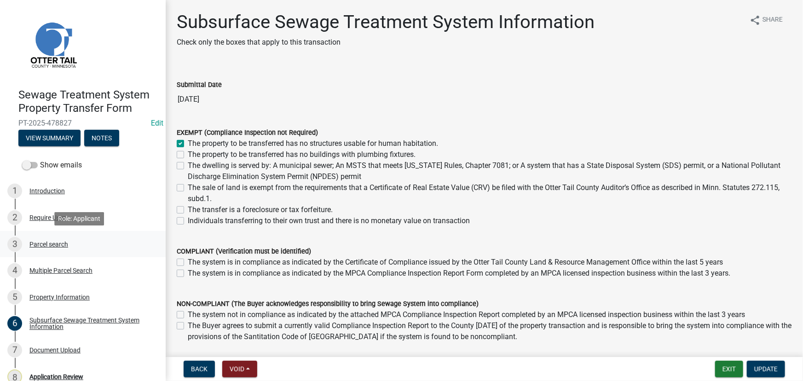
click at [54, 236] on link "3 Parcel search" at bounding box center [83, 244] width 166 height 27
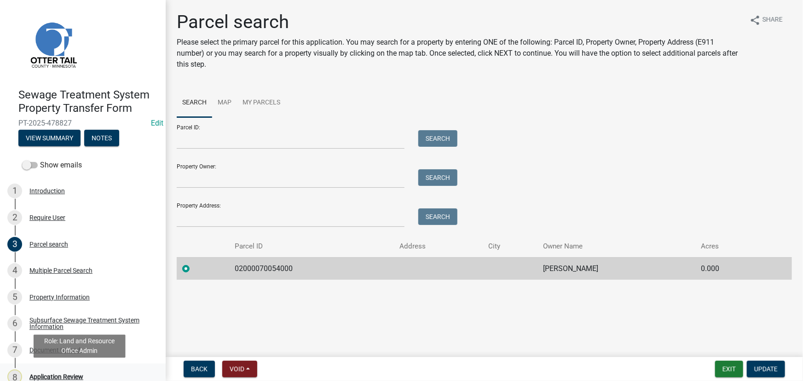
click at [43, 375] on div "Application Review" at bounding box center [56, 377] width 54 height 6
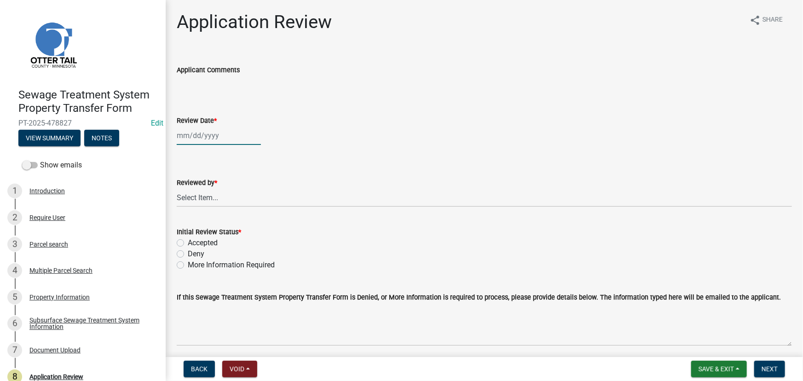
click at [225, 137] on div at bounding box center [219, 135] width 84 height 19
select select "9"
select select "2025"
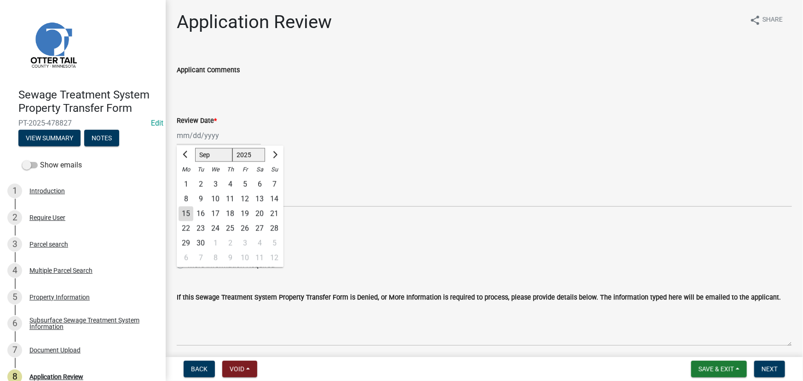
click at [187, 213] on div "15" at bounding box center [185, 214] width 15 height 15
type input "[DATE]"
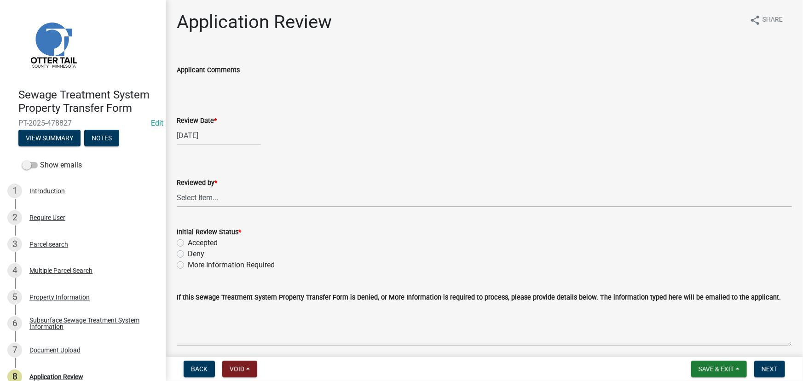
click at [189, 202] on select "Select Item... [PERSON_NAME] [PERSON_NAME] [PERSON_NAME] [PERSON_NAME] [PERSON_…" at bounding box center [484, 197] width 615 height 19
click at [177, 188] on select "Select Item... [PERSON_NAME] [PERSON_NAME] [PERSON_NAME] [PERSON_NAME] [PERSON_…" at bounding box center [484, 197] width 615 height 19
select select "190fd4c8-42ef-492b-a4a0-a0213555944c"
click at [207, 244] on label "Accepted" at bounding box center [203, 242] width 30 height 11
click at [194, 243] on input "Accepted" at bounding box center [191, 240] width 6 height 6
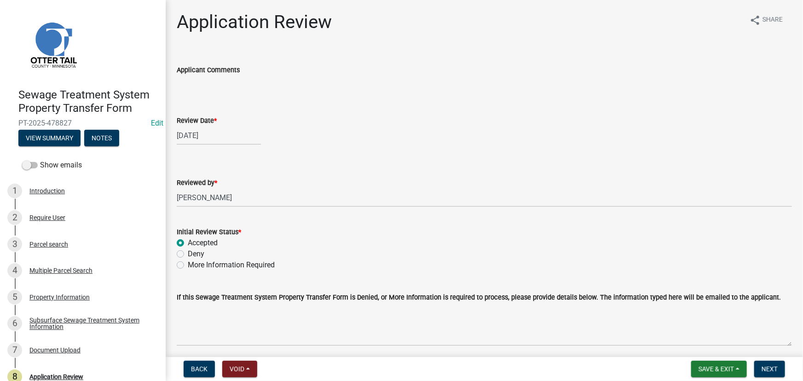
radio input "true"
click at [765, 367] on span "Next" at bounding box center [769, 368] width 16 height 7
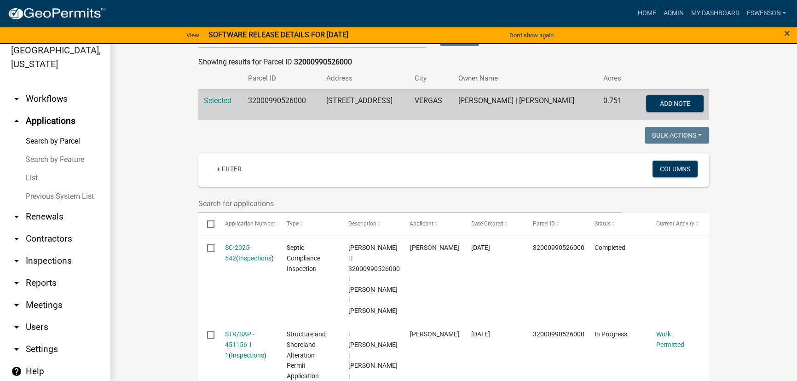
scroll to position [41, 0]
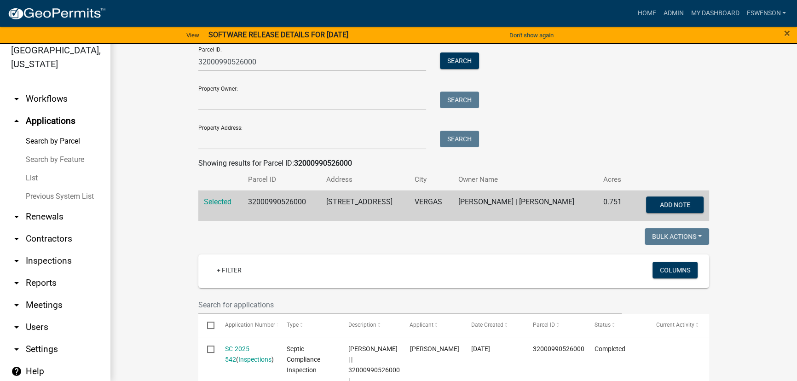
click at [53, 103] on link "arrow_drop_down Workflows" at bounding box center [55, 99] width 110 height 22
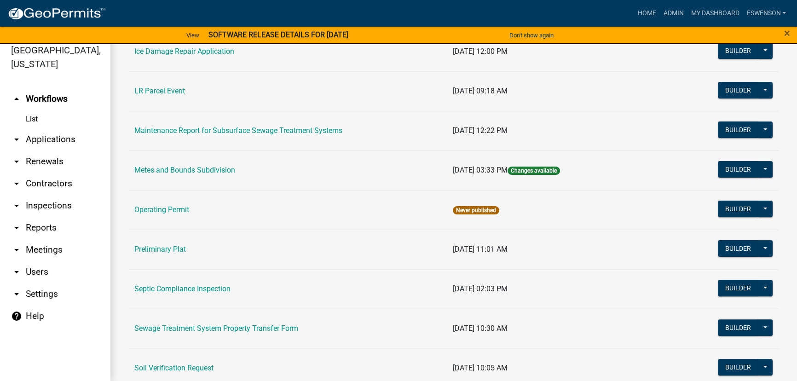
scroll to position [460, 0]
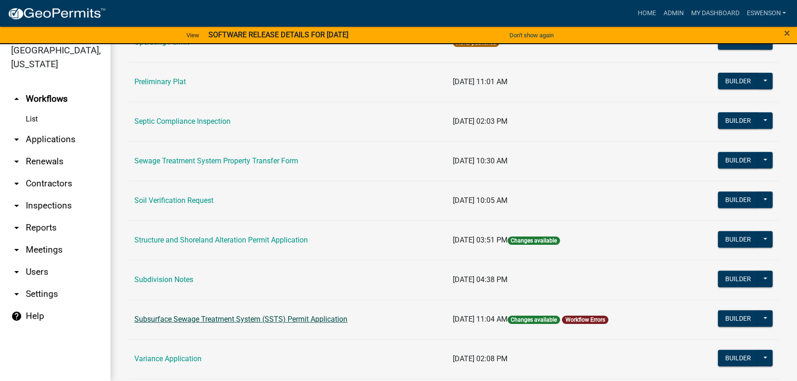
click at [237, 315] on link "Subsurface Sewage Treatment System (SSTS) Permit Application" at bounding box center [240, 319] width 213 height 9
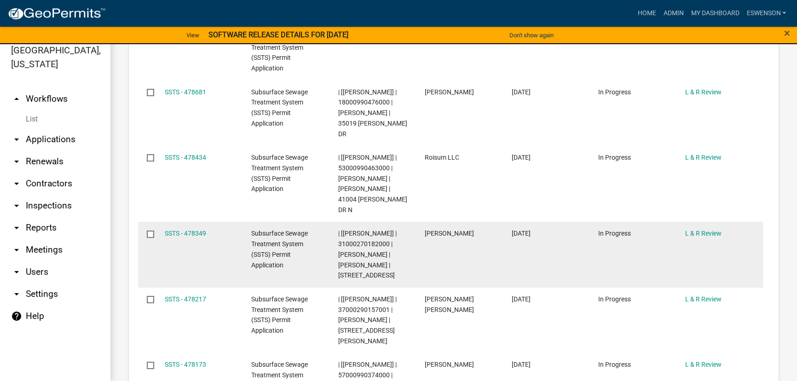
scroll to position [1045, 0]
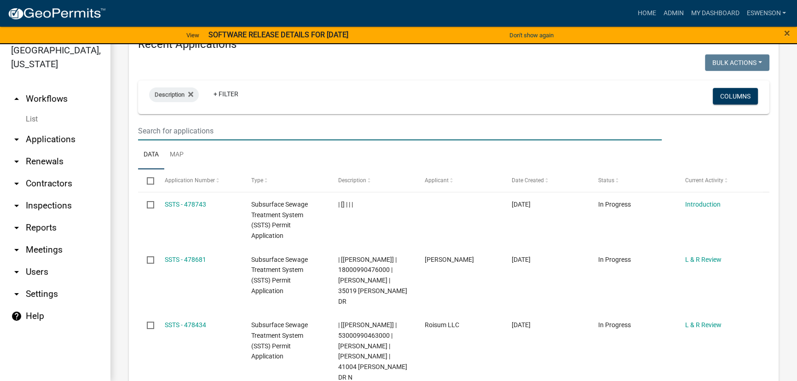
click at [179, 121] on input "text" at bounding box center [399, 130] width 523 height 19
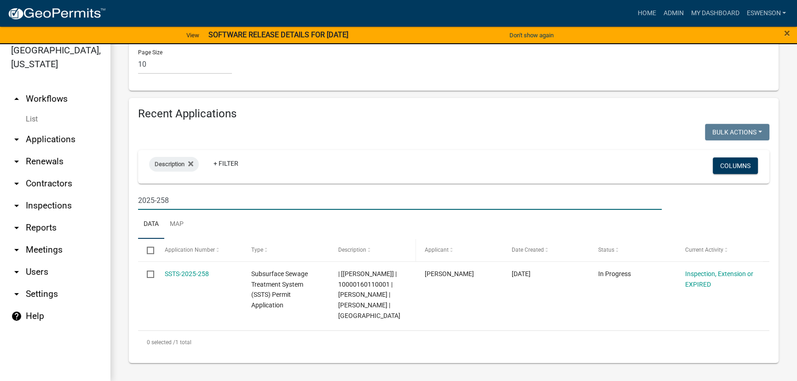
scroll to position [922, 0]
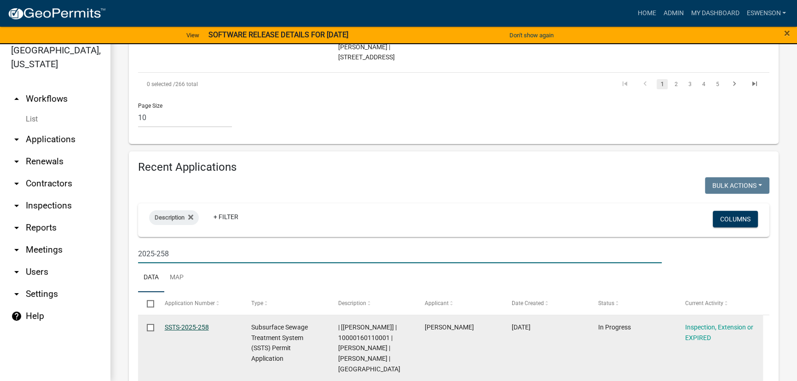
type input "2025-258"
click at [187, 323] on link "SSTS-2025-258" at bounding box center [187, 326] width 44 height 7
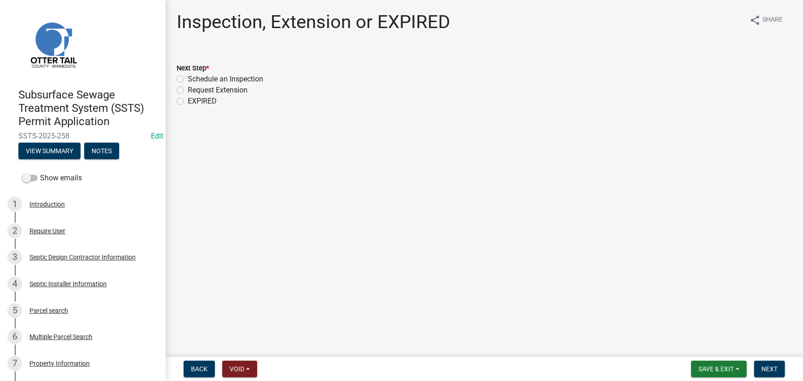
drag, startPoint x: 228, startPoint y: 78, endPoint x: 717, endPoint y: 322, distance: 546.8
click at [228, 78] on label "Schedule an Inspection" at bounding box center [225, 79] width 75 height 11
click at [194, 78] on input "Schedule an Inspection" at bounding box center [191, 77] width 6 height 6
radio input "true"
click at [767, 371] on span "Next" at bounding box center [769, 368] width 16 height 7
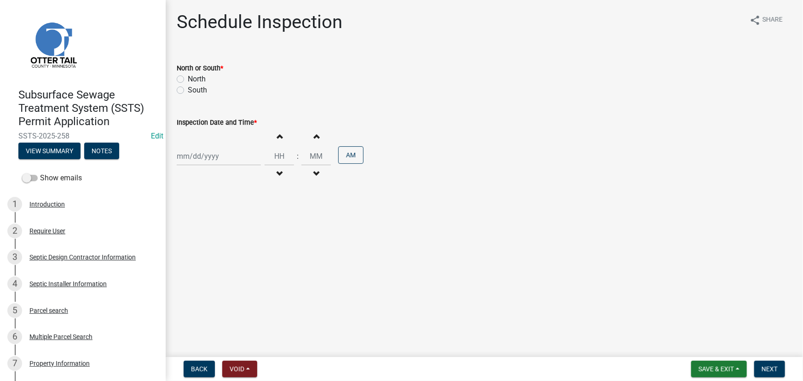
click at [201, 91] on label "South" at bounding box center [197, 90] width 19 height 11
click at [194, 91] on input "South" at bounding box center [191, 88] width 6 height 6
radio input "true"
click at [193, 157] on div at bounding box center [219, 156] width 84 height 19
select select "9"
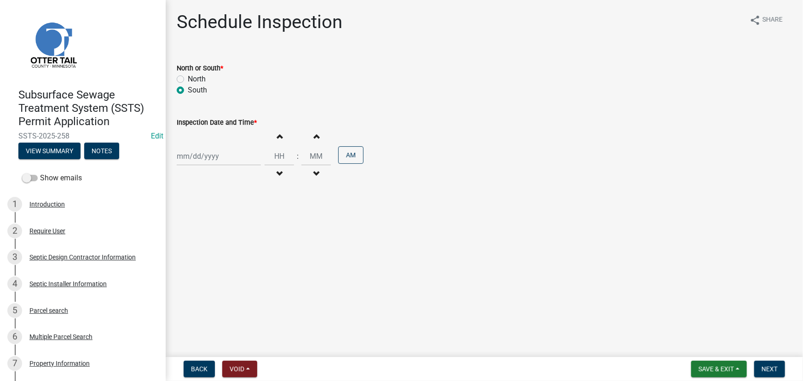
select select "2025"
click at [204, 234] on div "16" at bounding box center [200, 234] width 15 height 15
type input "09/16/2025"
click at [282, 151] on input "Hours" at bounding box center [278, 156] width 29 height 19
type input "03"
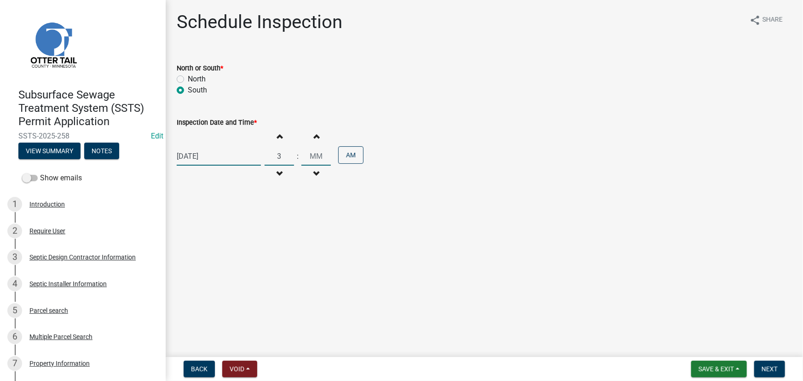
type input "00"
click at [303, 154] on input "00" at bounding box center [315, 156] width 29 height 19
click at [350, 152] on button "AM" at bounding box center [350, 154] width 25 height 17
click at [782, 370] on button "Next" at bounding box center [769, 369] width 31 height 17
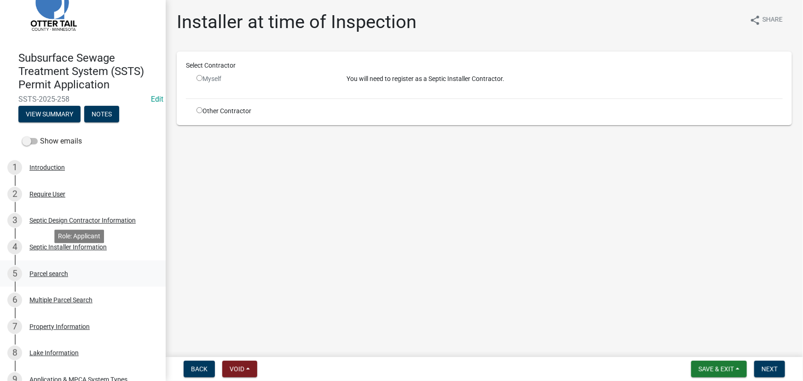
scroll to position [83, 0]
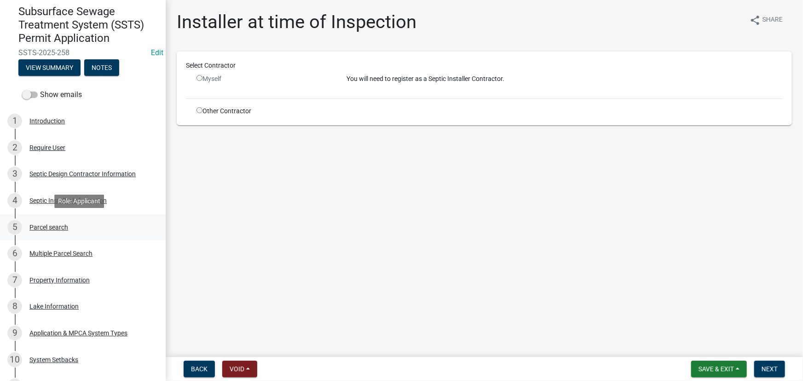
click at [62, 224] on div "Parcel search" at bounding box center [48, 227] width 39 height 6
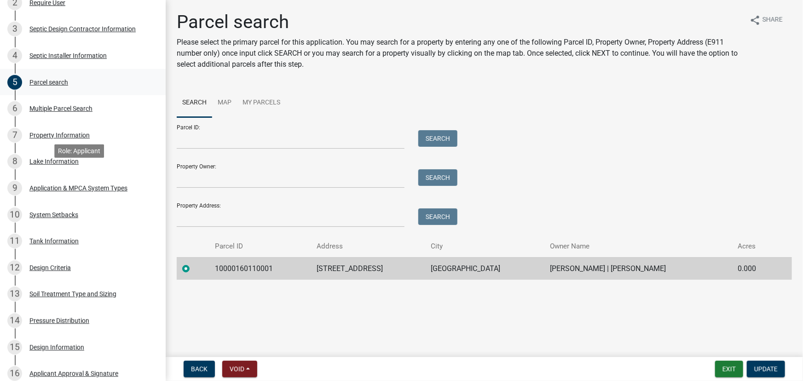
scroll to position [209, 0]
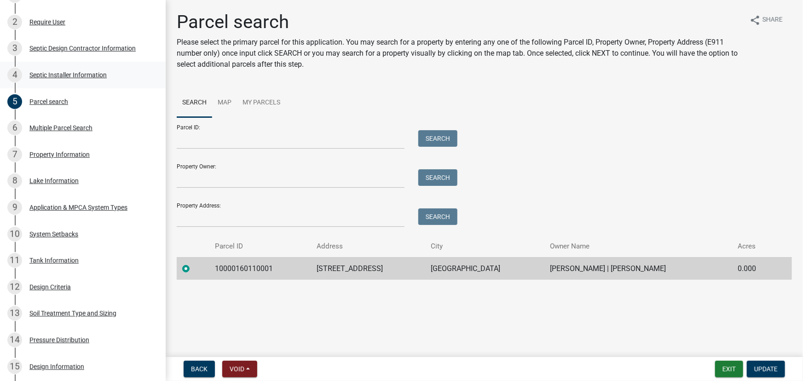
click at [75, 75] on div "Septic Installer Information" at bounding box center [67, 75] width 77 height 6
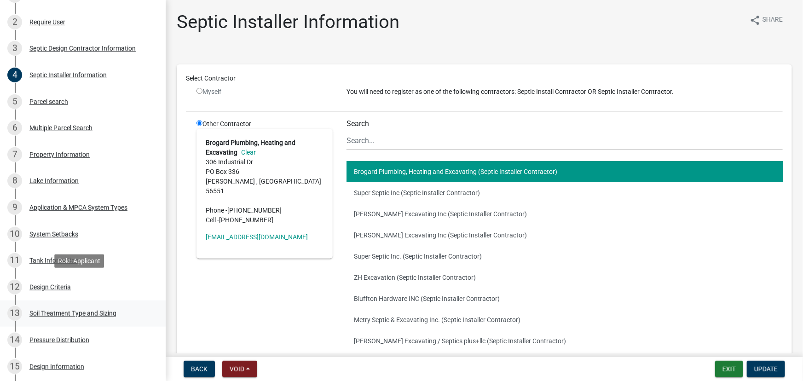
drag, startPoint x: 56, startPoint y: 288, endPoint x: 92, endPoint y: 305, distance: 40.4
click at [56, 288] on div "Design Criteria" at bounding box center [49, 287] width 41 height 6
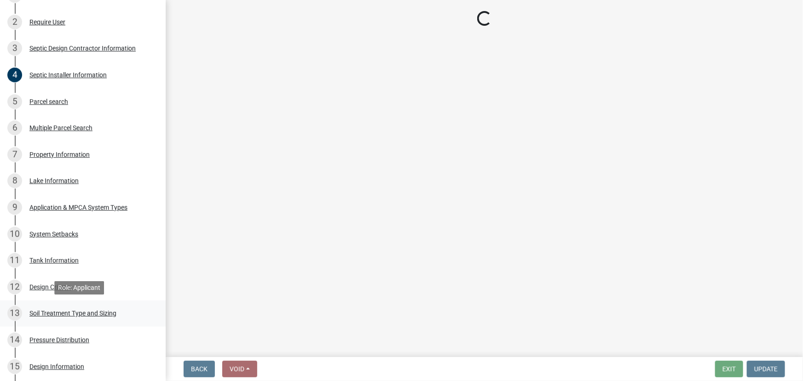
select select "b8a1b220-aca7-4670-a1f5-0f0b15eabd52"
select select "70eb23f8-102f-4072-81d7-b3b0dd1c94c8"
select select "45db2b75-262a-4f3c-9010-aae25997cba1"
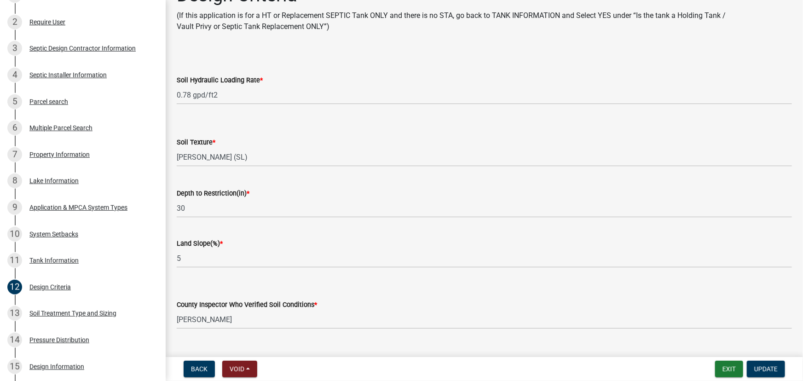
scroll to position [46, 0]
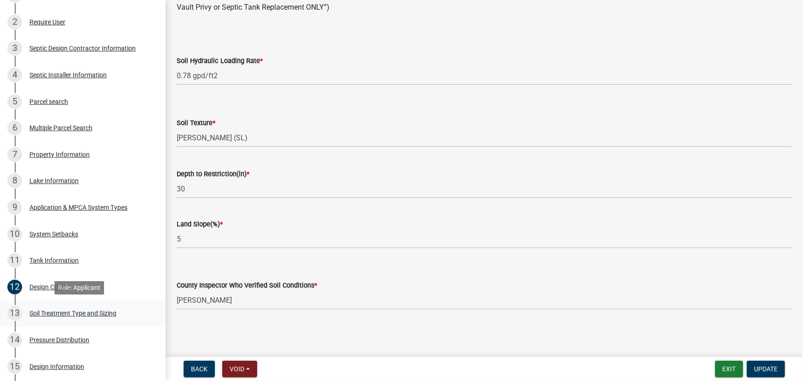
click at [63, 313] on div "Soil Treatment Type and Sizing" at bounding box center [72, 313] width 87 height 6
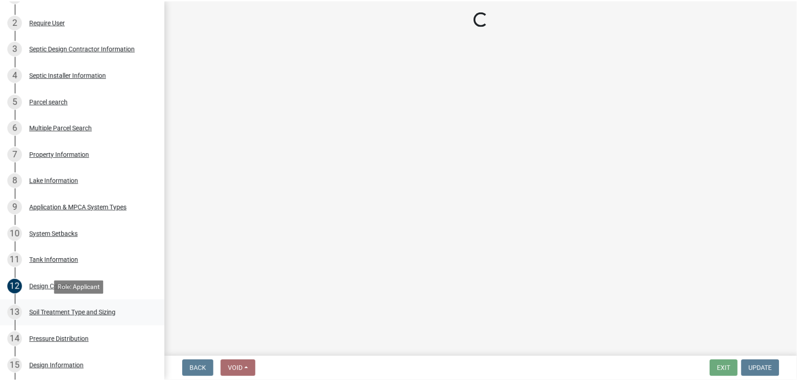
scroll to position [0, 0]
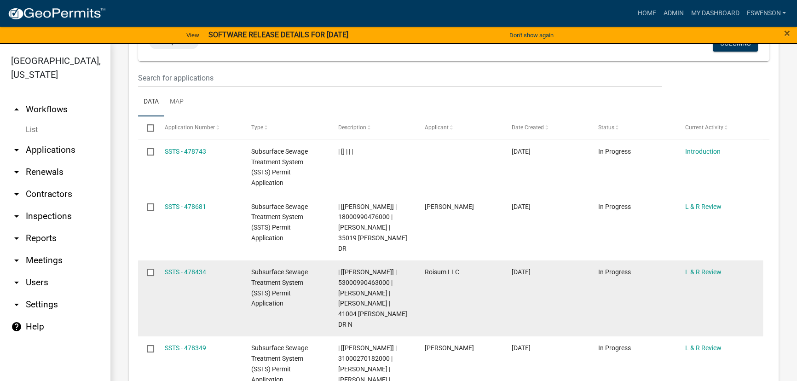
scroll to position [941, 0]
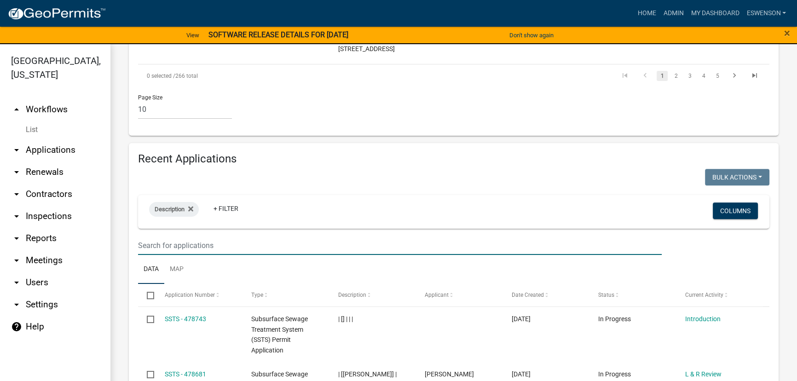
click at [184, 236] on input "text" at bounding box center [399, 245] width 523 height 19
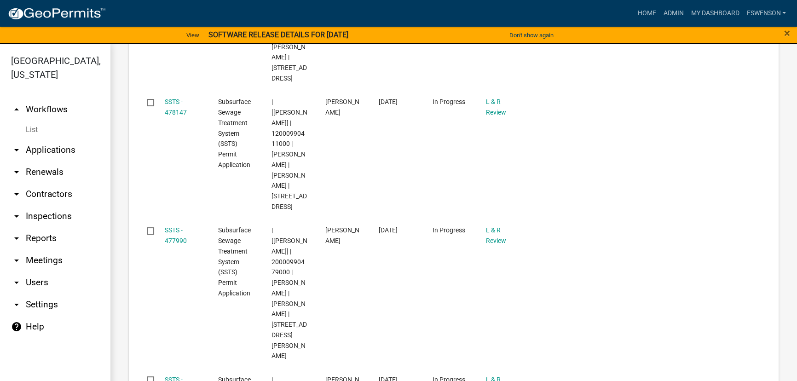
scroll to position [1462, 0]
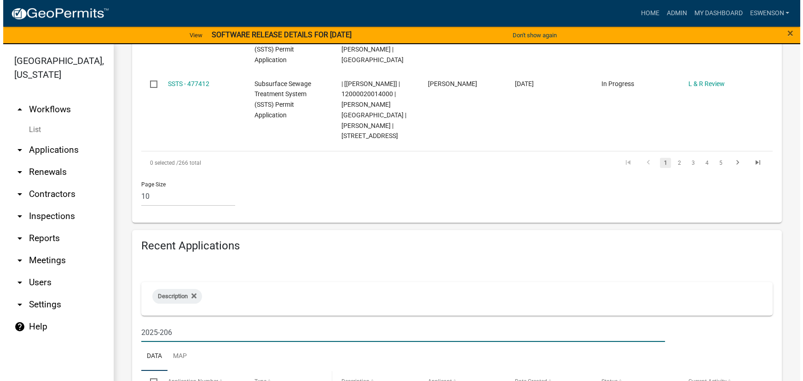
scroll to position [922, 0]
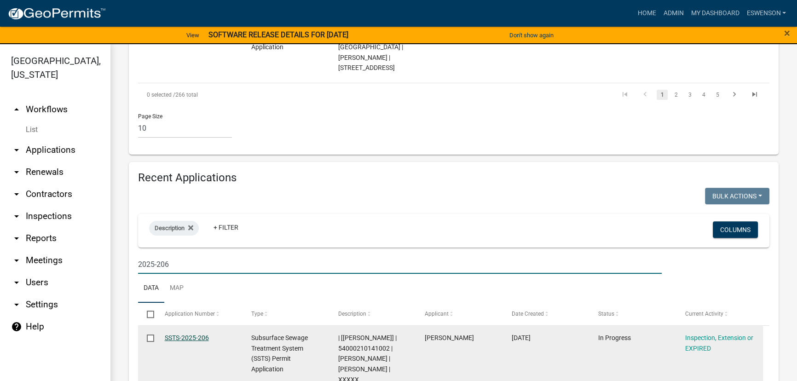
type input "2025-206"
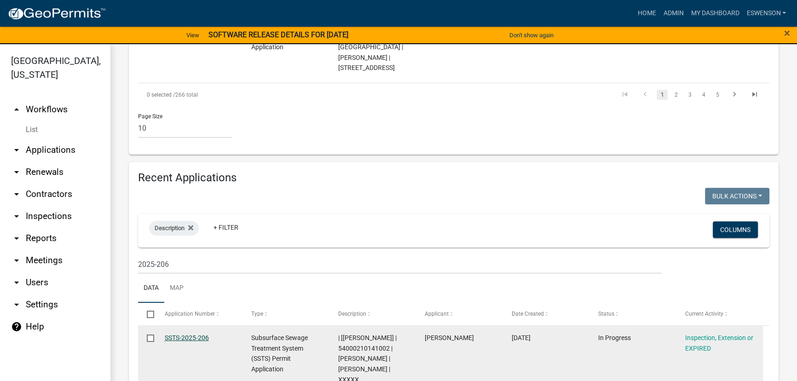
click at [190, 334] on link "SSTS-2025-206" at bounding box center [187, 337] width 44 height 7
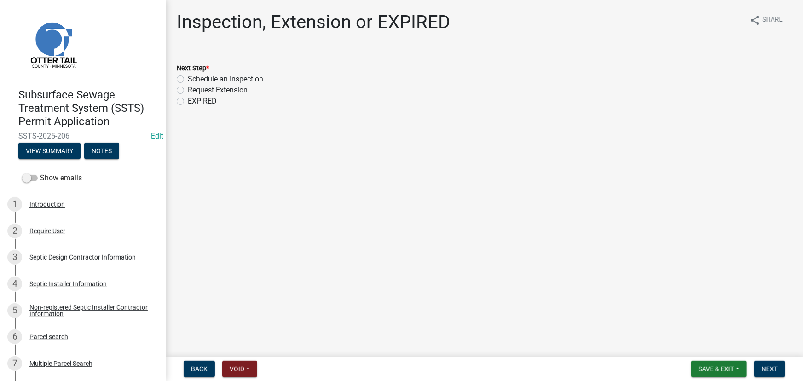
drag, startPoint x: 201, startPoint y: 80, endPoint x: 726, endPoint y: 354, distance: 592.1
click at [201, 80] on label "Schedule an Inspection" at bounding box center [225, 79] width 75 height 11
click at [194, 80] on input "Schedule an Inspection" at bounding box center [191, 77] width 6 height 6
radio input "true"
click at [766, 366] on span "Next" at bounding box center [769, 368] width 16 height 7
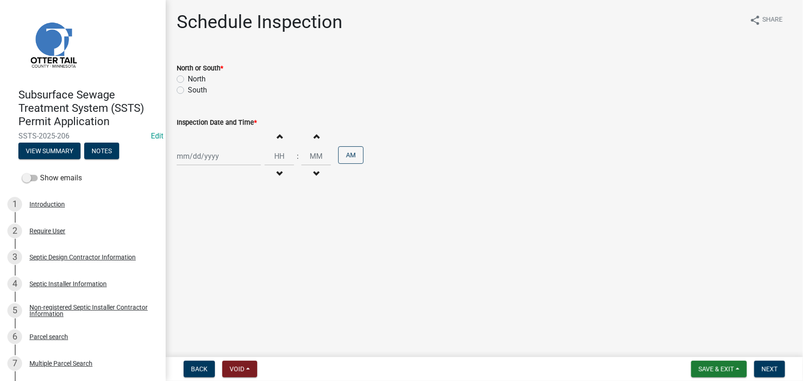
click at [193, 88] on label "South" at bounding box center [197, 90] width 19 height 11
click at [193, 88] on input "South" at bounding box center [191, 88] width 6 height 6
radio input "true"
click at [190, 157] on div at bounding box center [219, 156] width 84 height 19
select select "9"
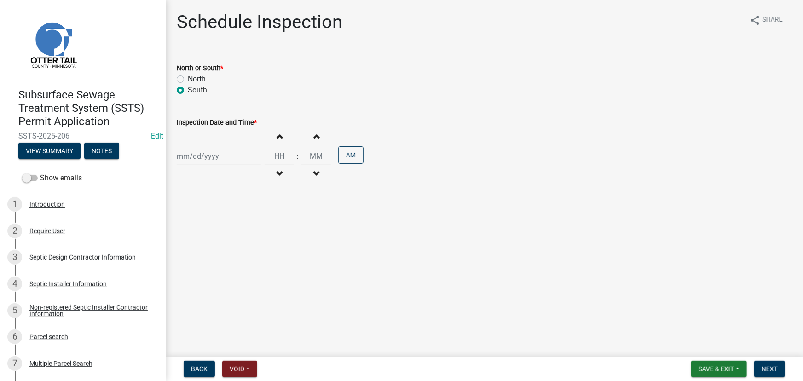
select select "2025"
click at [212, 235] on div "17" at bounding box center [215, 234] width 15 height 15
type input "09/17/2025"
click at [284, 155] on input "Hours" at bounding box center [278, 156] width 29 height 19
type input "10"
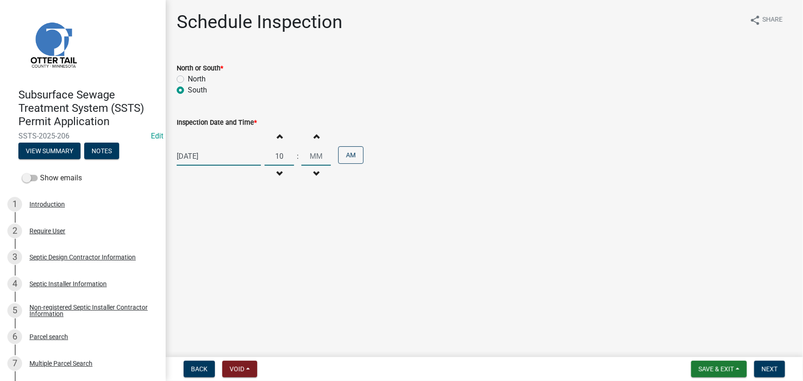
type input "00"
click at [315, 155] on input "00" at bounding box center [315, 156] width 29 height 19
click at [763, 372] on span "Next" at bounding box center [769, 368] width 16 height 7
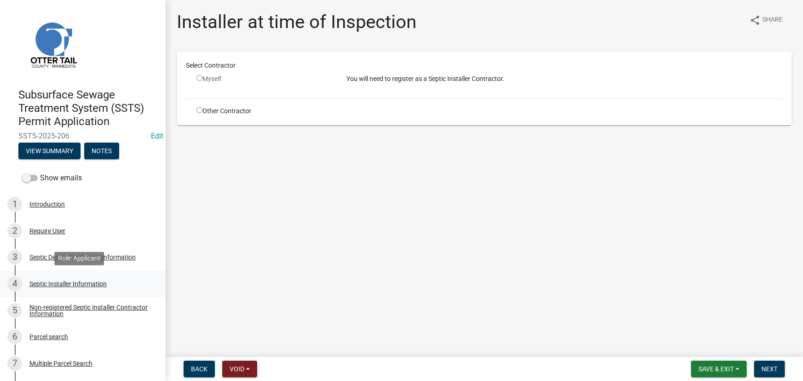
click at [81, 284] on div "Septic Installer Information" at bounding box center [67, 284] width 77 height 6
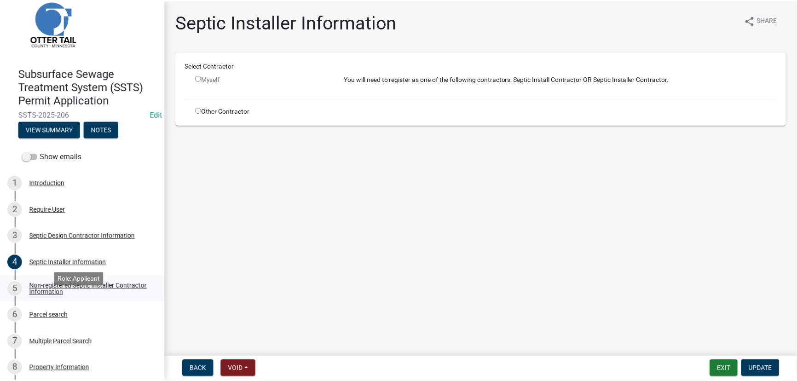
scroll to position [41, 0]
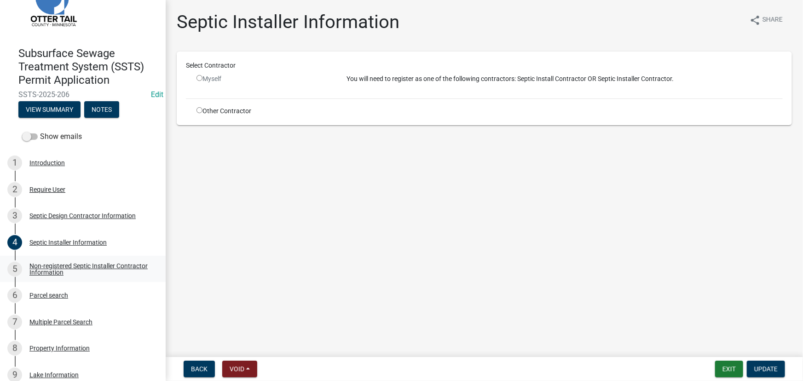
click at [63, 273] on div "Non-registered Septic Installer Contractor Information" at bounding box center [89, 269] width 121 height 13
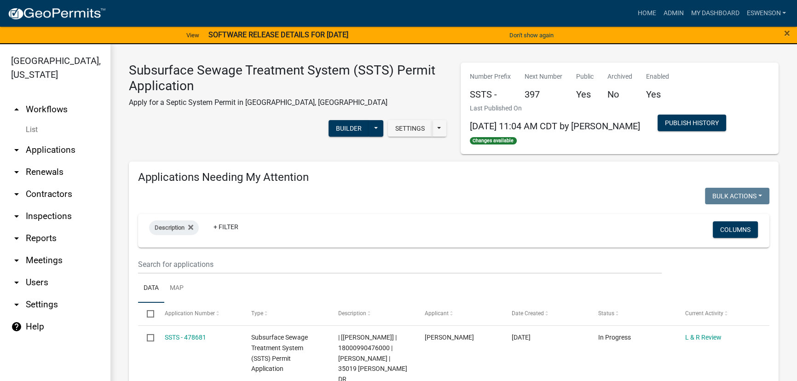
drag, startPoint x: 57, startPoint y: 151, endPoint x: 272, endPoint y: 209, distance: 223.3
click at [57, 151] on link "arrow_drop_down Applications" at bounding box center [55, 150] width 110 height 22
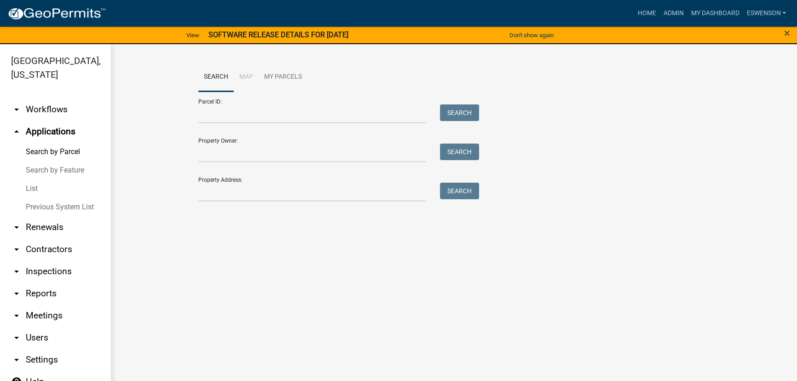
click at [31, 110] on link "arrow_drop_down Workflows" at bounding box center [55, 109] width 110 height 22
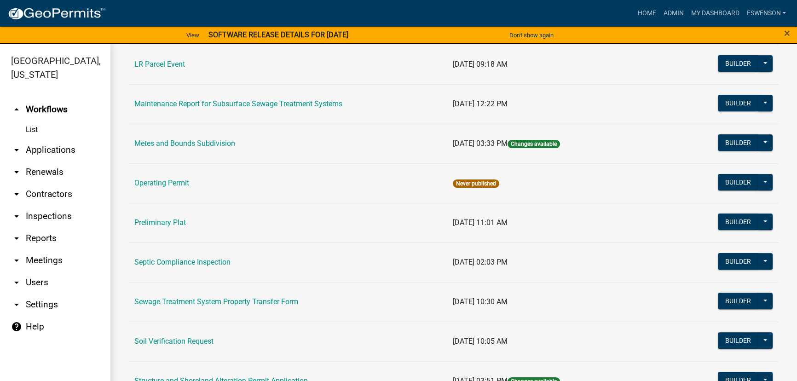
scroll to position [334, 0]
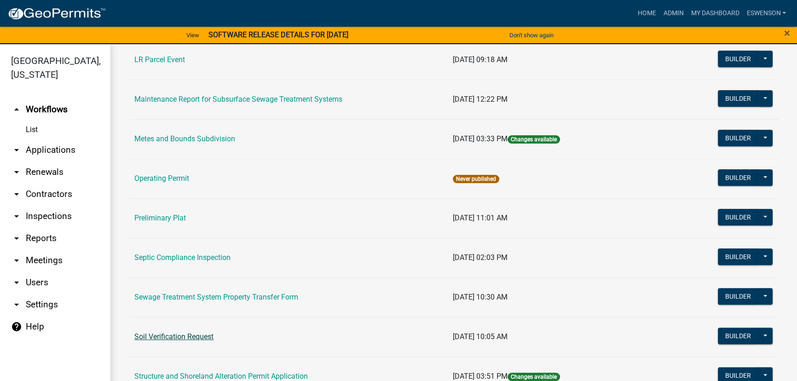
click at [177, 334] on link "Soil Verification Request" at bounding box center [173, 336] width 79 height 9
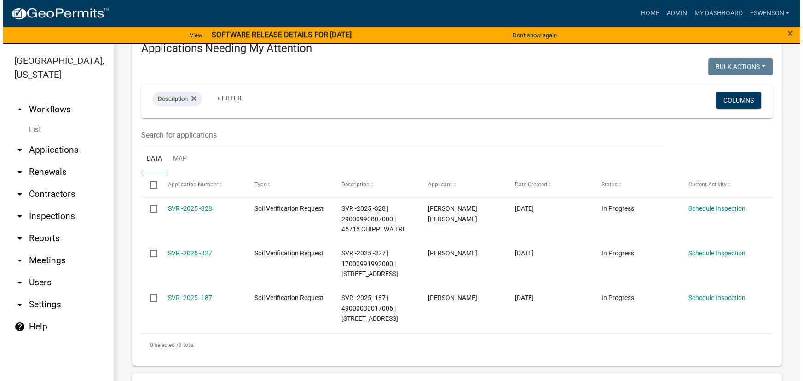
scroll to position [167, 0]
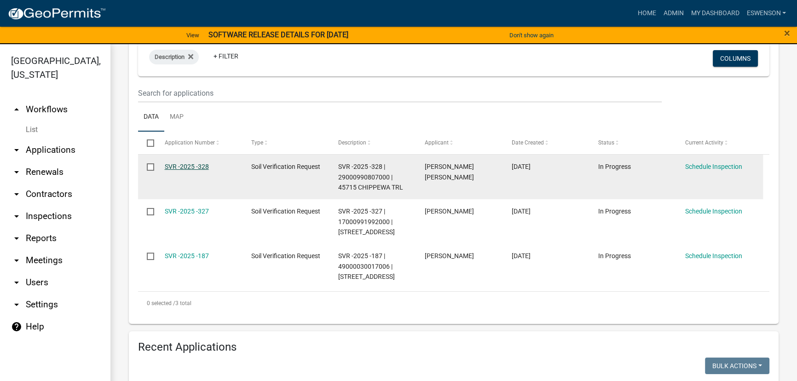
click at [194, 166] on link "SVR -2025 -328" at bounding box center [187, 166] width 44 height 7
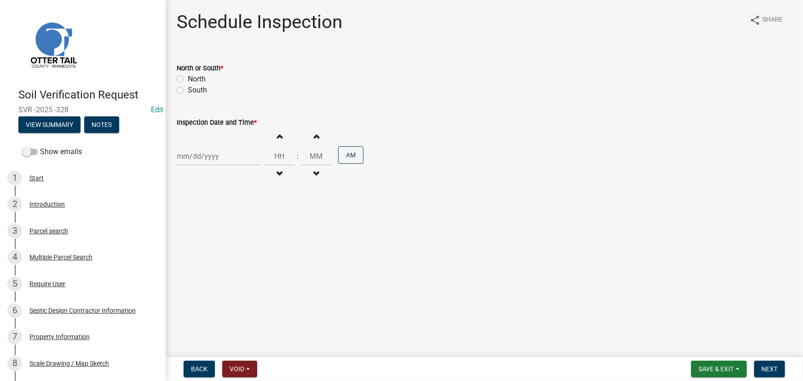
click at [200, 88] on label "South" at bounding box center [197, 90] width 19 height 11
click at [194, 88] on input "South" at bounding box center [191, 88] width 6 height 6
radio input "true"
click at [221, 161] on div at bounding box center [219, 156] width 84 height 19
select select "9"
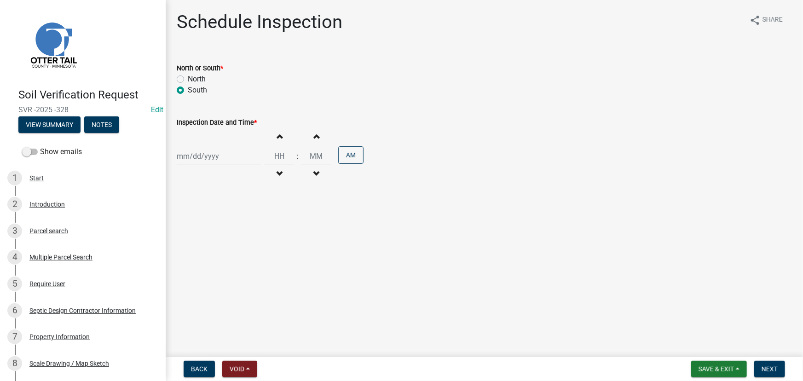
select select "2025"
click at [201, 234] on div "16" at bounding box center [200, 234] width 15 height 15
type input "09/16/2025"
click at [273, 159] on input "Hours" at bounding box center [278, 156] width 29 height 19
type input "10"
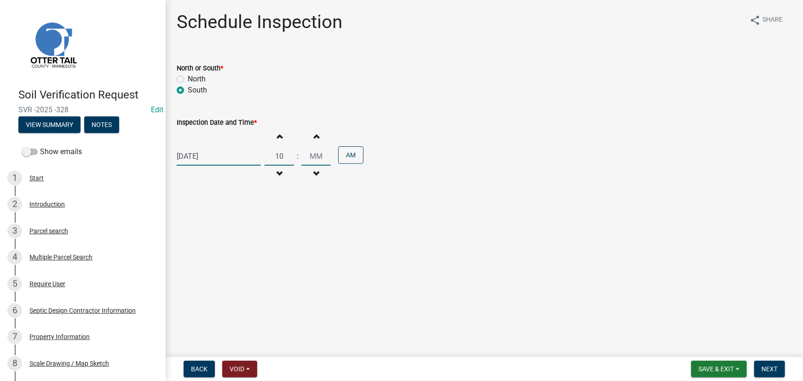
type input "00"
click at [317, 158] on input "00" at bounding box center [315, 156] width 29 height 19
click at [773, 367] on span "Next" at bounding box center [769, 368] width 16 height 7
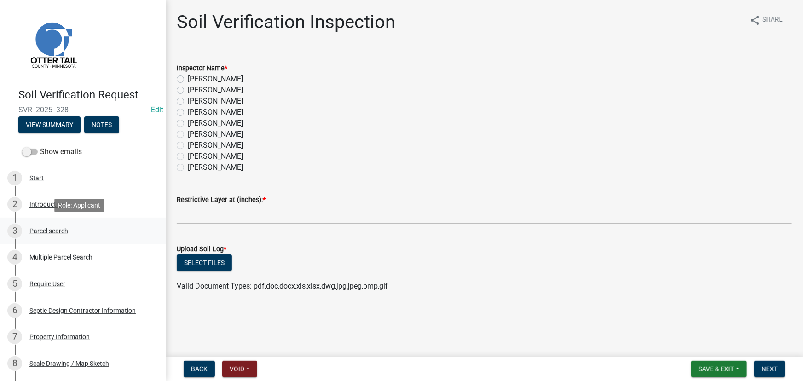
drag, startPoint x: 50, startPoint y: 229, endPoint x: 7, endPoint y: 236, distance: 43.4
click at [50, 229] on div "Parcel search" at bounding box center [48, 231] width 39 height 6
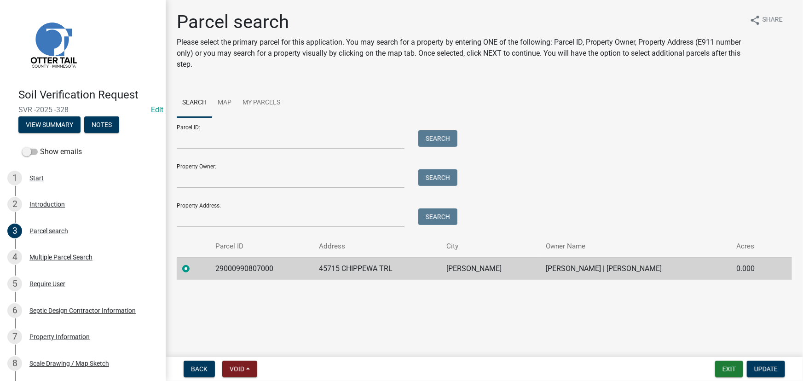
drag, startPoint x: 677, startPoint y: 267, endPoint x: 611, endPoint y: 268, distance: 65.8
click at [611, 268] on td "ROGER R FREDERICK | BEATRICE K FREDERICK" at bounding box center [635, 268] width 191 height 23
copy td "FREDERICK"
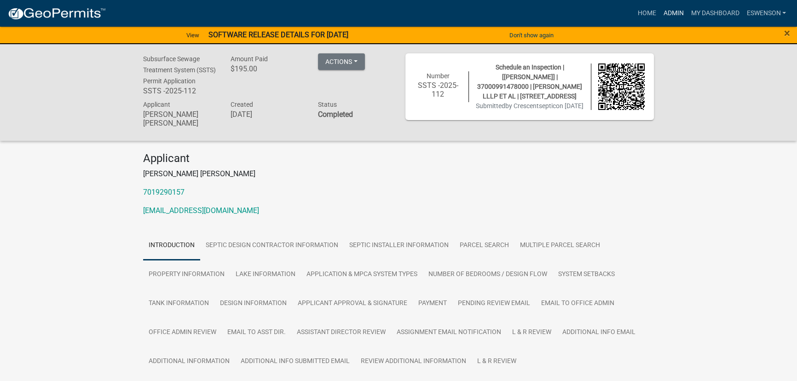
drag, startPoint x: 679, startPoint y: 13, endPoint x: 694, endPoint y: 30, distance: 22.5
click at [679, 13] on link "Admin" at bounding box center [673, 13] width 28 height 17
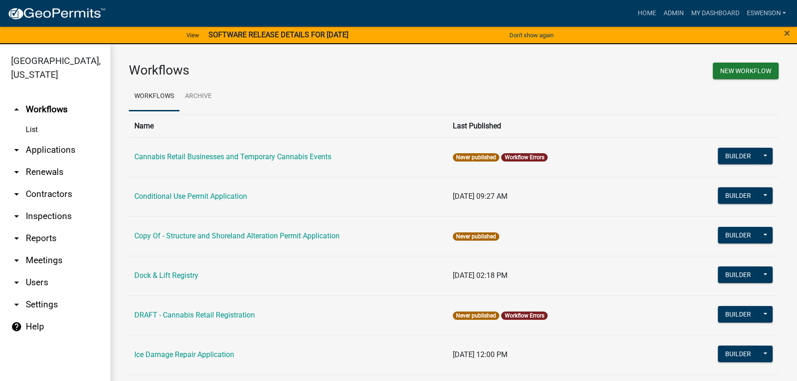
click at [66, 146] on link "arrow_drop_down Applications" at bounding box center [55, 150] width 110 height 22
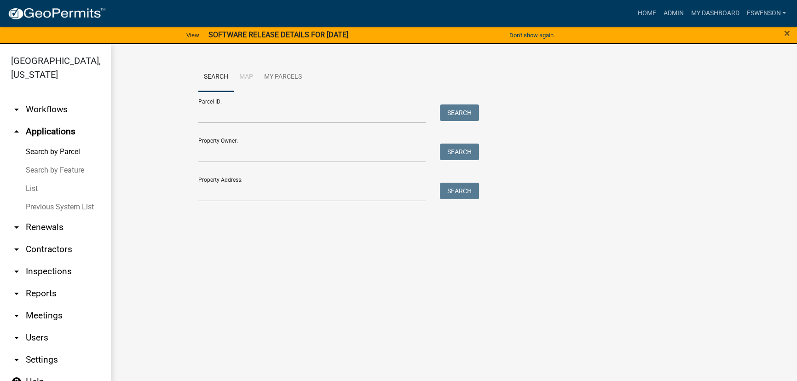
click at [52, 115] on link "arrow_drop_down Workflows" at bounding box center [55, 109] width 110 height 22
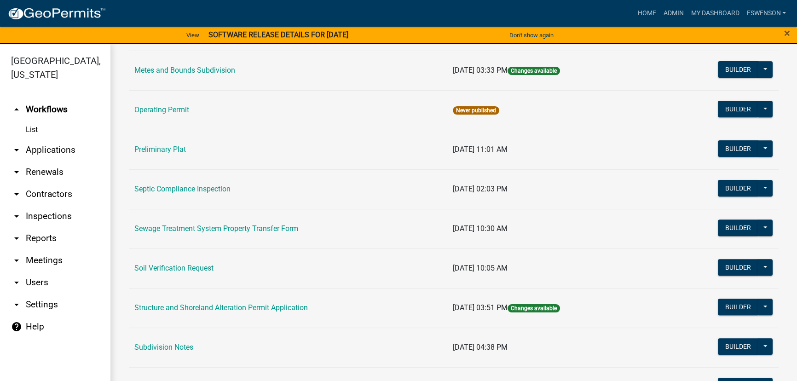
scroll to position [389, 0]
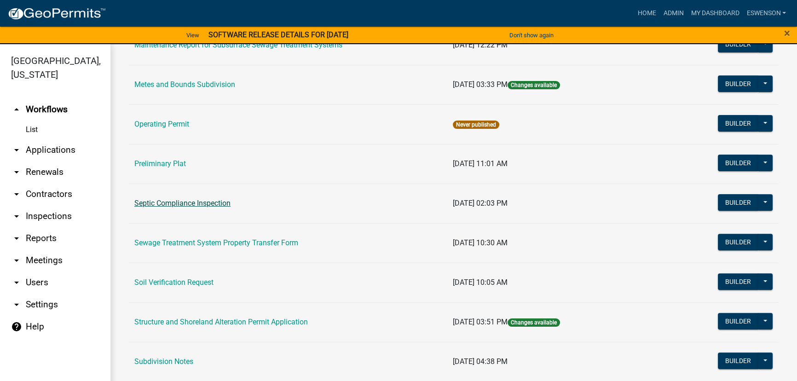
click at [175, 203] on link "Septic Compliance Inspection" at bounding box center [182, 203] width 96 height 9
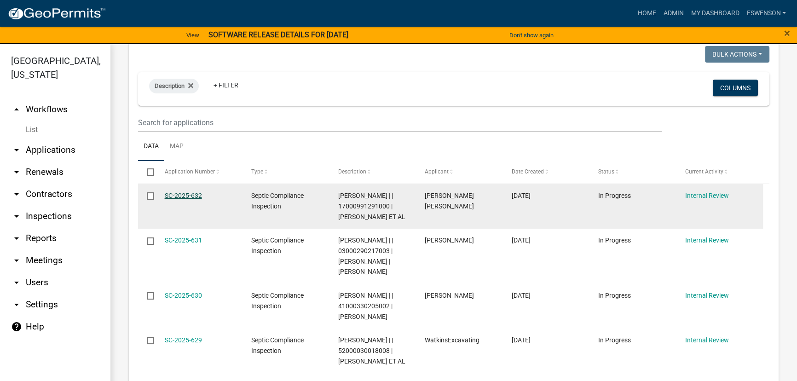
scroll to position [125, 0]
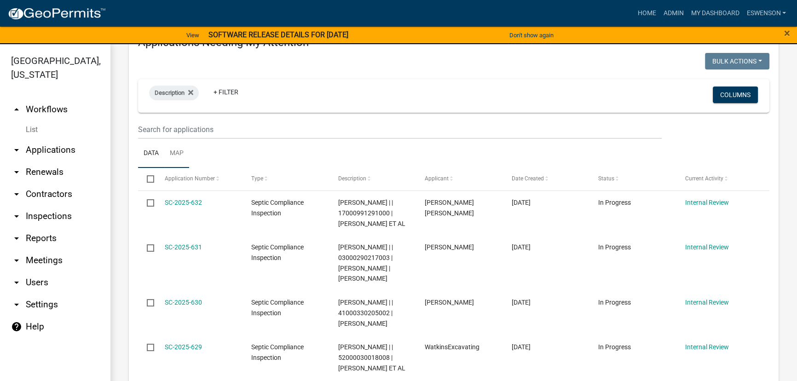
click at [171, 139] on link "Map" at bounding box center [176, 153] width 25 height 29
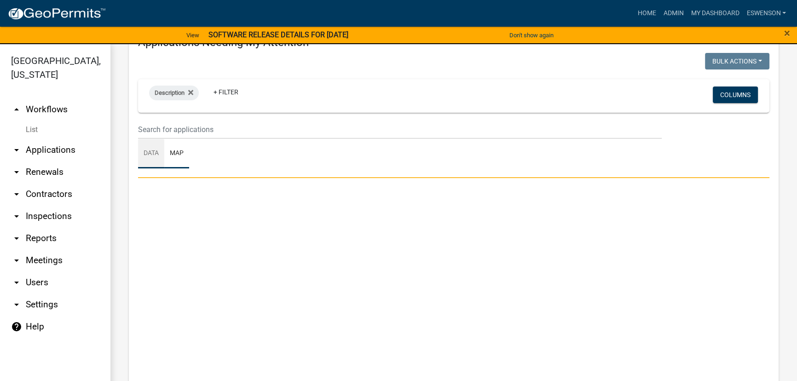
click at [147, 147] on link "Data" at bounding box center [151, 153] width 26 height 29
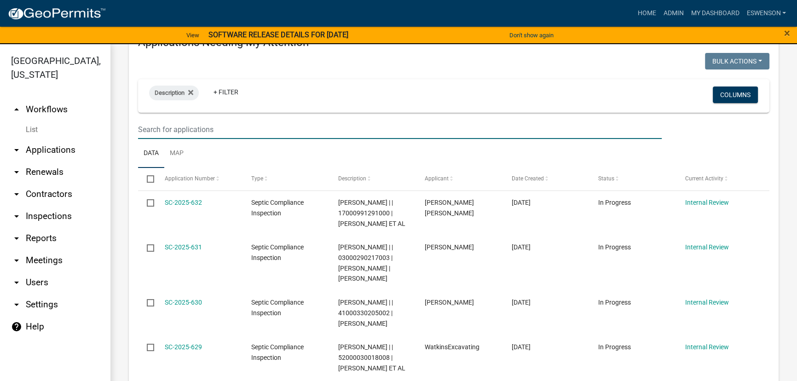
click at [167, 129] on input "text" at bounding box center [399, 129] width 523 height 19
type input "561"
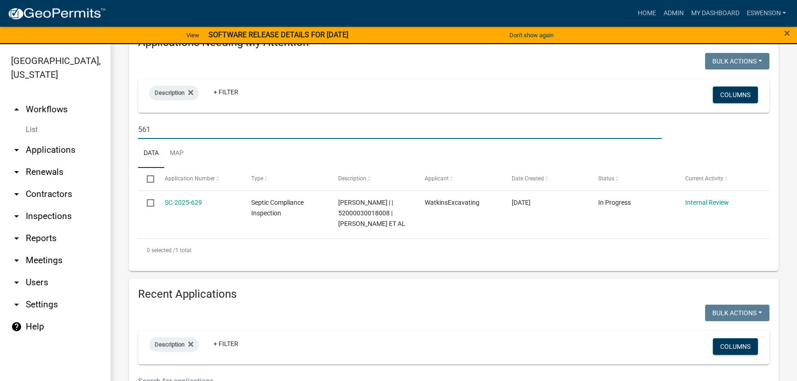
drag, startPoint x: 93, startPoint y: 126, endPoint x: 56, endPoint y: 125, distance: 37.3
click at [59, 125] on div "Otter Tail County, Minnesota arrow_drop_up Workflows List arrow_drop_down Appli…" at bounding box center [398, 218] width 797 height 348
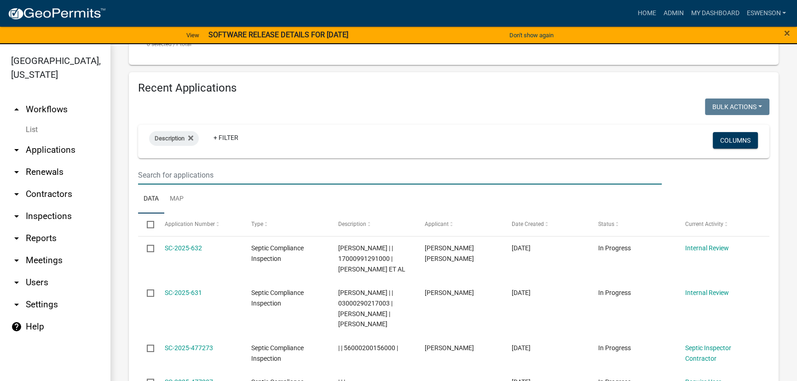
click at [192, 182] on wm-filter-builder "Description + Filter Columns" at bounding box center [453, 155] width 631 height 60
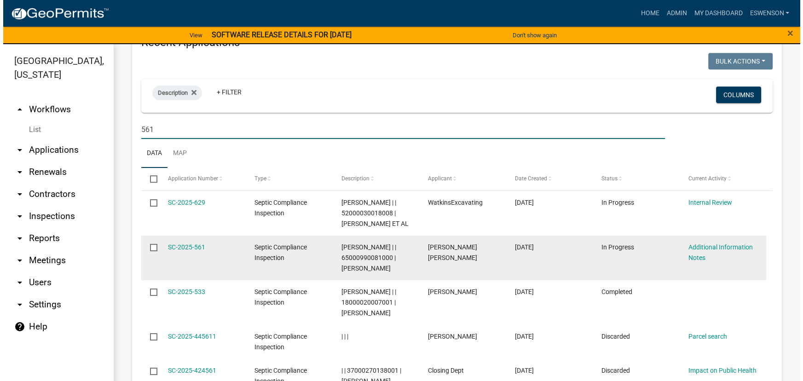
scroll to position [911, 0]
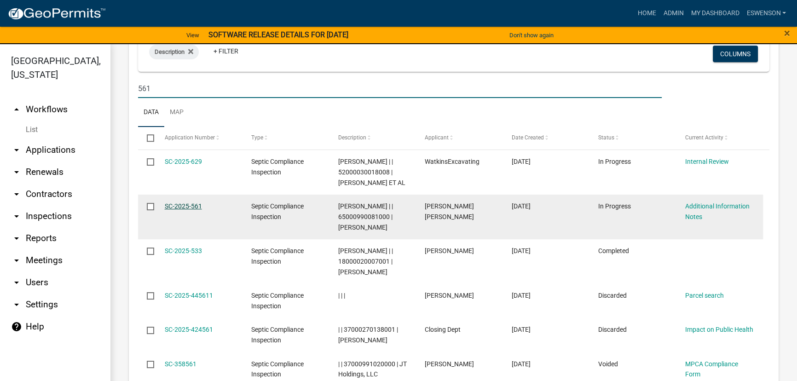
type input "561"
click at [196, 210] on link "SC-2025-561" at bounding box center [183, 205] width 37 height 7
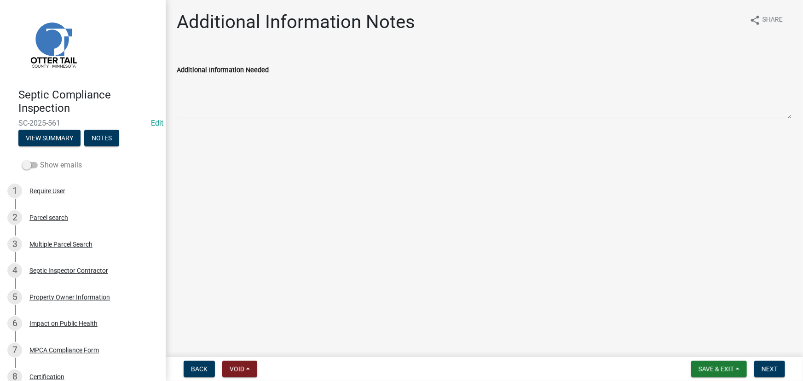
click at [43, 160] on label "Show emails" at bounding box center [52, 165] width 60 height 11
click at [40, 160] on input "Show emails" at bounding box center [40, 160] width 0 height 0
click at [50, 140] on button "View Summary" at bounding box center [49, 138] width 62 height 17
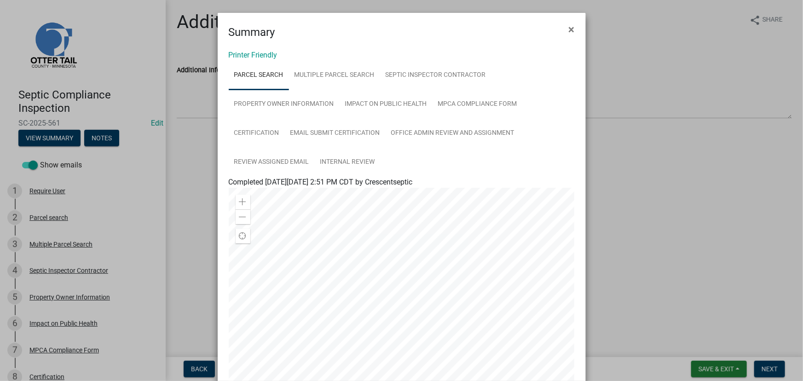
click at [556, 89] on ul "Parcel search Multiple Parcel Search Septic Inspector Contractor Property Owner…" at bounding box center [402, 119] width 346 height 116
click at [269, 160] on link "Review Assigned Email" at bounding box center [272, 162] width 86 height 29
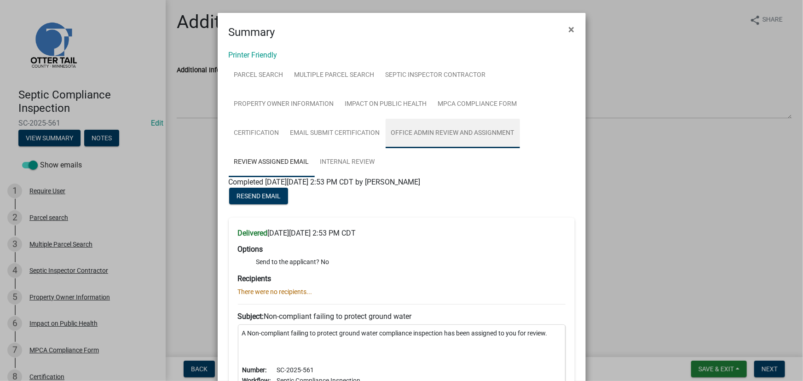
click at [457, 135] on link "Office Admin Review and Assignment" at bounding box center [452, 133] width 134 height 29
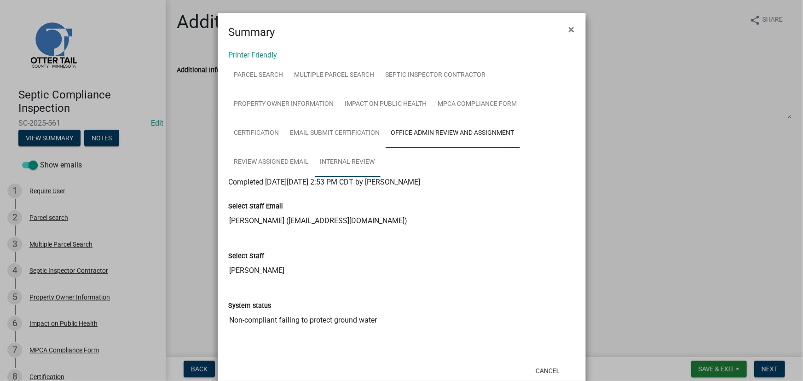
click at [351, 161] on link "Internal Review" at bounding box center [348, 162] width 66 height 29
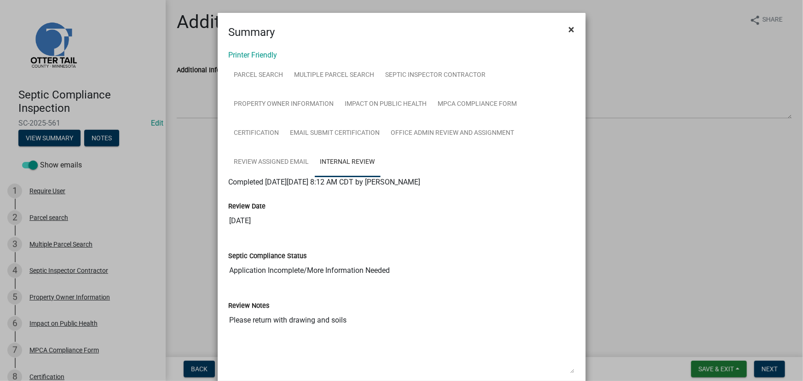
click at [575, 32] on button "×" at bounding box center [571, 30] width 21 height 26
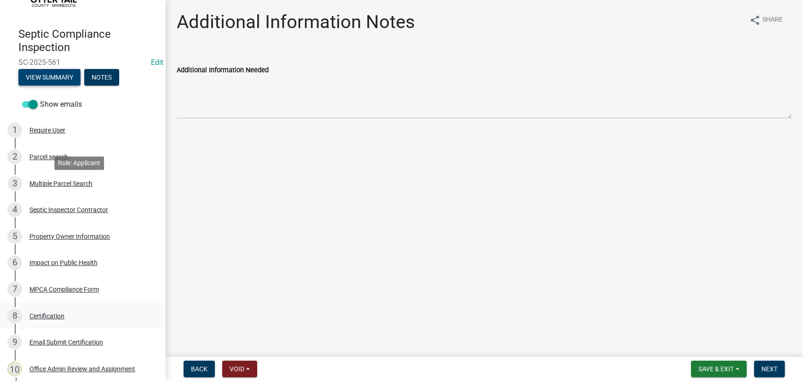
scroll to position [198, 0]
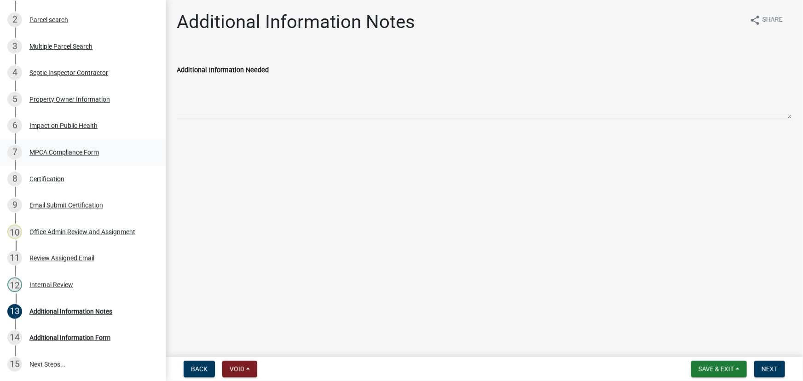
click at [61, 147] on div "7 MPCA Compliance Form" at bounding box center [79, 152] width 144 height 15
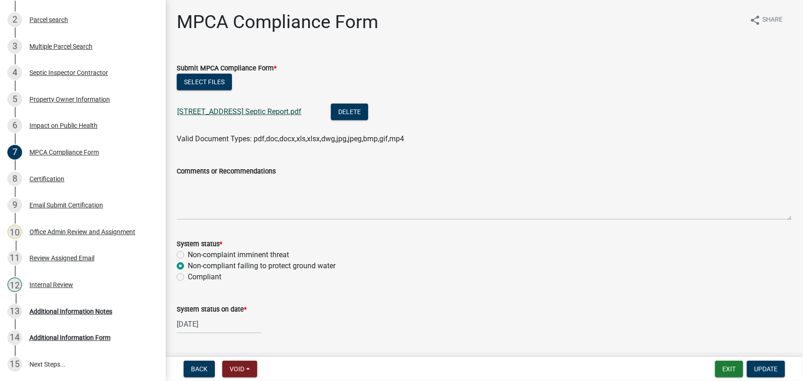
click at [206, 112] on link "207 E Main Ave Clitherall Septic Report.pdf" at bounding box center [239, 111] width 124 height 9
click at [52, 282] on div "Internal Review" at bounding box center [51, 285] width 44 height 6
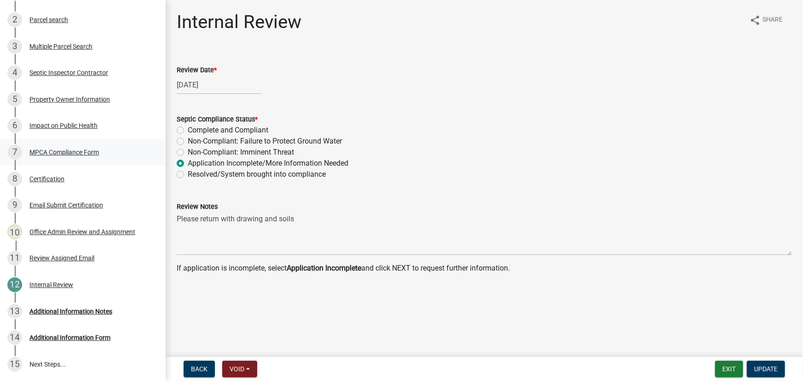
click at [62, 149] on div "MPCA Compliance Form" at bounding box center [63, 152] width 69 height 6
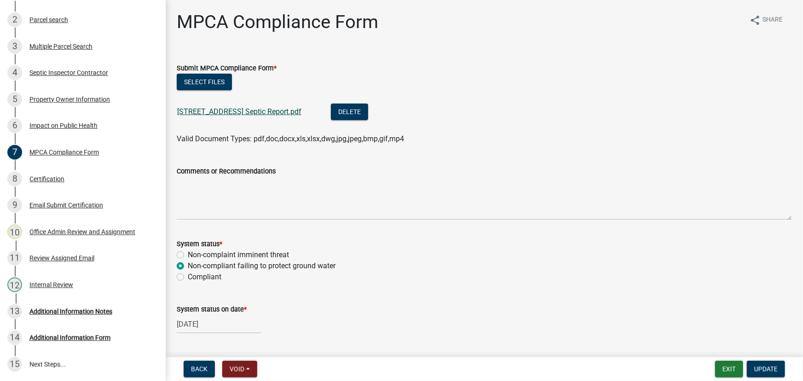
click at [259, 112] on link "207 E Main Ave Clitherall Septic Report.pdf" at bounding box center [239, 111] width 124 height 9
click at [82, 342] on div "14 Additional Information Form" at bounding box center [79, 337] width 144 height 15
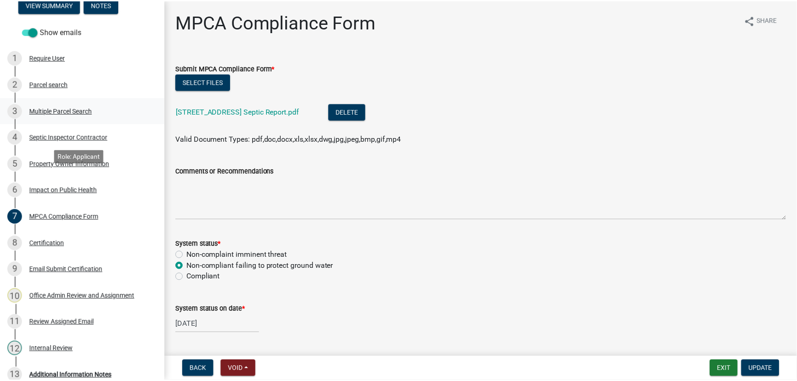
scroll to position [0, 0]
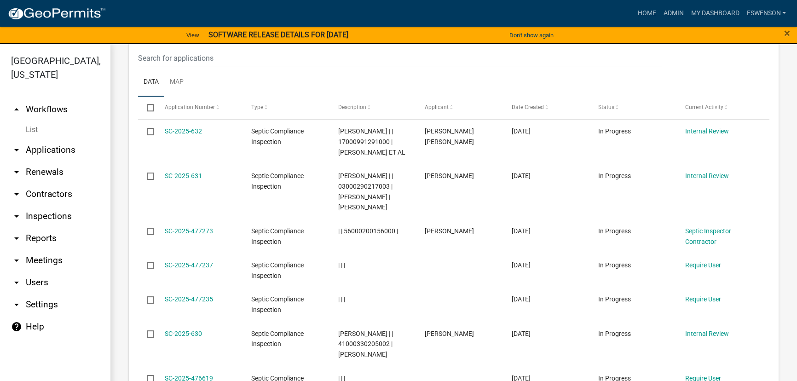
scroll to position [836, 0]
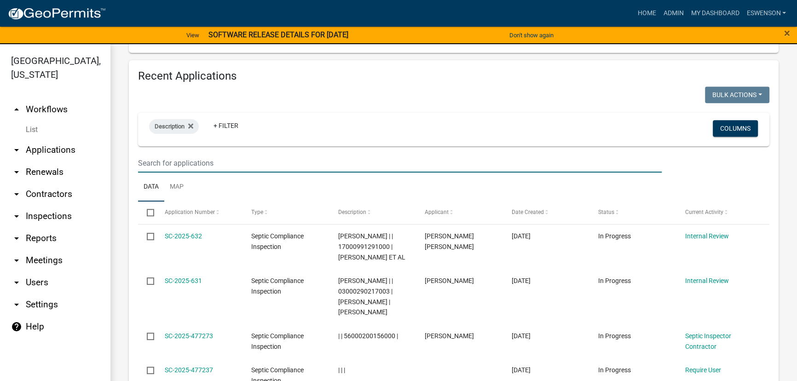
click at [206, 172] on input "text" at bounding box center [399, 163] width 523 height 19
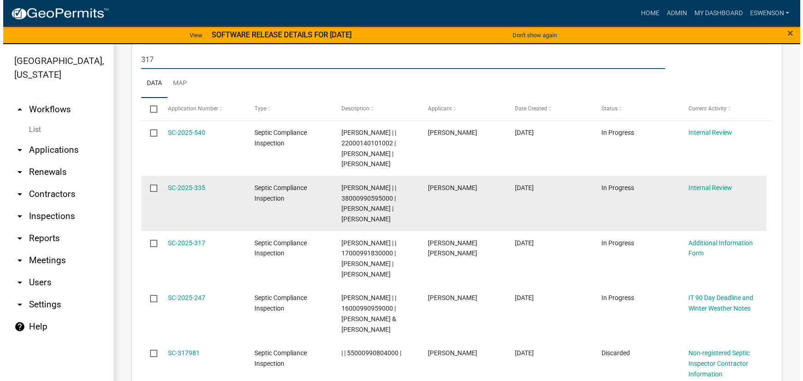
scroll to position [1045, 0]
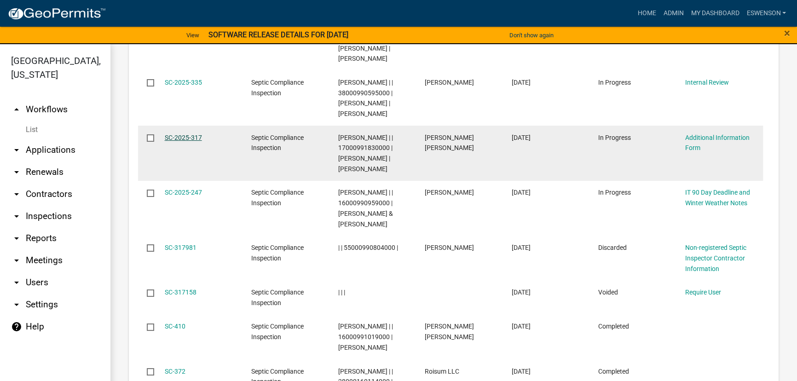
type input "317"
click at [190, 141] on link "SC-2025-317" at bounding box center [183, 137] width 37 height 7
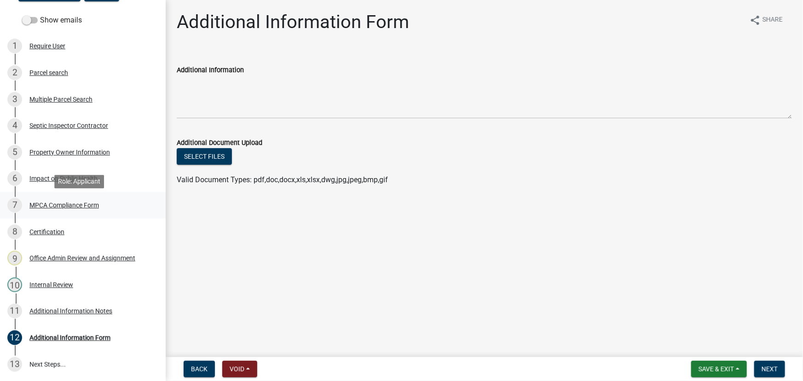
scroll to position [61, 0]
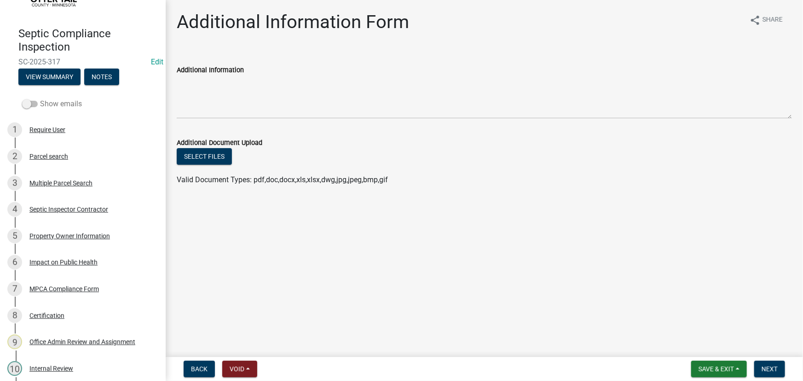
click at [55, 105] on label "Show emails" at bounding box center [52, 103] width 60 height 11
click at [40, 98] on input "Show emails" at bounding box center [40, 98] width 0 height 0
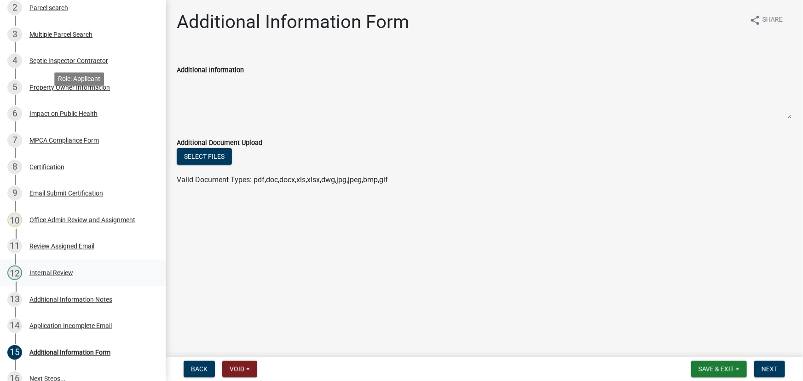
scroll to position [224, 0]
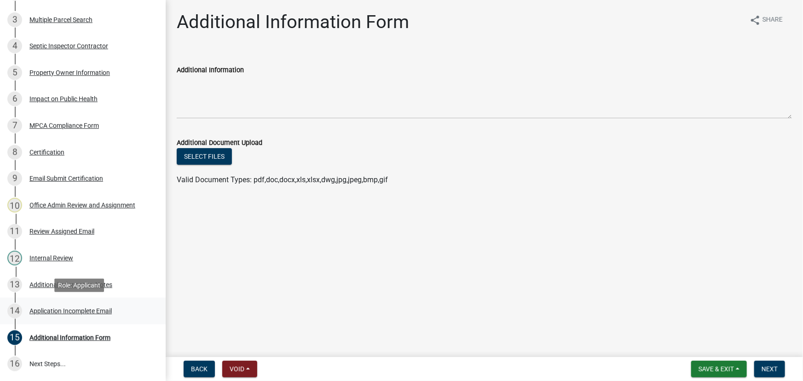
click at [72, 305] on div "14 Application Incomplete Email" at bounding box center [79, 311] width 144 height 15
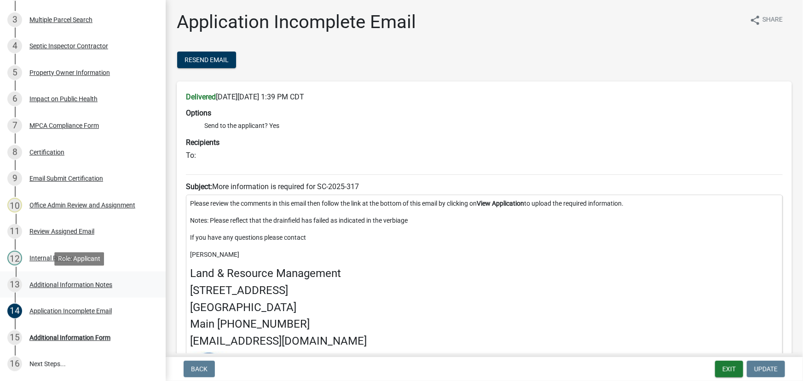
click at [72, 287] on div "Additional Information Notes" at bounding box center [70, 285] width 83 height 6
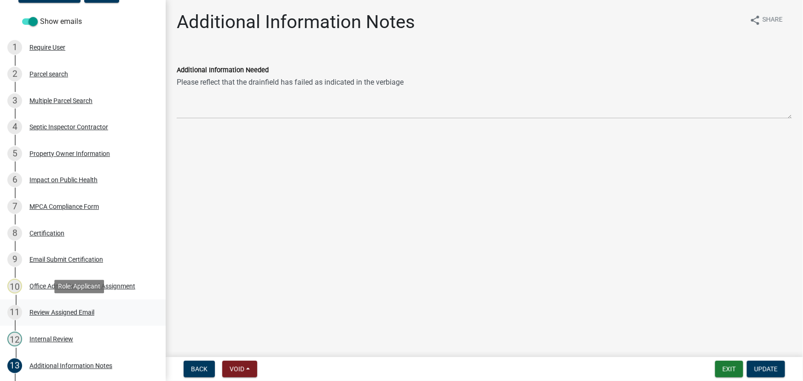
scroll to position [141, 0]
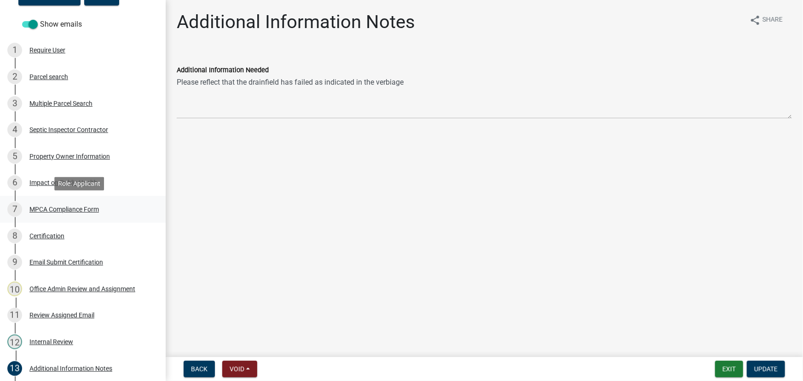
click at [71, 212] on div "MPCA Compliance Form" at bounding box center [63, 209] width 69 height 6
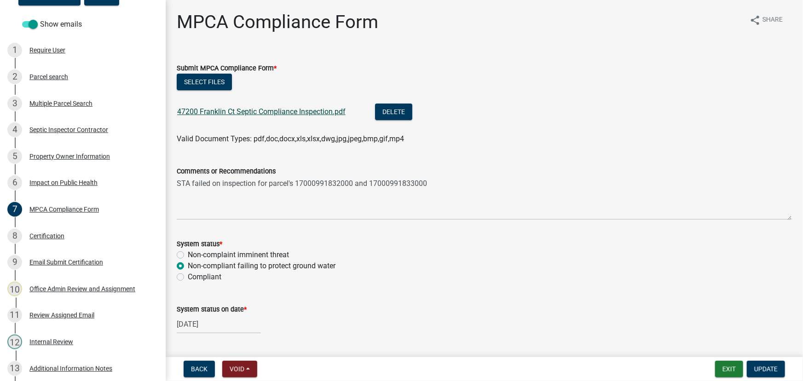
click at [276, 107] on link "47200 Franklin Ct Septic Compliance Inspection.pdf" at bounding box center [261, 111] width 168 height 9
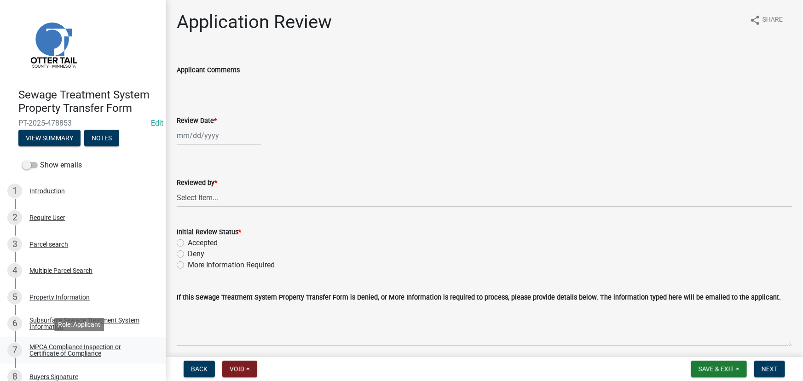
click at [75, 347] on div "MPCA Compliance Inspection or Certificate of Compliance" at bounding box center [89, 350] width 121 height 13
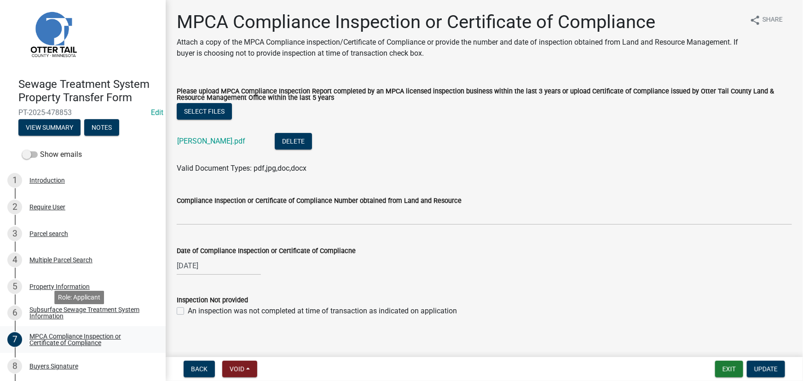
scroll to position [41, 0]
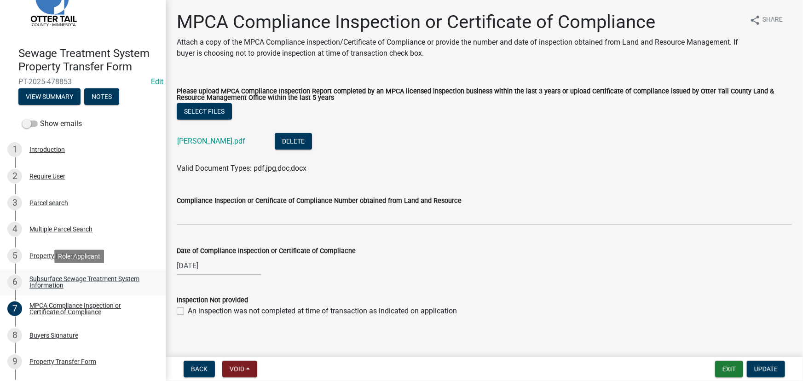
click at [53, 278] on div "Subsurface Sewage Treatment System Information" at bounding box center [89, 282] width 121 height 13
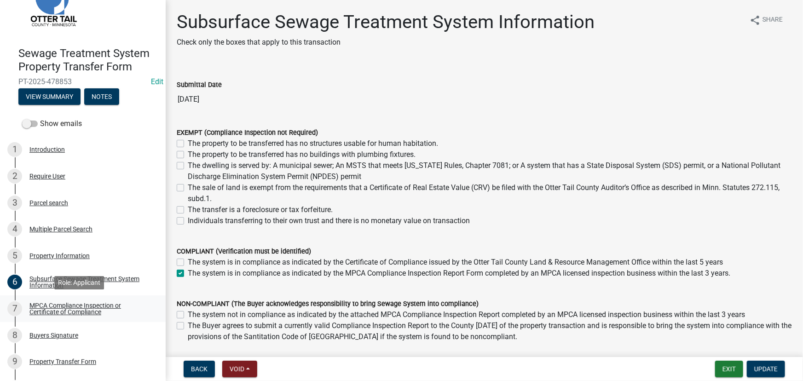
click at [52, 303] on div "MPCA Compliance Inspection or Certificate of Compliance" at bounding box center [89, 308] width 121 height 13
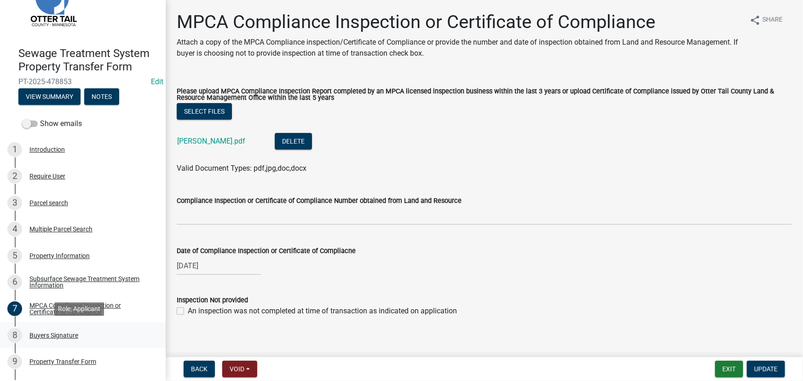
click at [64, 333] on div "Buyers Signature" at bounding box center [53, 335] width 49 height 6
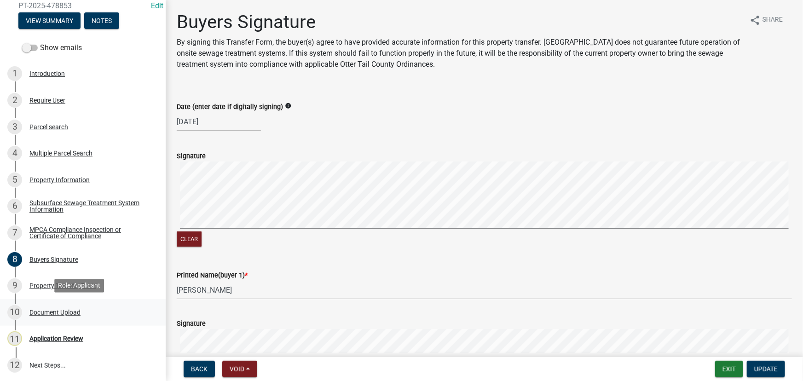
scroll to position [118, 0]
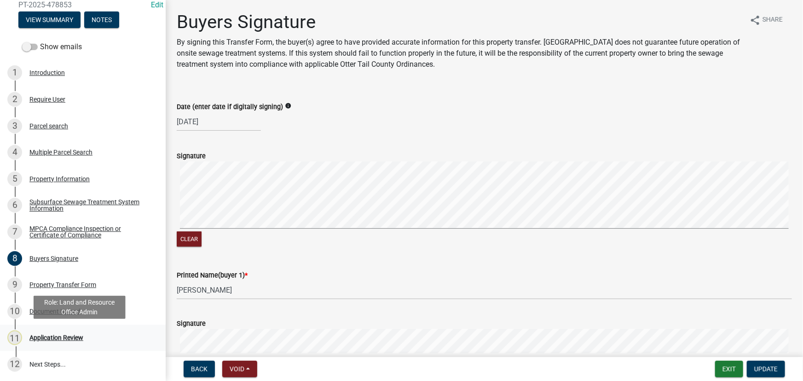
click at [55, 340] on div "Application Review" at bounding box center [56, 337] width 54 height 6
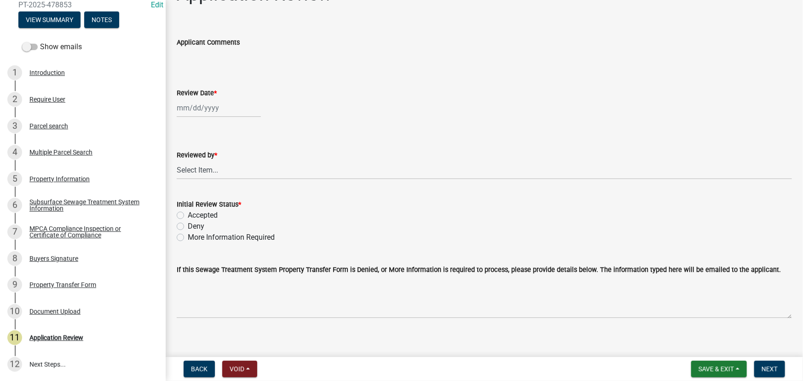
scroll to position [35, 0]
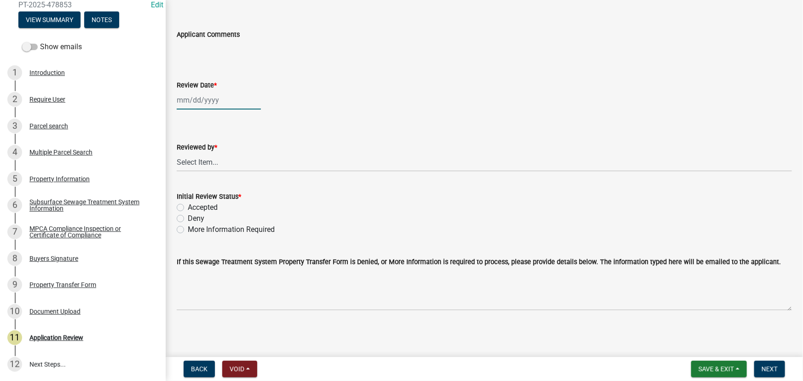
click at [200, 94] on div at bounding box center [219, 100] width 84 height 19
select select "9"
select select "2025"
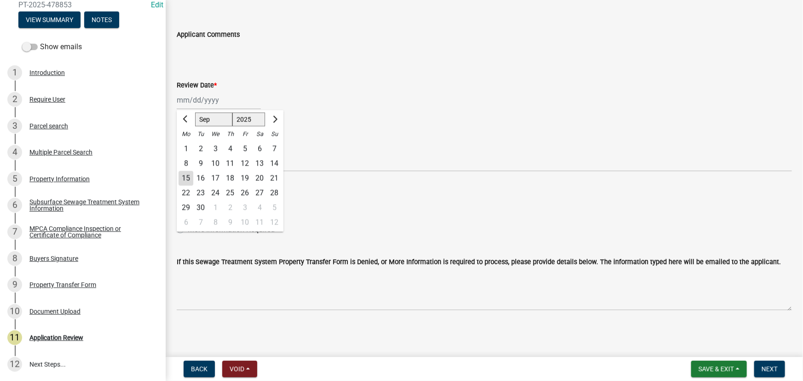
click at [184, 180] on div "15" at bounding box center [185, 178] width 15 height 15
type input "[DATE]"
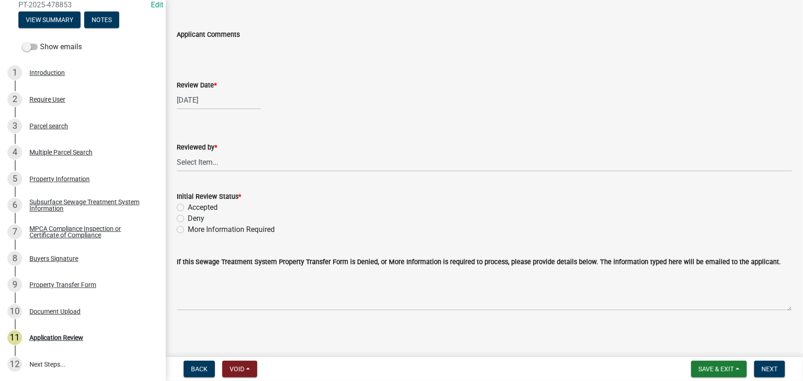
click at [211, 152] on div "Reviewed by *" at bounding box center [484, 147] width 615 height 11
click at [210, 161] on select "Select Item... [PERSON_NAME] [PERSON_NAME] [PERSON_NAME] [PERSON_NAME] [PERSON_…" at bounding box center [484, 162] width 615 height 19
click at [177, 153] on select "Select Item... [PERSON_NAME] [PERSON_NAME] [PERSON_NAME] [PERSON_NAME] [PERSON_…" at bounding box center [484, 162] width 615 height 19
select select "190fd4c8-42ef-492b-a4a0-a0213555944c"
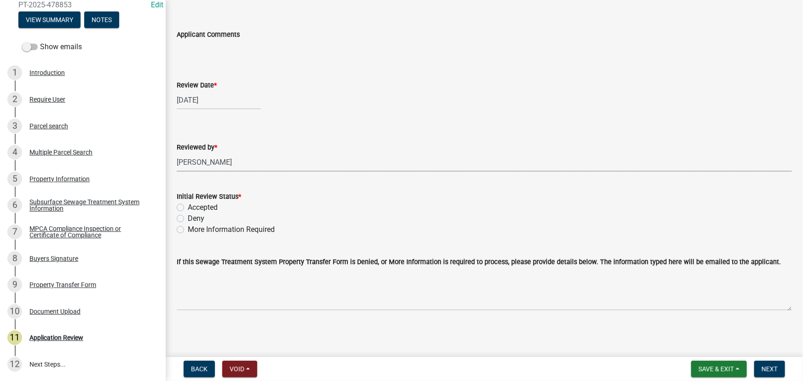
click at [209, 207] on label "Accepted" at bounding box center [203, 207] width 30 height 11
click at [194, 207] on input "Accepted" at bounding box center [191, 205] width 6 height 6
radio input "true"
click at [773, 368] on span "Next" at bounding box center [769, 368] width 16 height 7
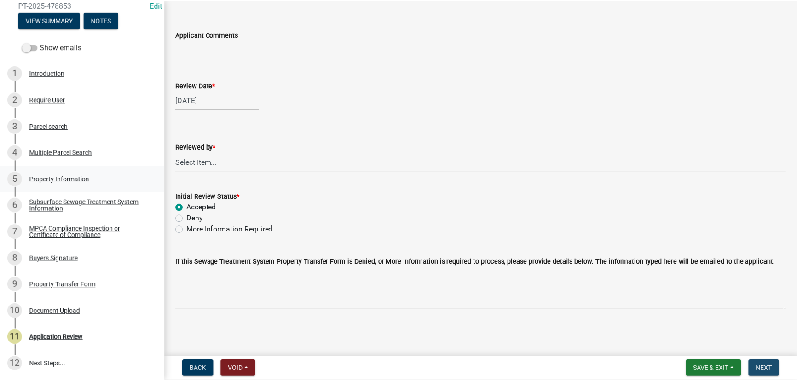
scroll to position [0, 0]
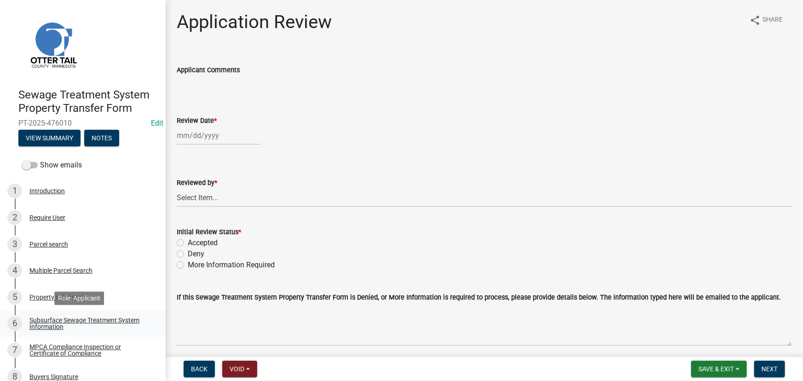
click at [78, 310] on link "6 Subsurface Sewage Treatment System Information" at bounding box center [83, 323] width 166 height 27
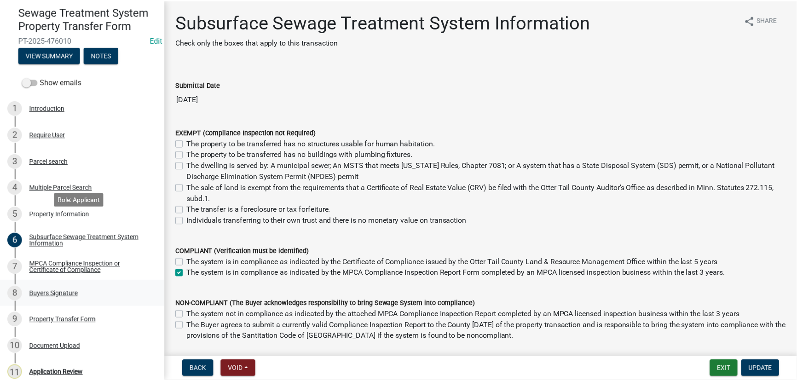
scroll to position [83, 0]
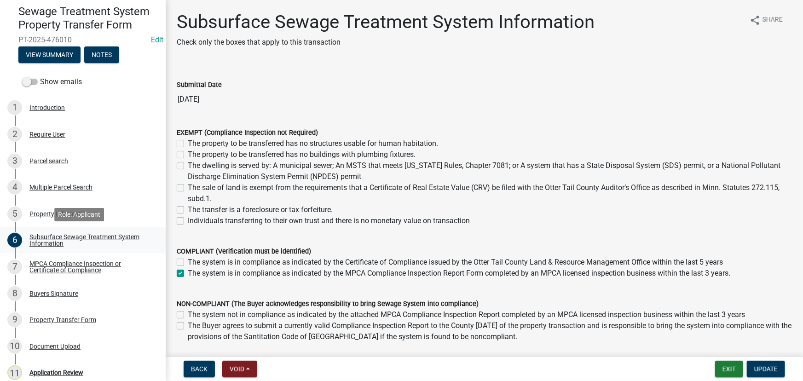
click at [71, 246] on div "Subsurface Sewage Treatment System Information" at bounding box center [89, 240] width 121 height 13
click at [57, 257] on link "7 MPCA Compliance Inspection or Certificate of Compliance" at bounding box center [83, 266] width 166 height 27
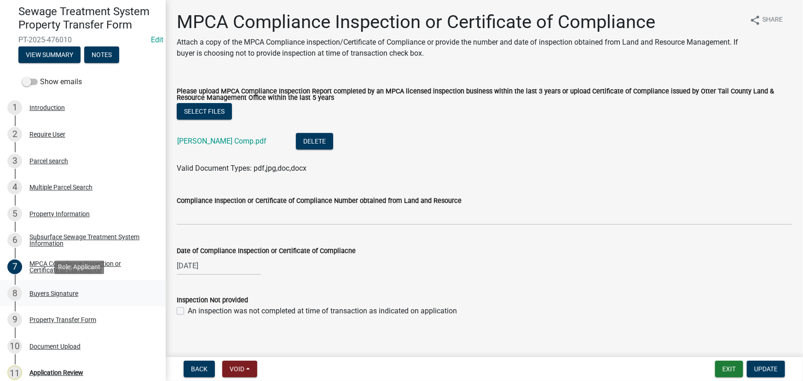
click at [57, 290] on div "Buyers Signature" at bounding box center [53, 293] width 49 height 6
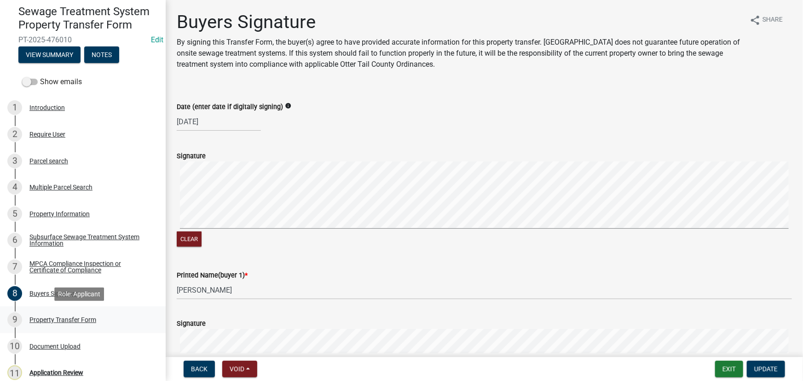
click at [63, 308] on link "9 Property Transfer Form" at bounding box center [83, 319] width 166 height 27
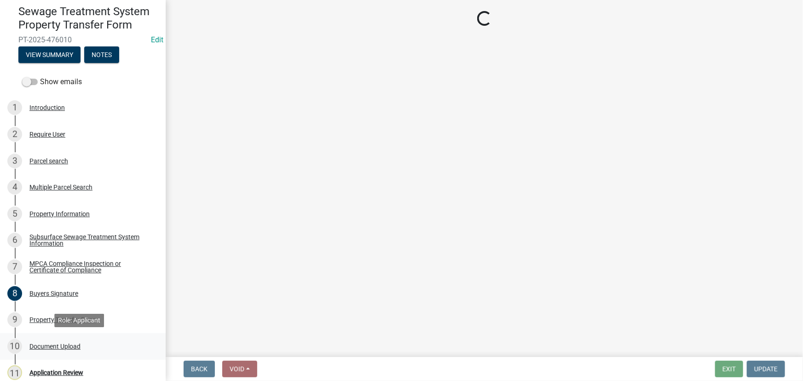
click at [42, 343] on div "Document Upload" at bounding box center [54, 346] width 51 height 6
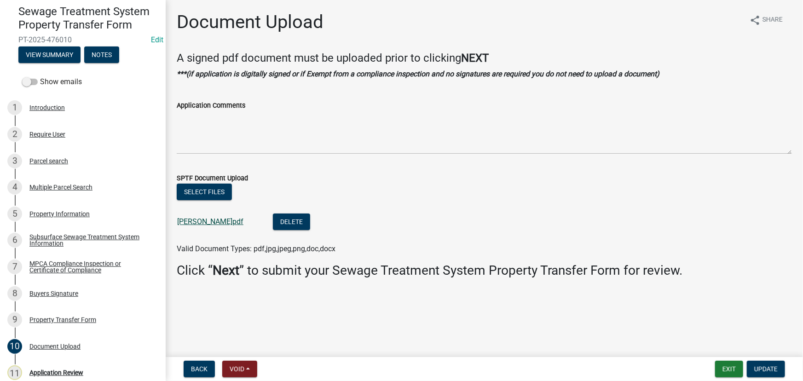
click at [200, 225] on link "[PERSON_NAME]pdf" at bounding box center [210, 221] width 66 height 9
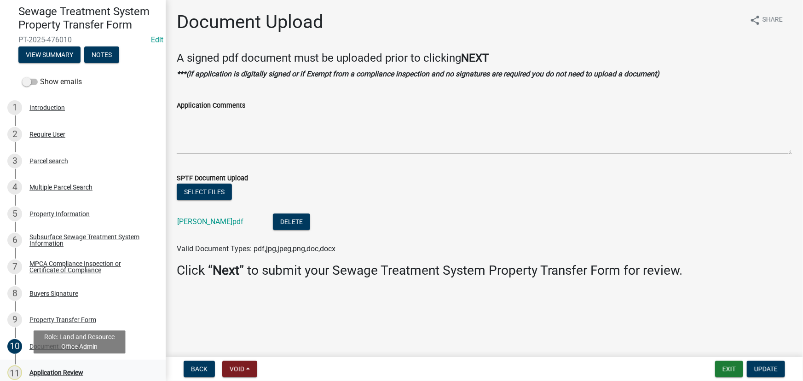
click at [51, 377] on div "11 Application Review" at bounding box center [79, 372] width 144 height 15
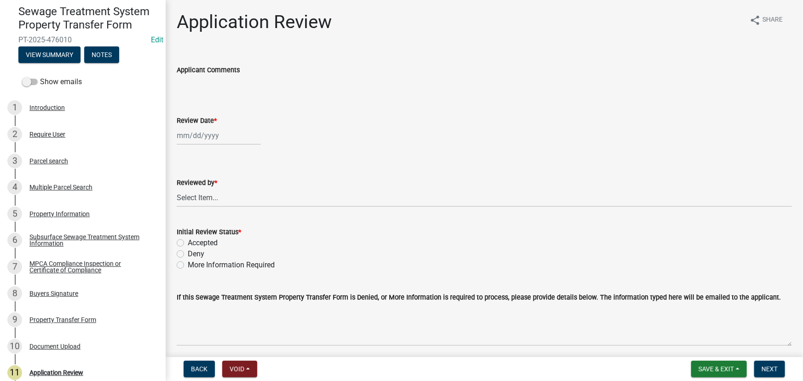
click at [215, 141] on div at bounding box center [219, 135] width 84 height 19
select select "9"
select select "2025"
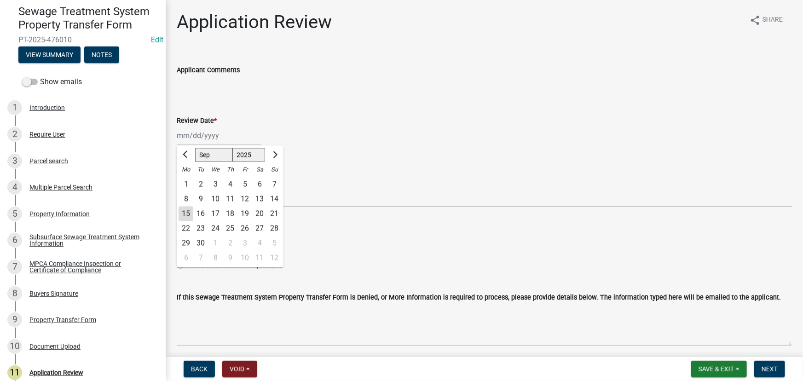
click at [182, 218] on div "15" at bounding box center [185, 214] width 15 height 15
type input "[DATE]"
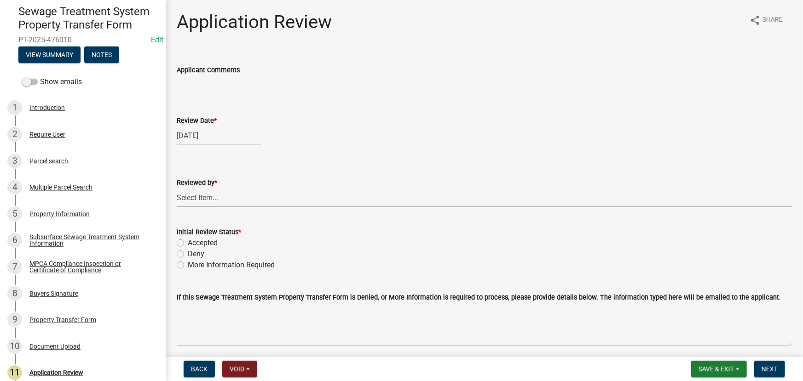
click at [193, 197] on select "Select Item... [PERSON_NAME] [PERSON_NAME] [PERSON_NAME] [PERSON_NAME] [PERSON_…" at bounding box center [484, 197] width 615 height 19
click at [177, 188] on select "Select Item... [PERSON_NAME] [PERSON_NAME] [PERSON_NAME] [PERSON_NAME] [PERSON_…" at bounding box center [484, 197] width 615 height 19
select select "190fd4c8-42ef-492b-a4a0-a0213555944c"
click at [206, 244] on label "Accepted" at bounding box center [203, 242] width 30 height 11
click at [194, 243] on input "Accepted" at bounding box center [191, 240] width 6 height 6
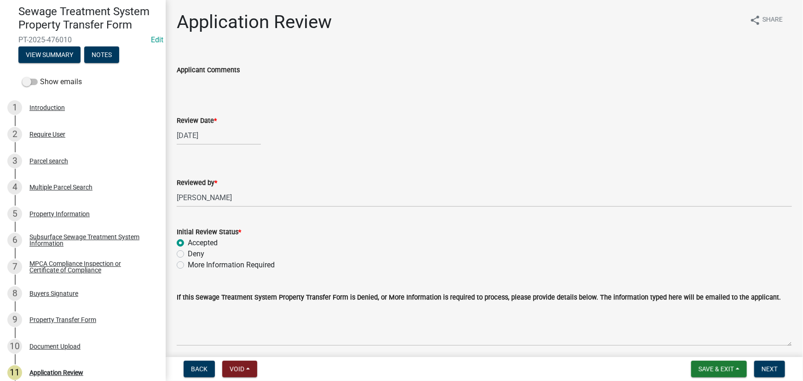
radio input "true"
click at [762, 368] on span "Next" at bounding box center [769, 368] width 16 height 7
